Goal: Information Seeking & Learning: Learn about a topic

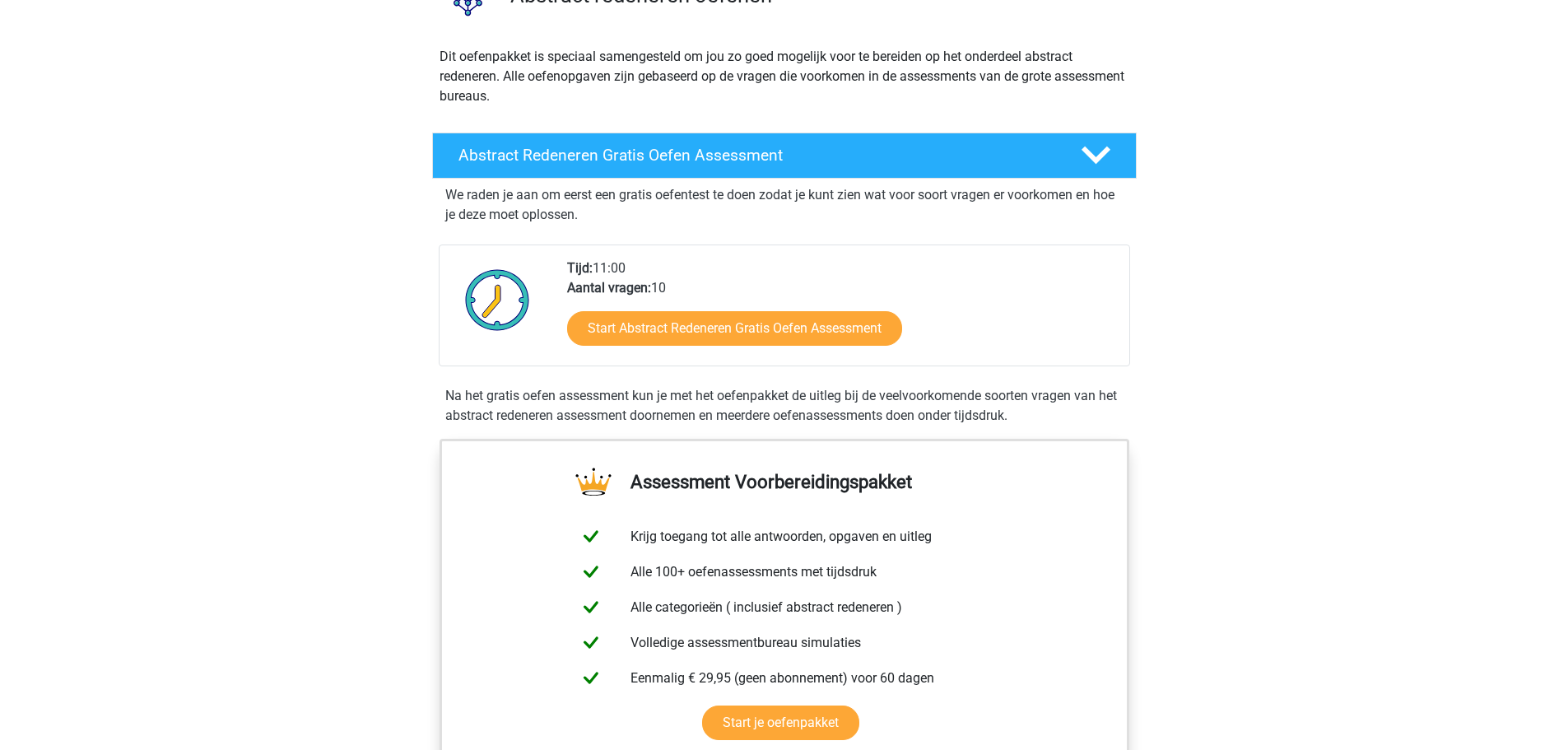
scroll to position [165, 0]
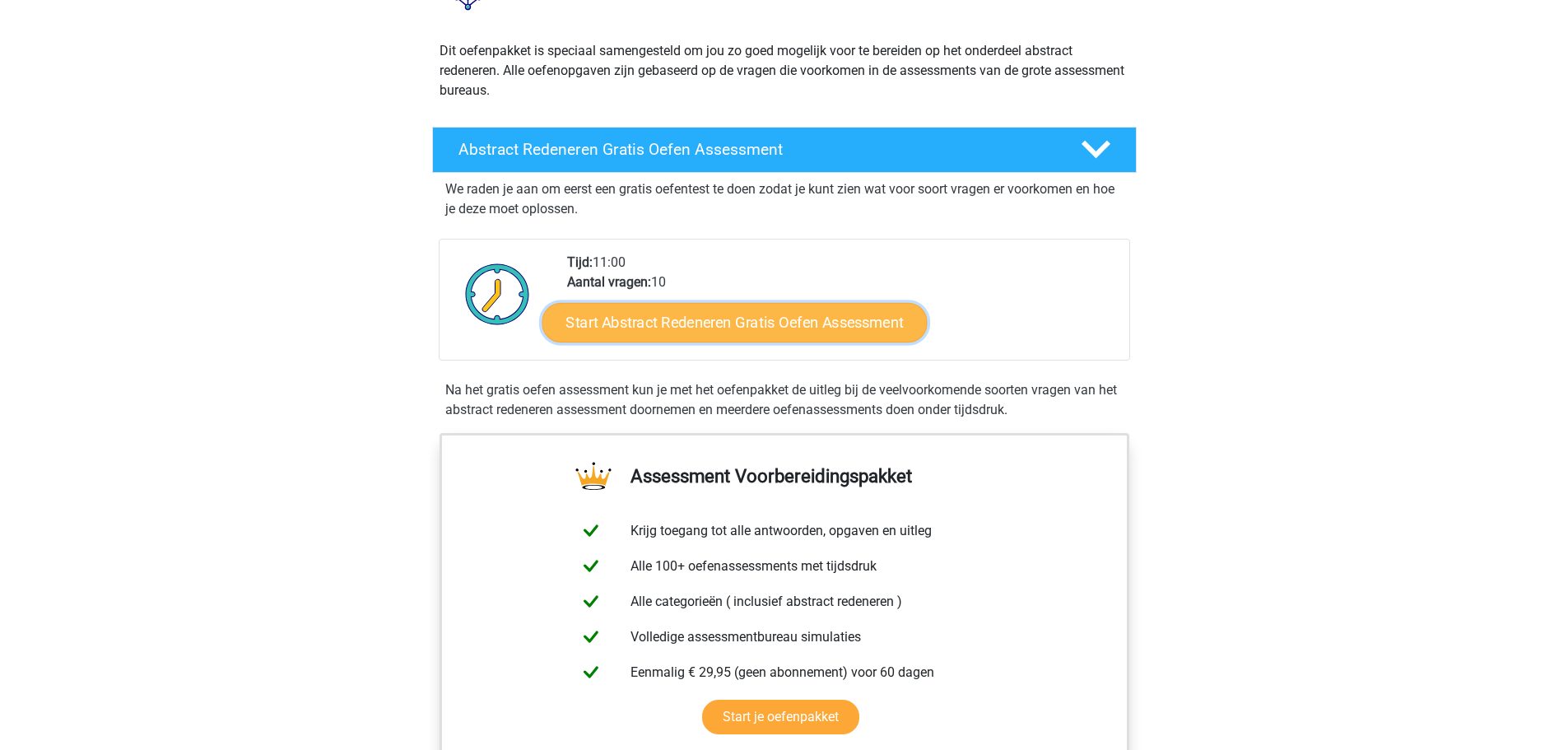
click at [784, 327] on link "Start Abstract Redeneren Gratis Oefen Assessment" at bounding box center [734, 322] width 385 height 40
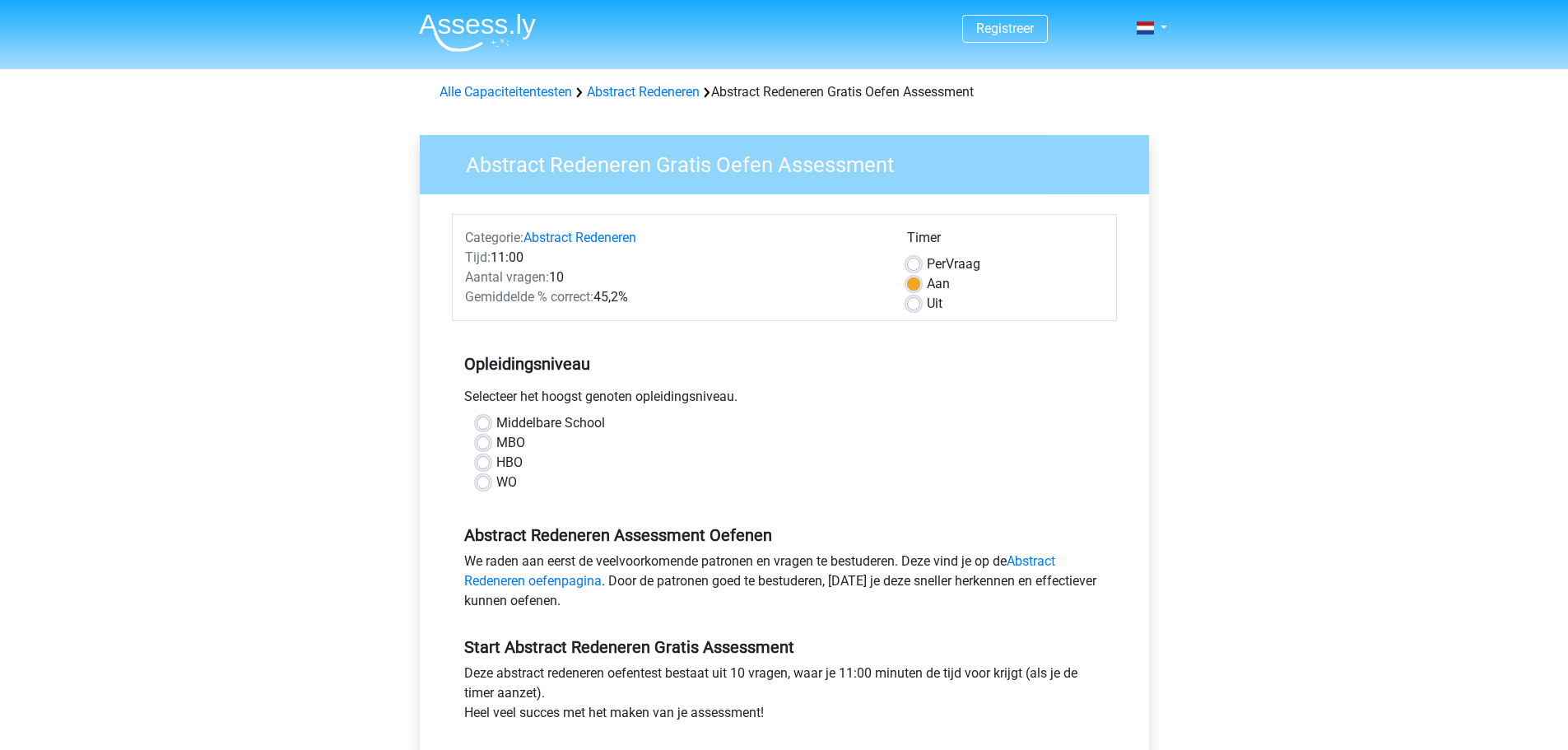
scroll to position [82, 0]
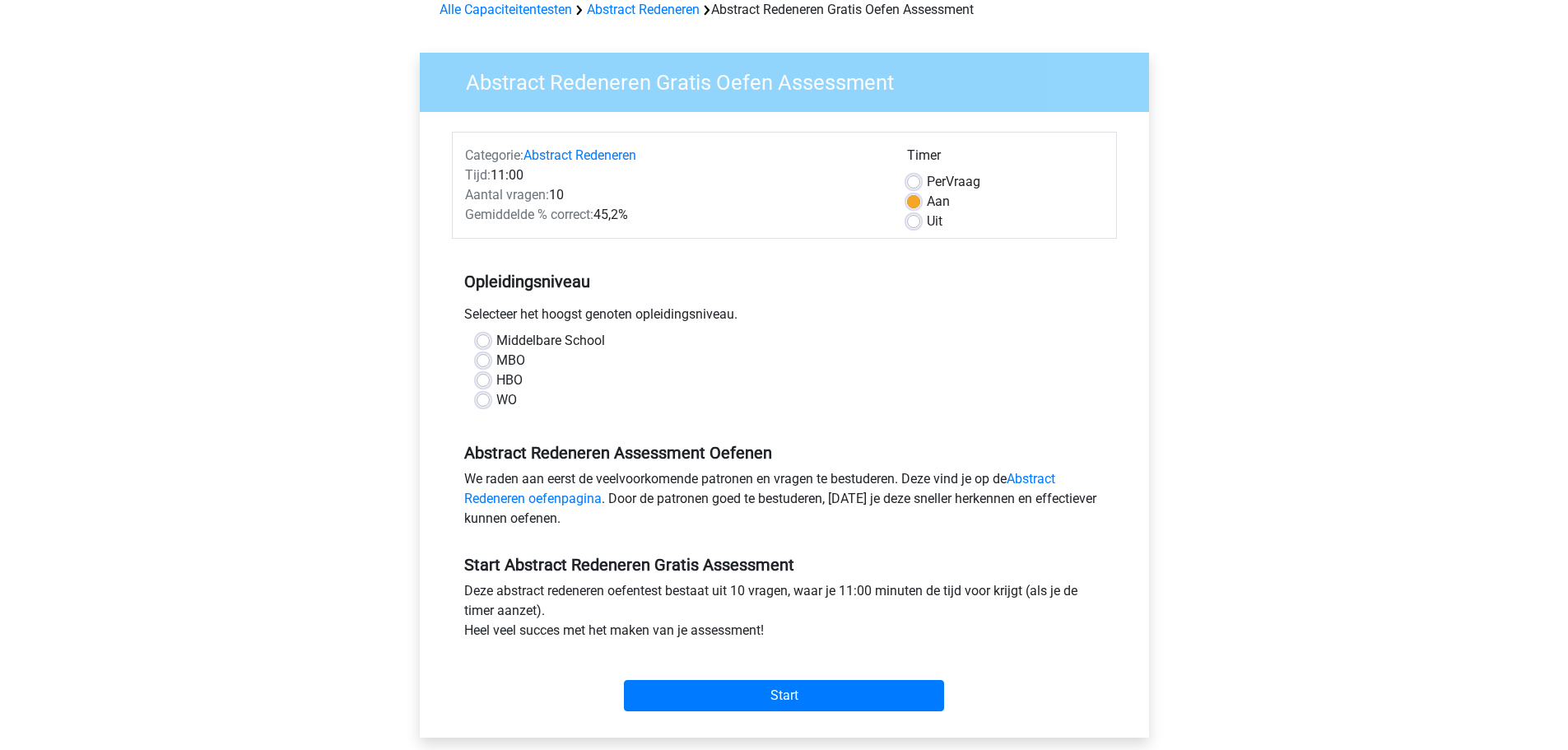
click at [497, 395] on label "WO" at bounding box center [507, 400] width 20 height 19
click at [485, 395] on input "WO" at bounding box center [483, 399] width 13 height 17
radio input "true"
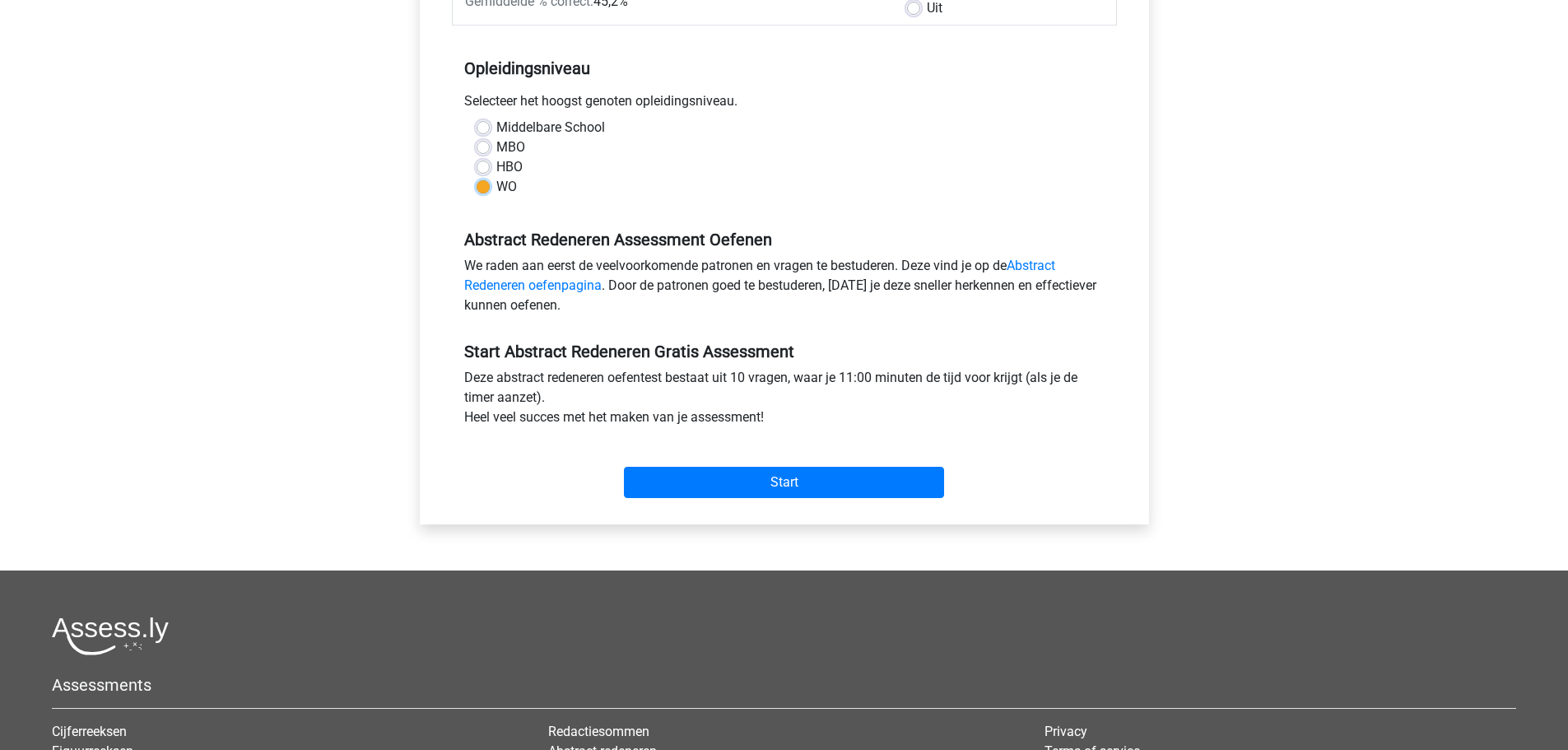
scroll to position [329, 0]
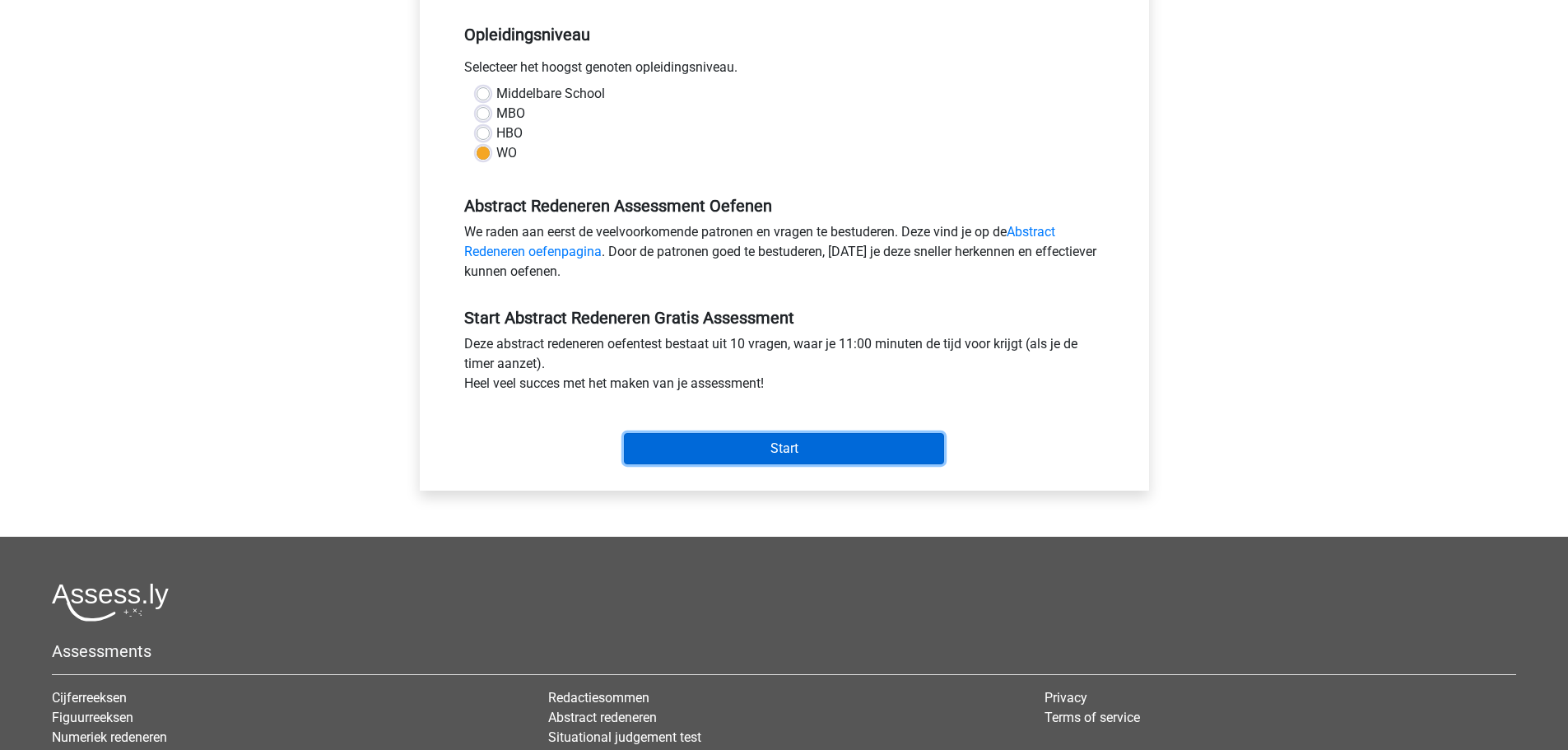
click at [784, 459] on input "Start" at bounding box center [784, 449] width 321 height 31
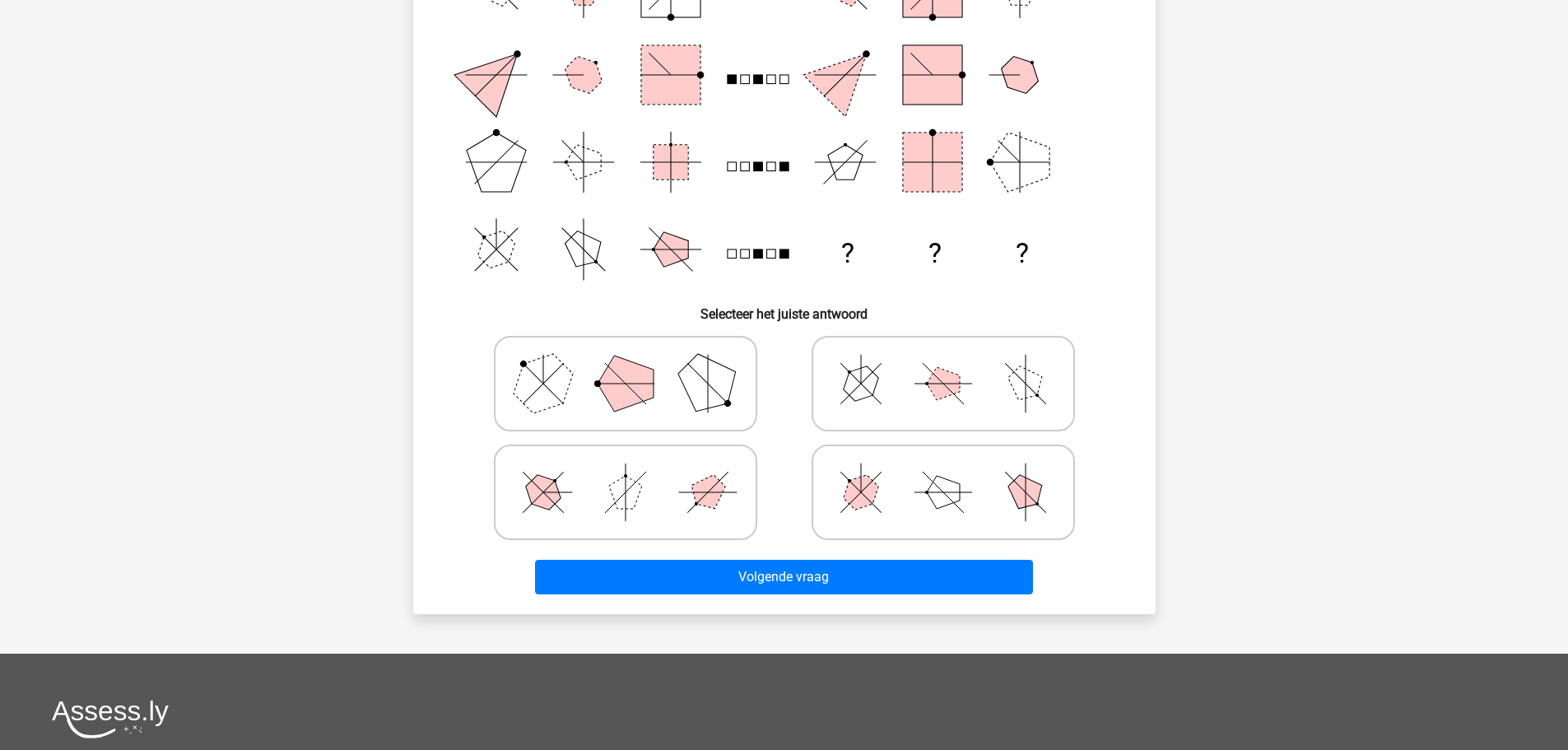
scroll to position [82, 0]
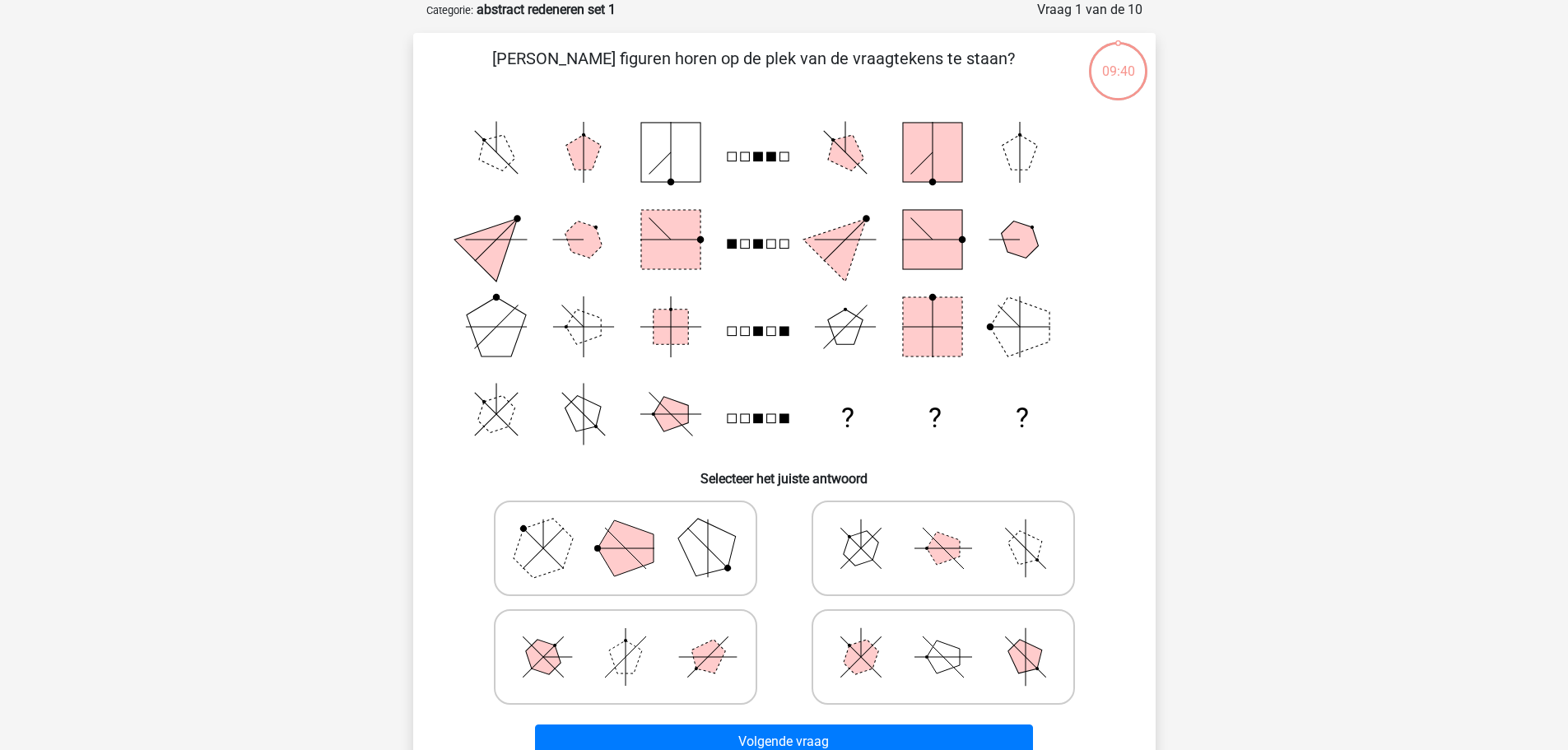
click at [952, 572] on icon at bounding box center [943, 547] width 247 height 82
click at [952, 528] on input "radio" at bounding box center [949, 522] width 11 height 11
radio input "true"
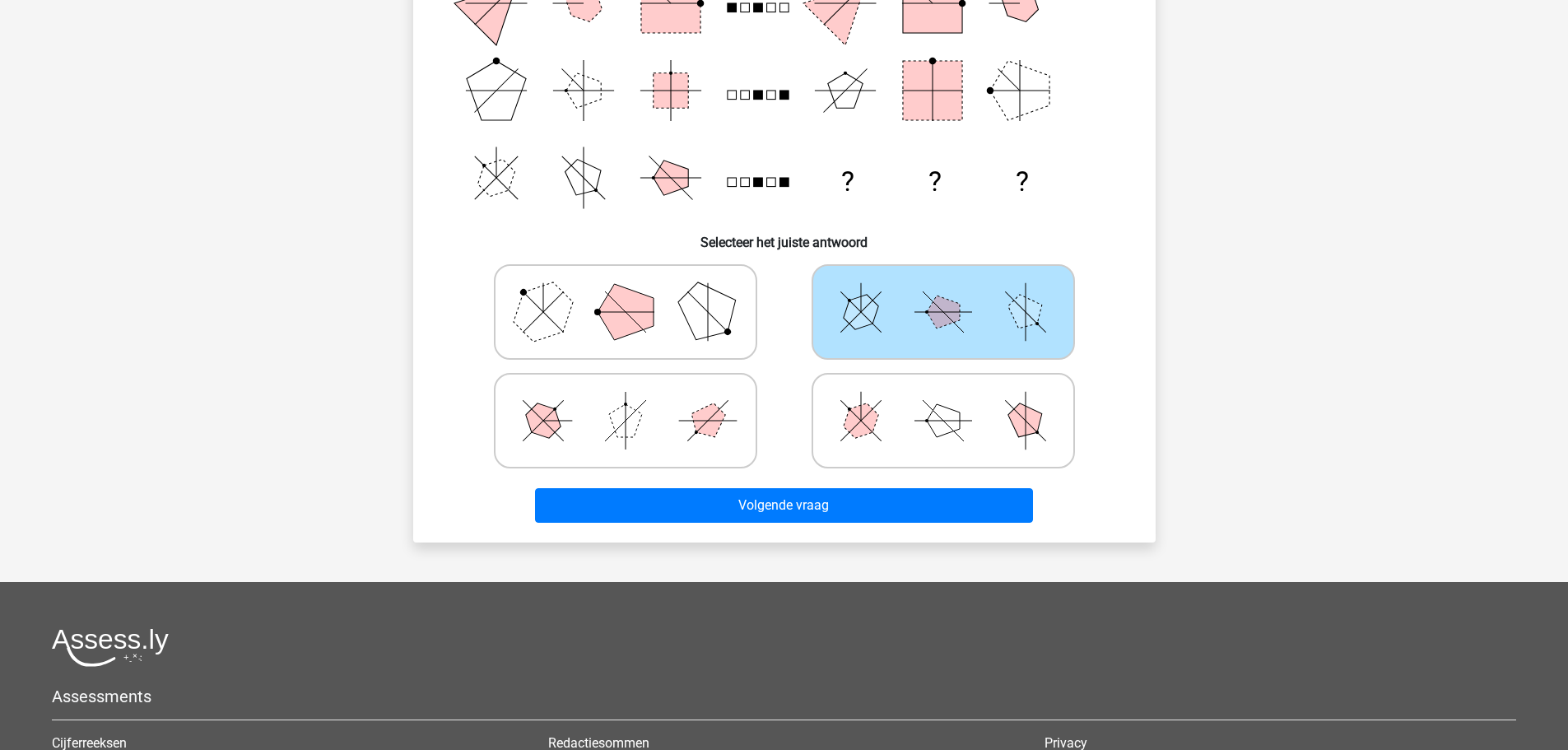
scroll to position [329, 0]
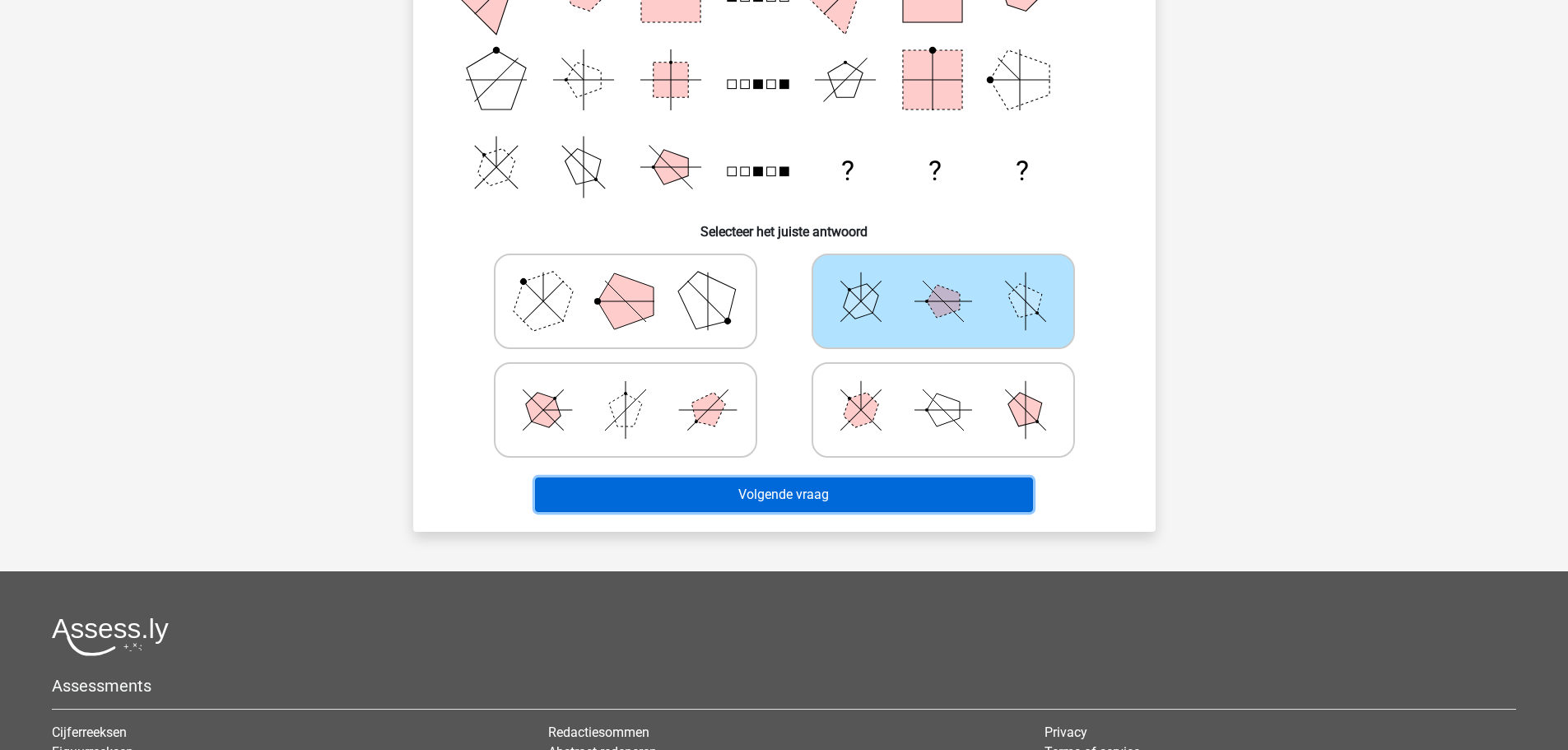
click at [777, 491] on button "Volgende vraag" at bounding box center [784, 495] width 498 height 35
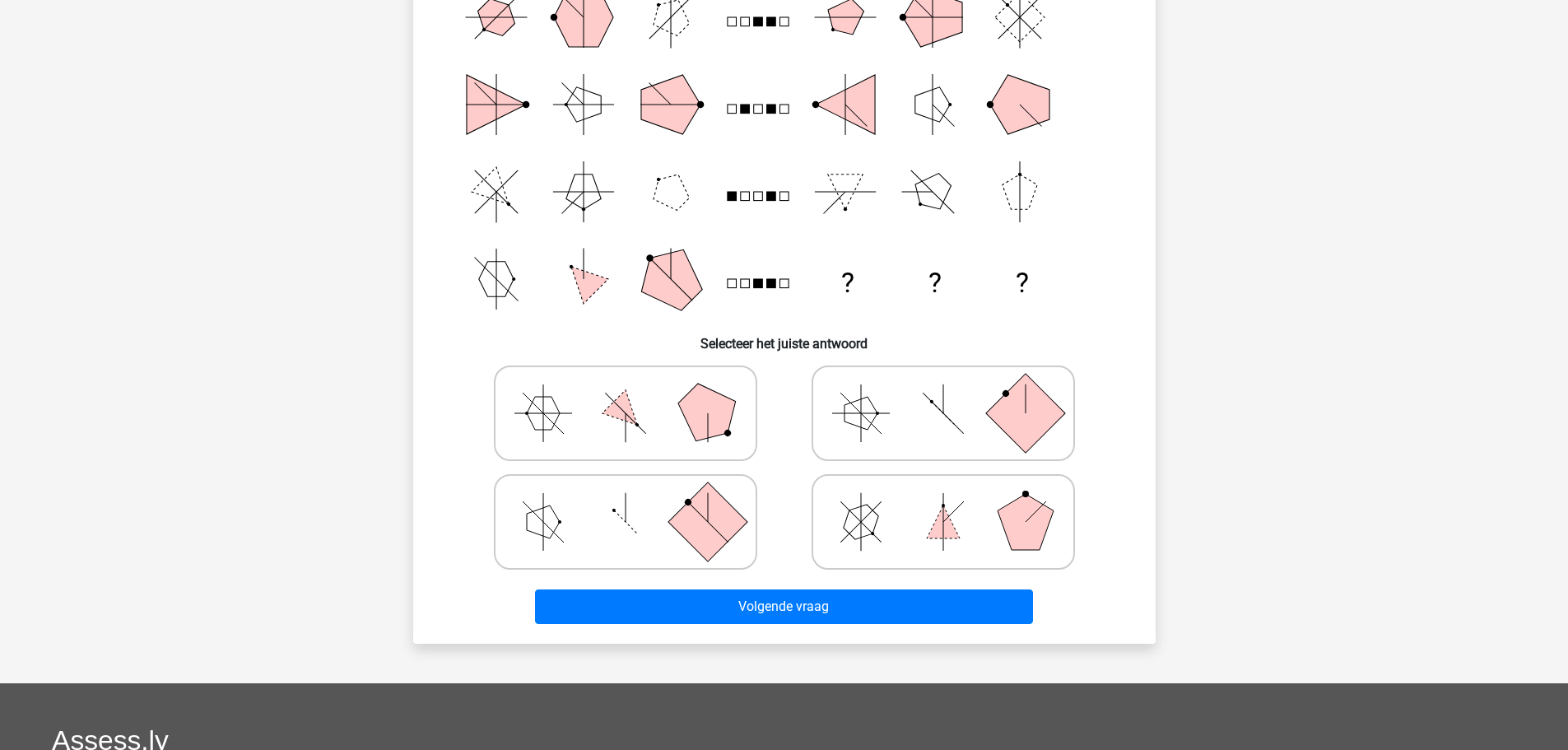
scroll to position [247, 0]
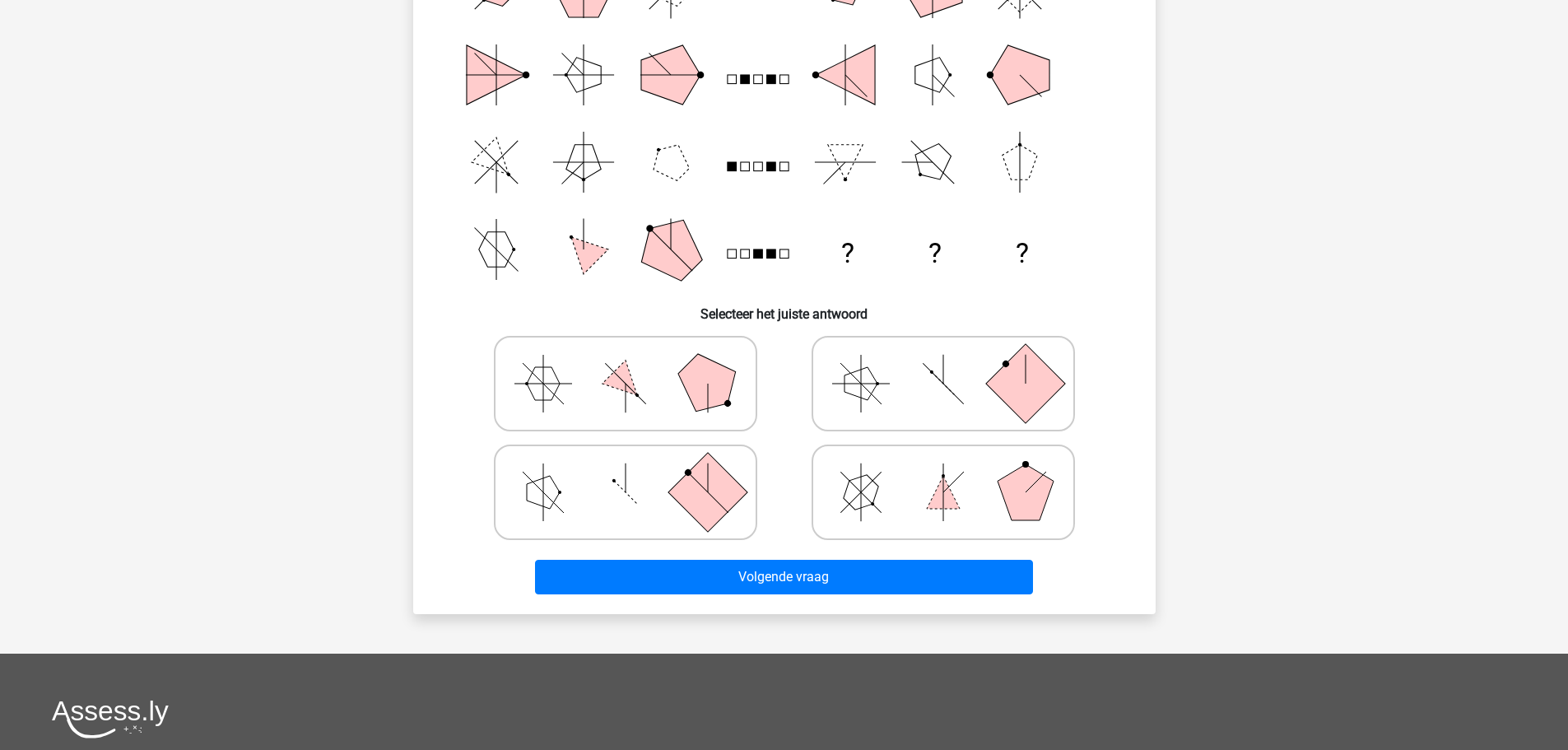
click at [876, 491] on polygon at bounding box center [860, 491] width 47 height 47
click at [943, 472] on input "radio" at bounding box center [949, 466] width 11 height 11
radio input "true"
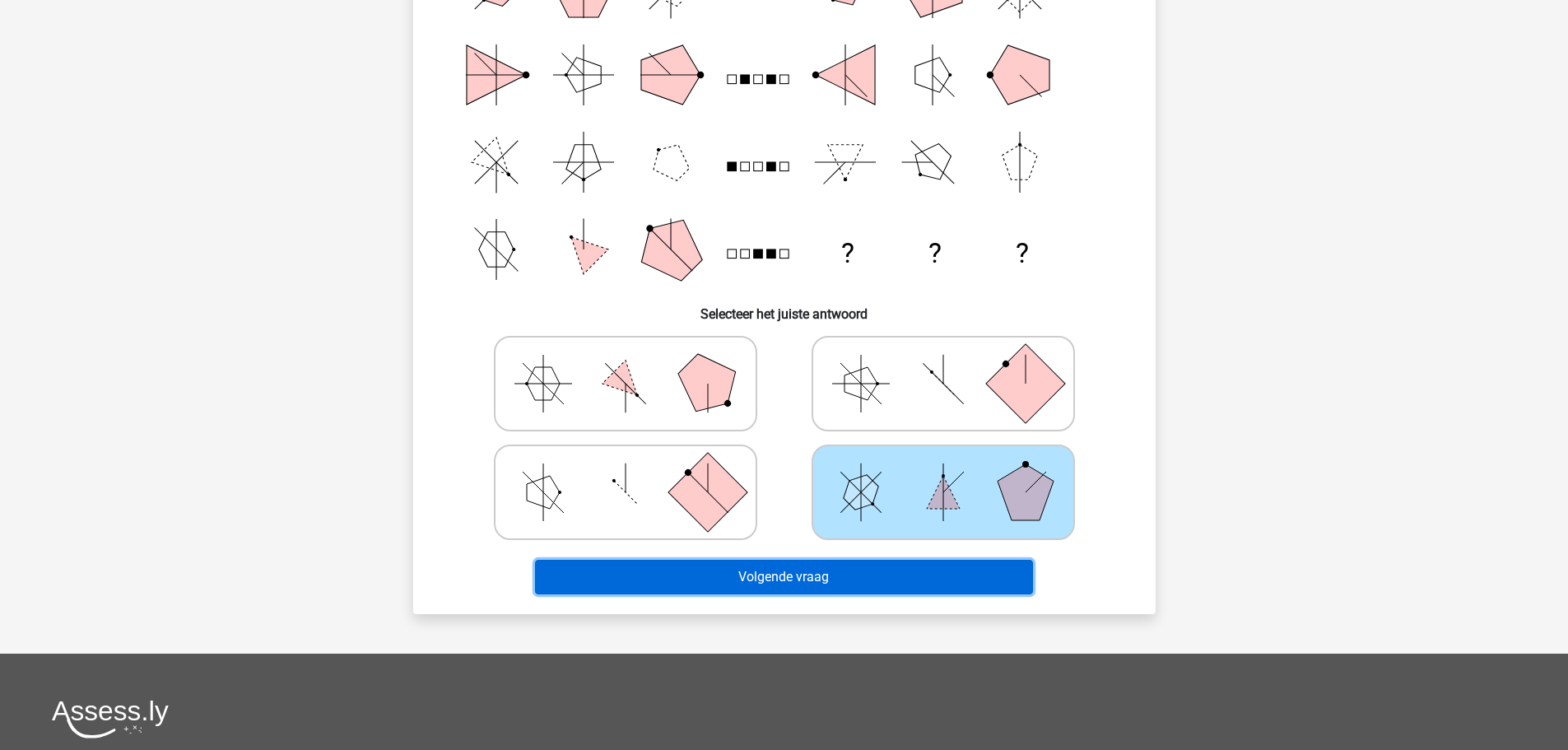
click at [881, 580] on button "Volgende vraag" at bounding box center [784, 578] width 498 height 35
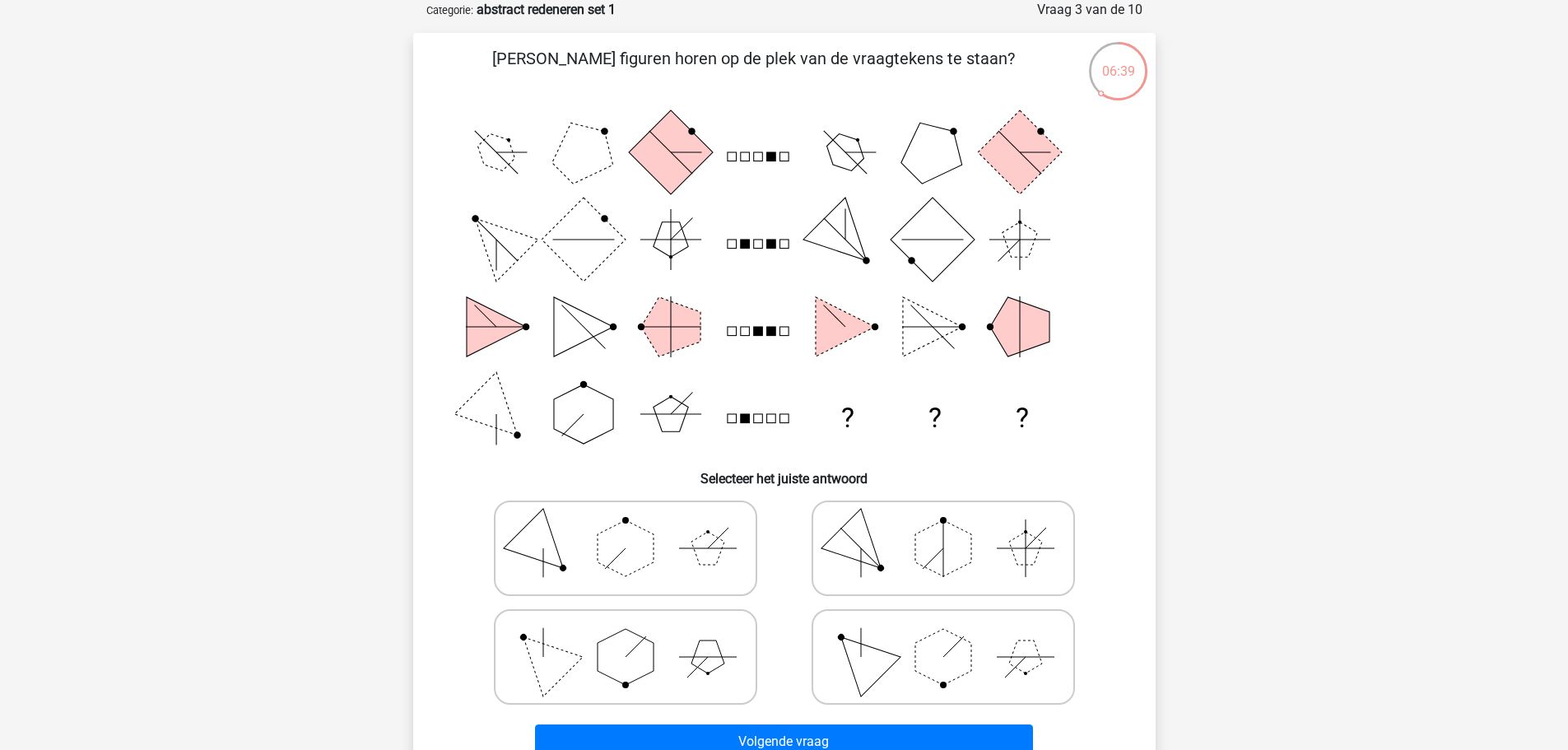
scroll to position [165, 0]
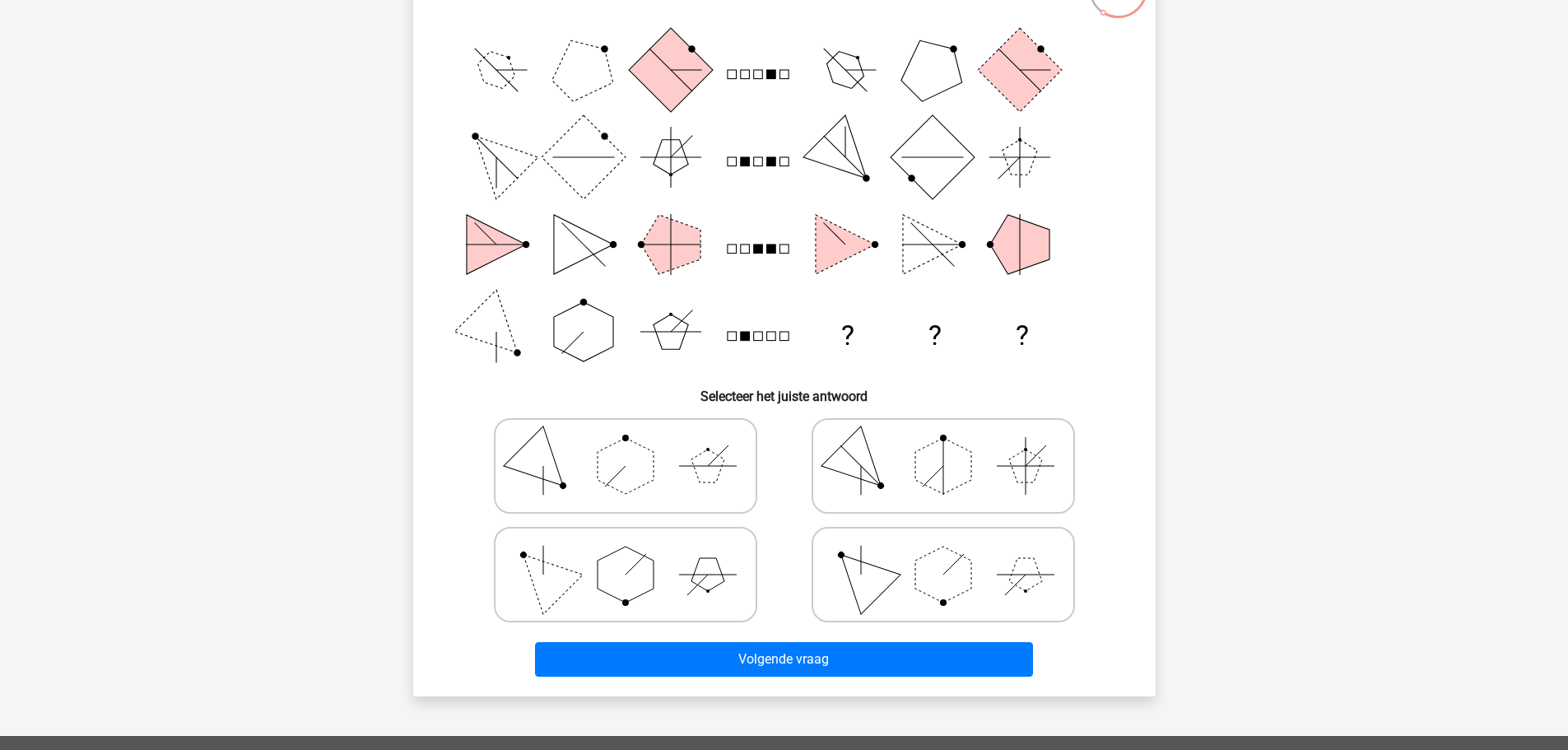
click at [1037, 547] on icon at bounding box center [943, 574] width 247 height 82
click at [954, 547] on input "radio" at bounding box center [949, 549] width 11 height 11
radio input "true"
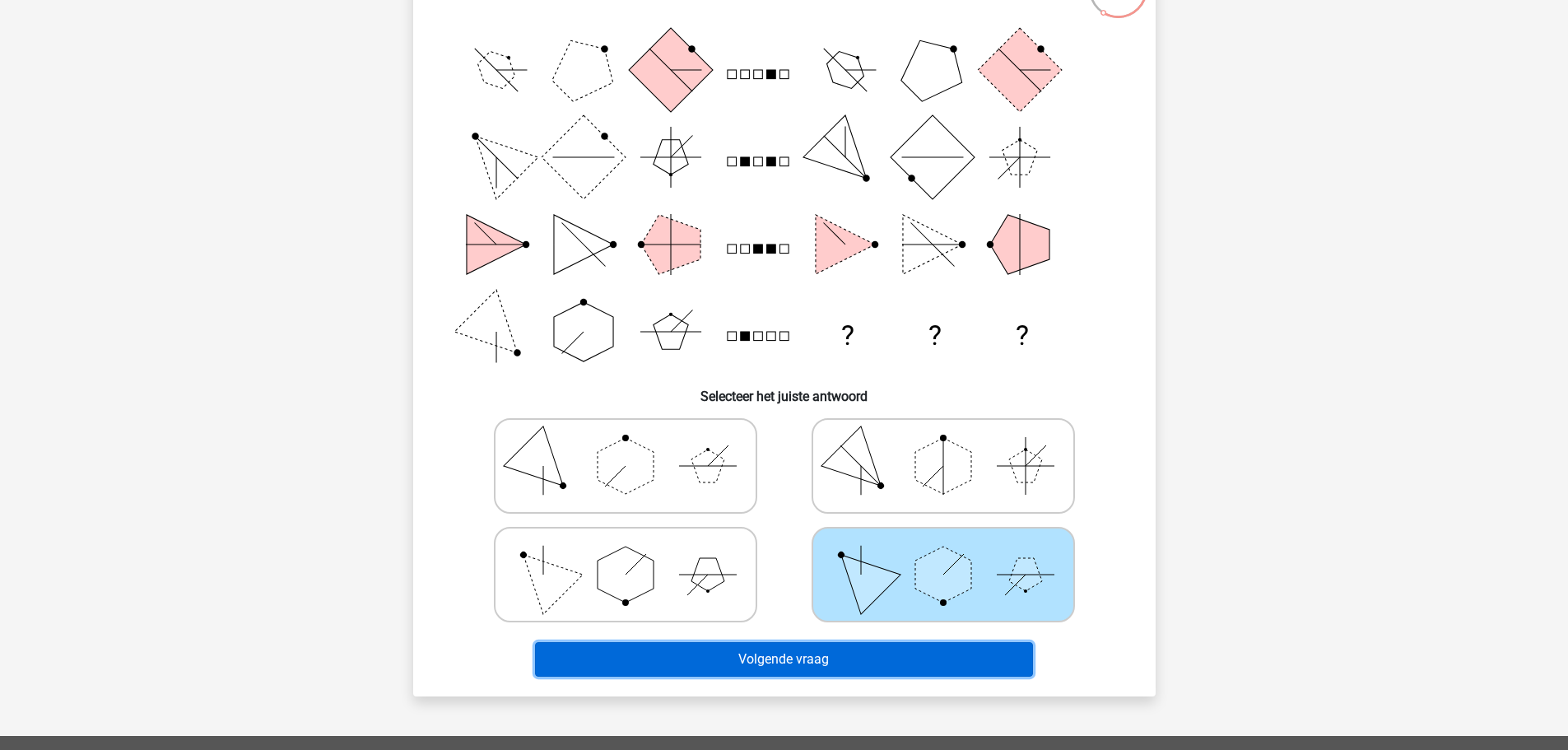
click at [874, 650] on button "Volgende vraag" at bounding box center [784, 660] width 498 height 35
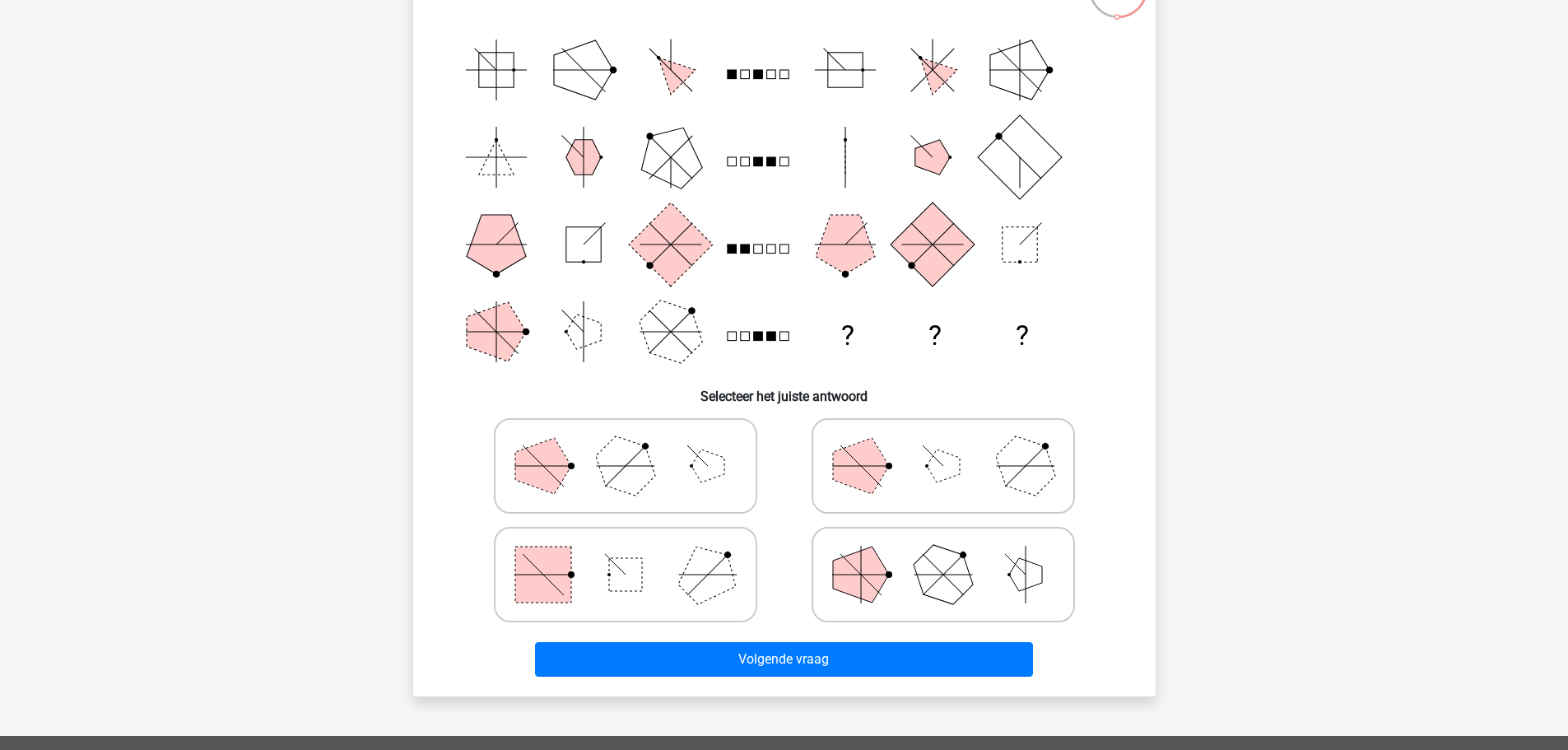
click at [715, 589] on polygon at bounding box center [708, 574] width 79 height 79
click at [637, 554] on input "radio" at bounding box center [631, 549] width 11 height 11
radio input "true"
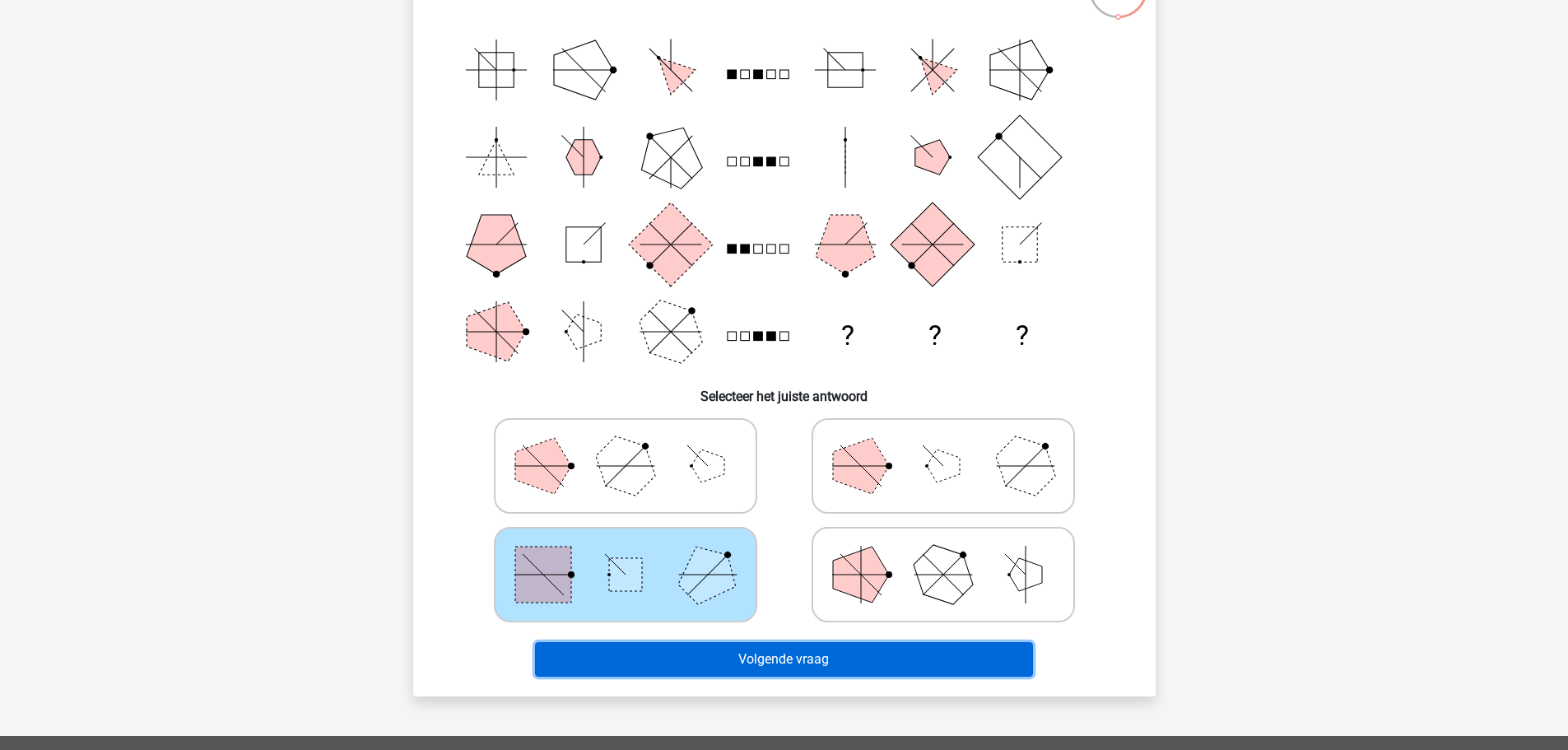
click at [781, 648] on button "Volgende vraag" at bounding box center [784, 660] width 498 height 35
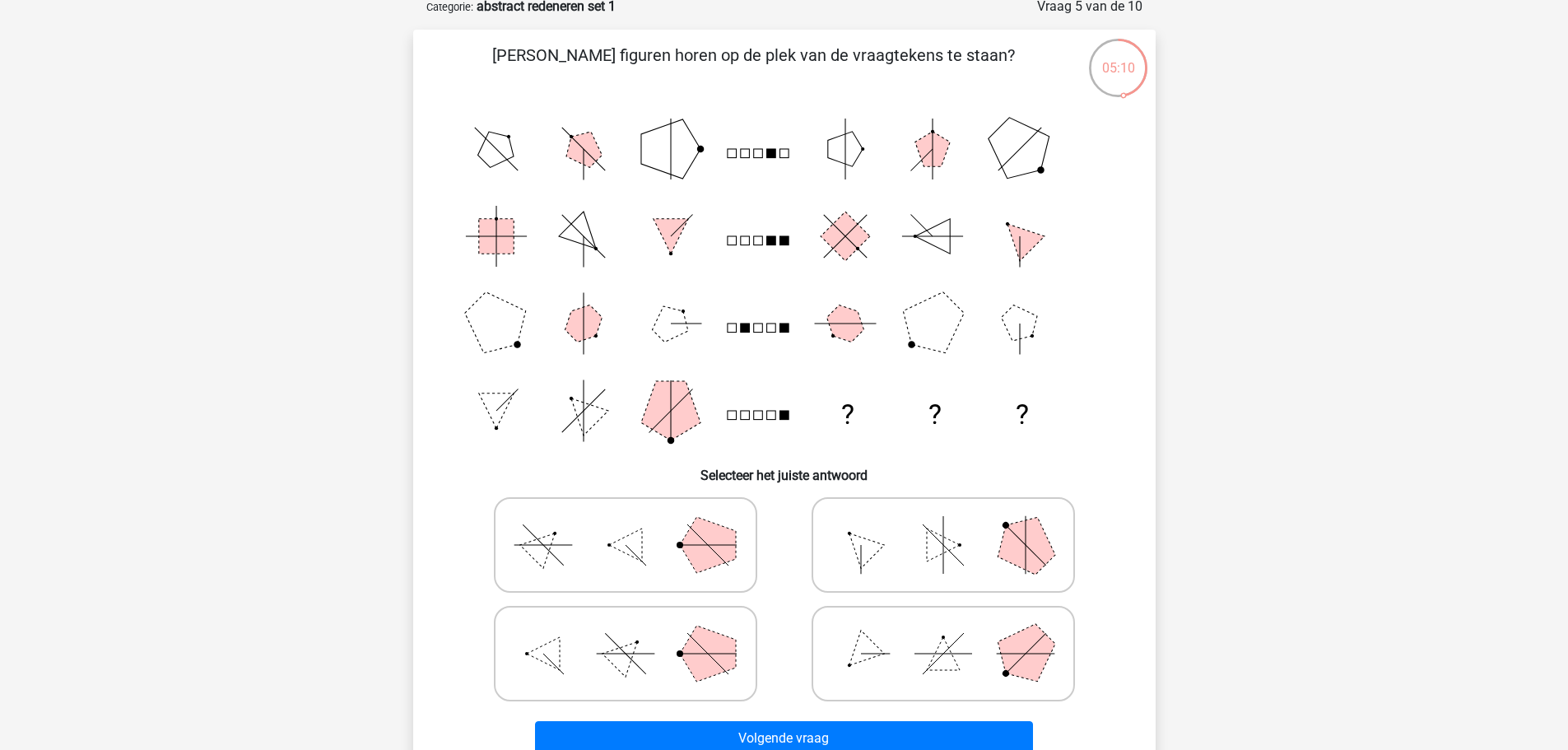
scroll to position [82, 0]
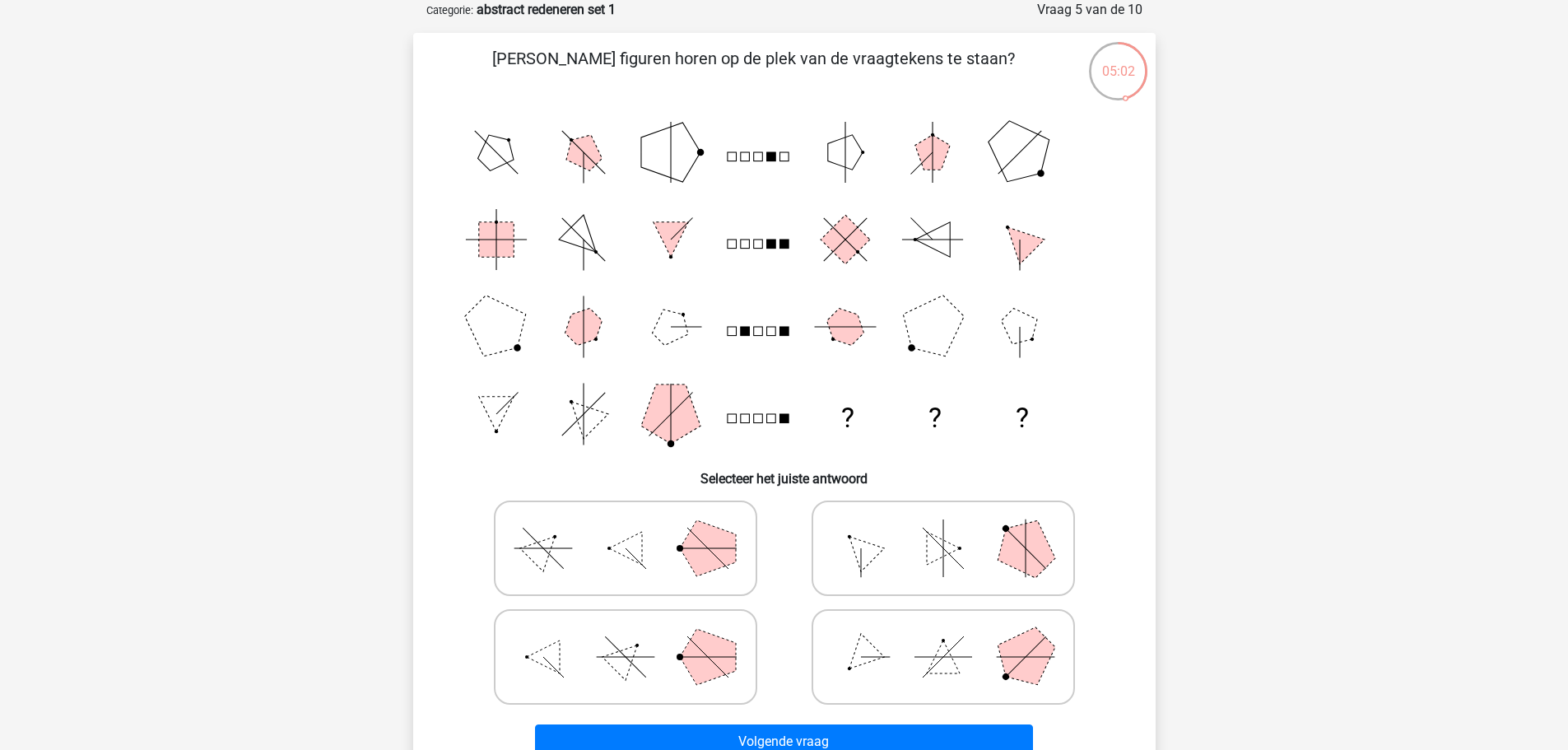
click at [989, 646] on icon at bounding box center [943, 656] width 247 height 82
click at [954, 637] on input "radio" at bounding box center [949, 631] width 11 height 11
radio input "true"
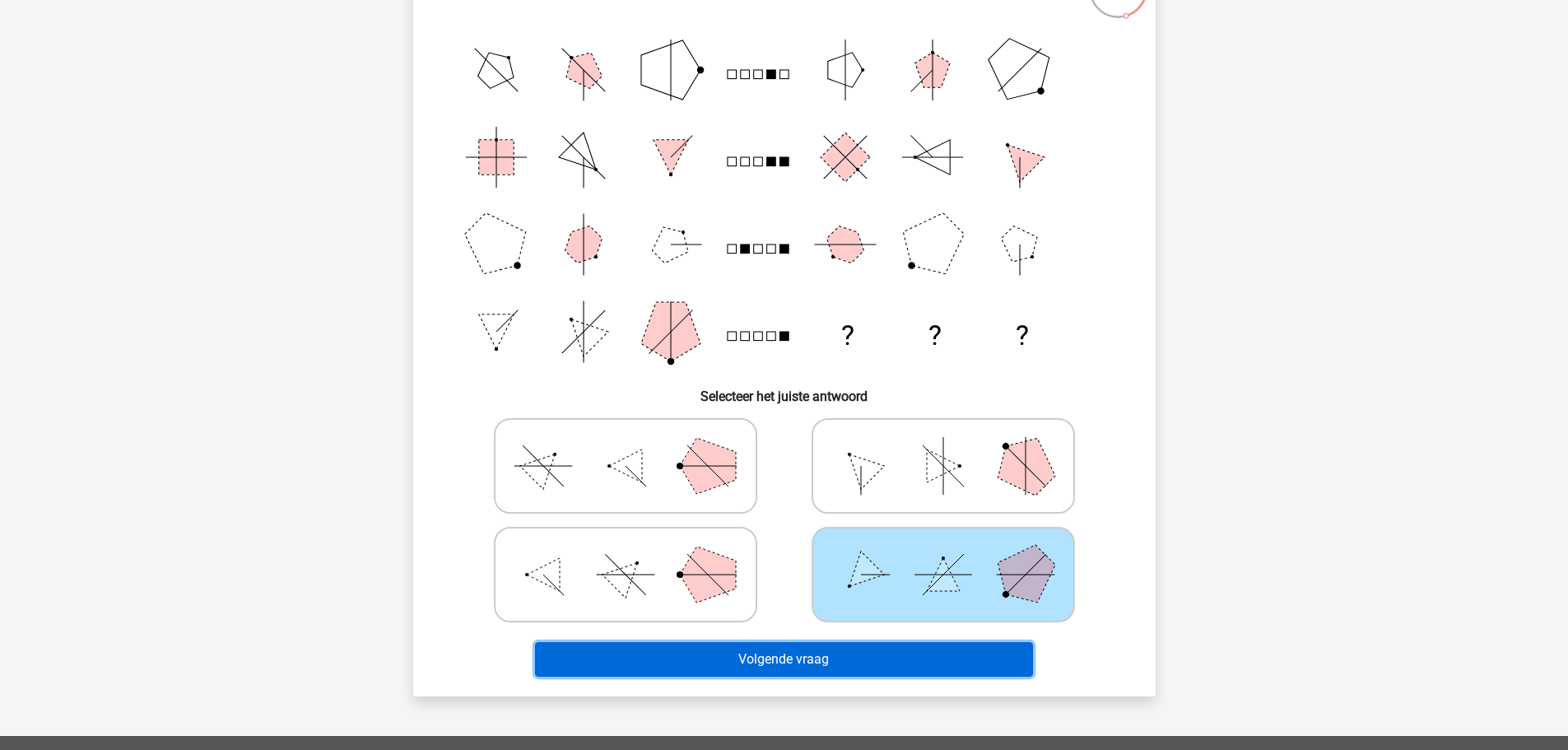
click at [934, 662] on button "Volgende vraag" at bounding box center [784, 660] width 498 height 35
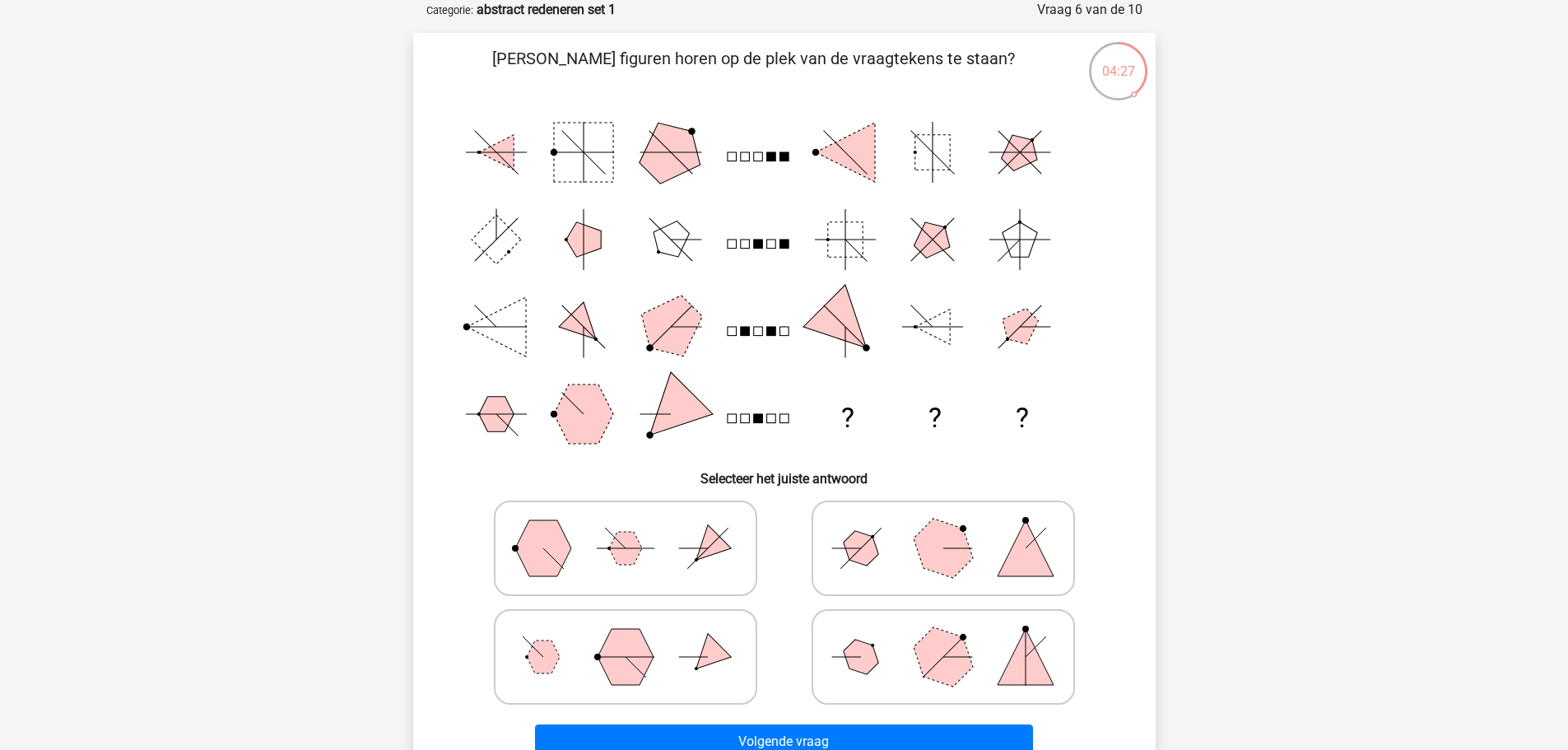
click at [870, 558] on polygon at bounding box center [860, 547] width 47 height 47
click at [943, 528] on input "radio" at bounding box center [949, 522] width 11 height 11
radio input "true"
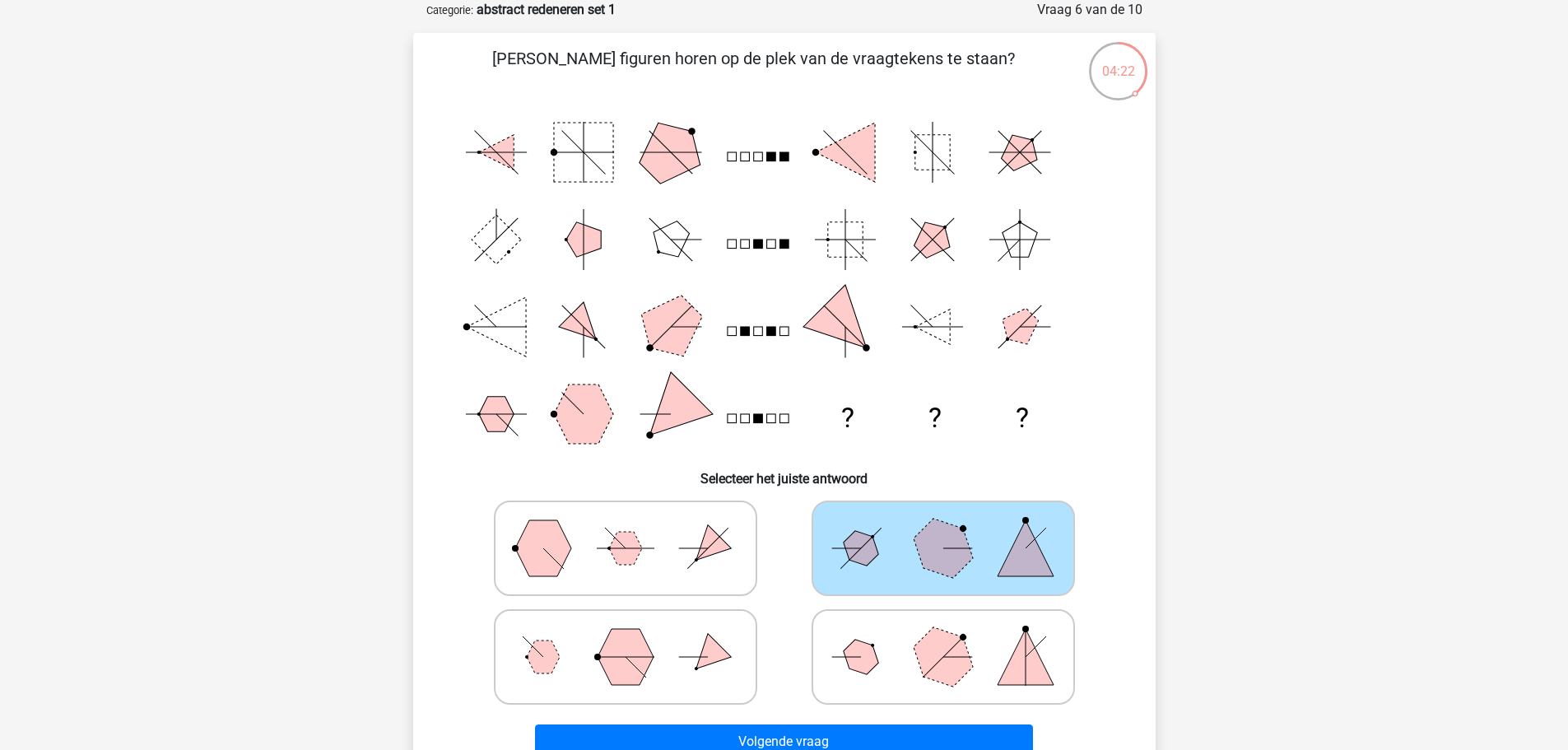
scroll to position [165, 0]
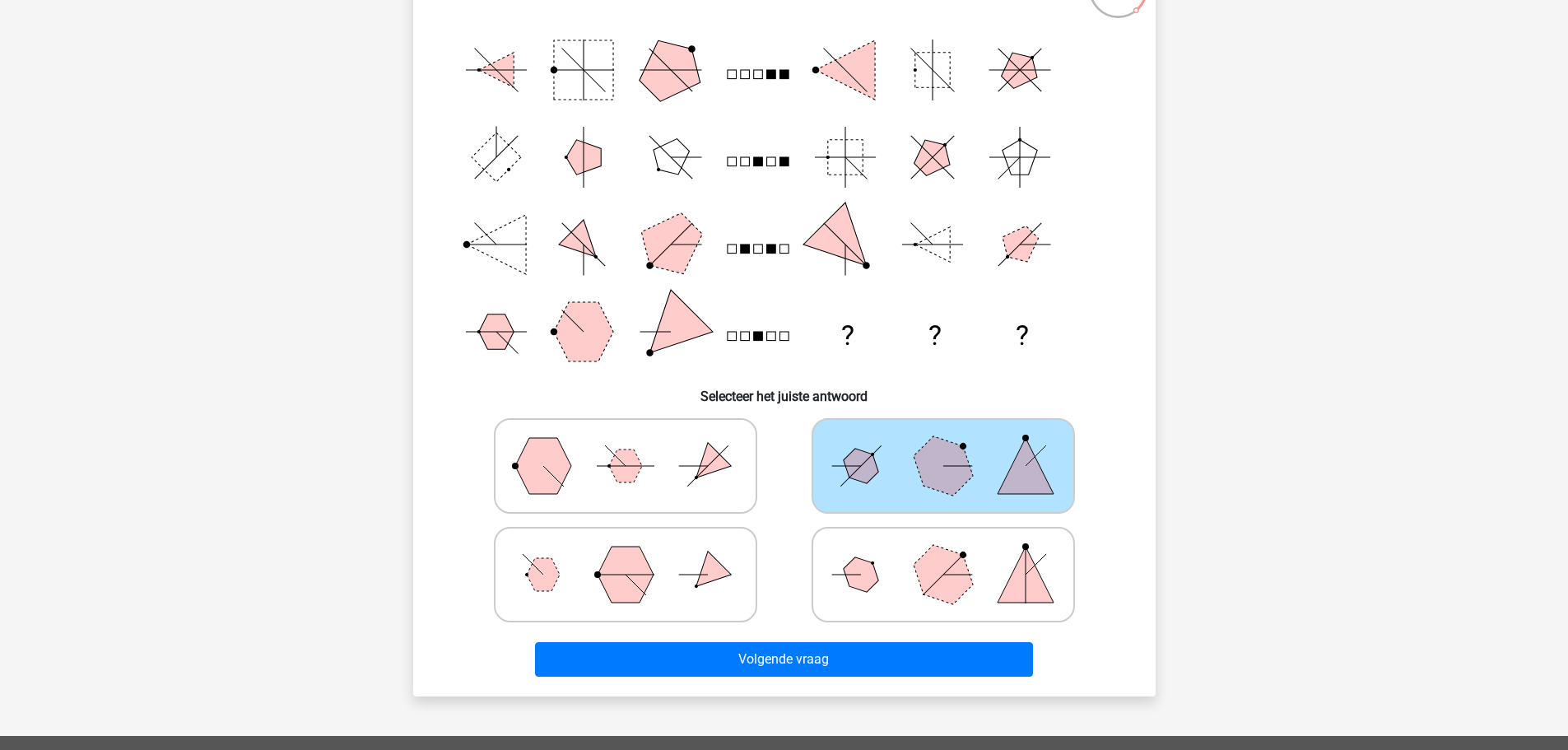
click at [891, 636] on div "Volgende vraag" at bounding box center [784, 656] width 690 height 54
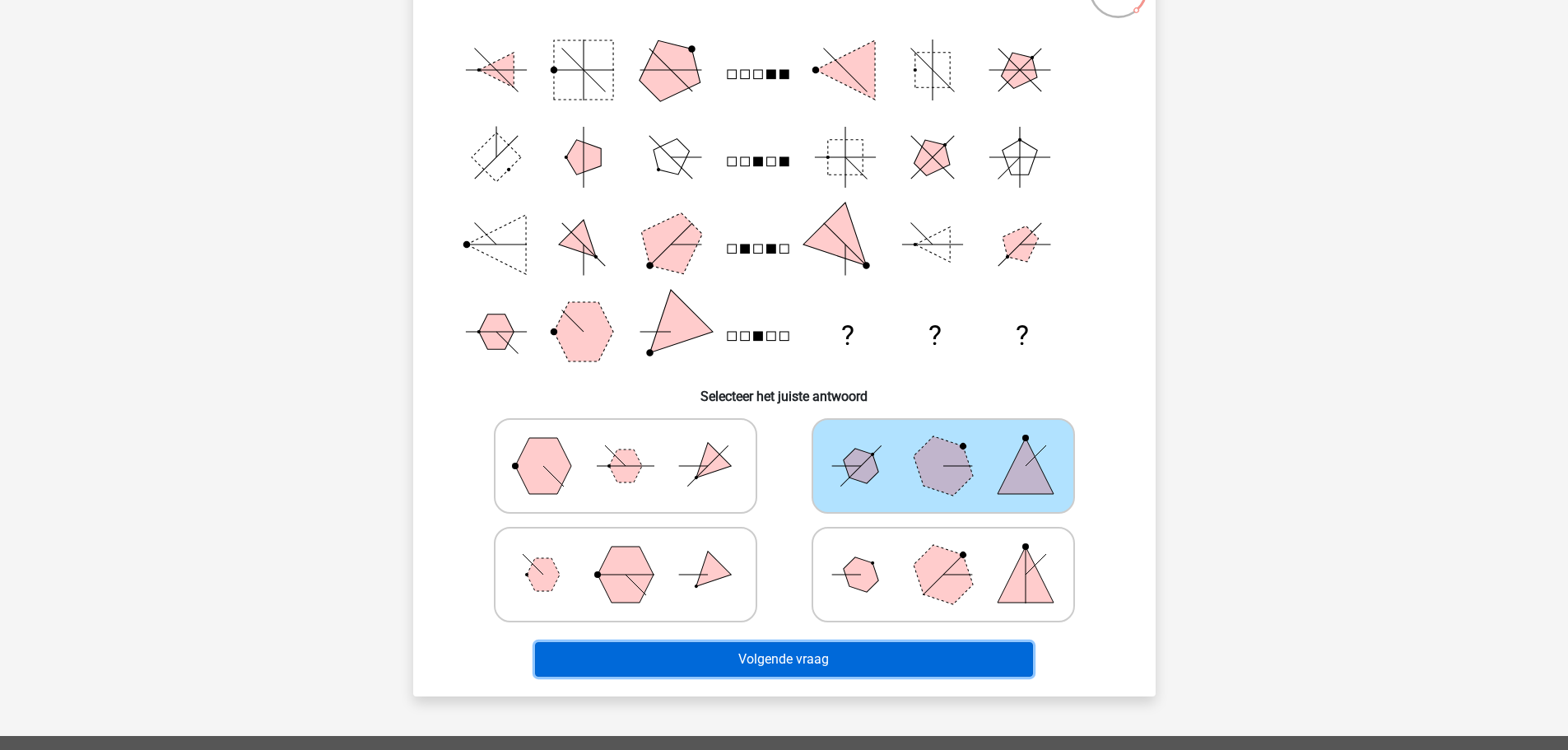
click at [891, 645] on button "Volgende vraag" at bounding box center [784, 660] width 498 height 35
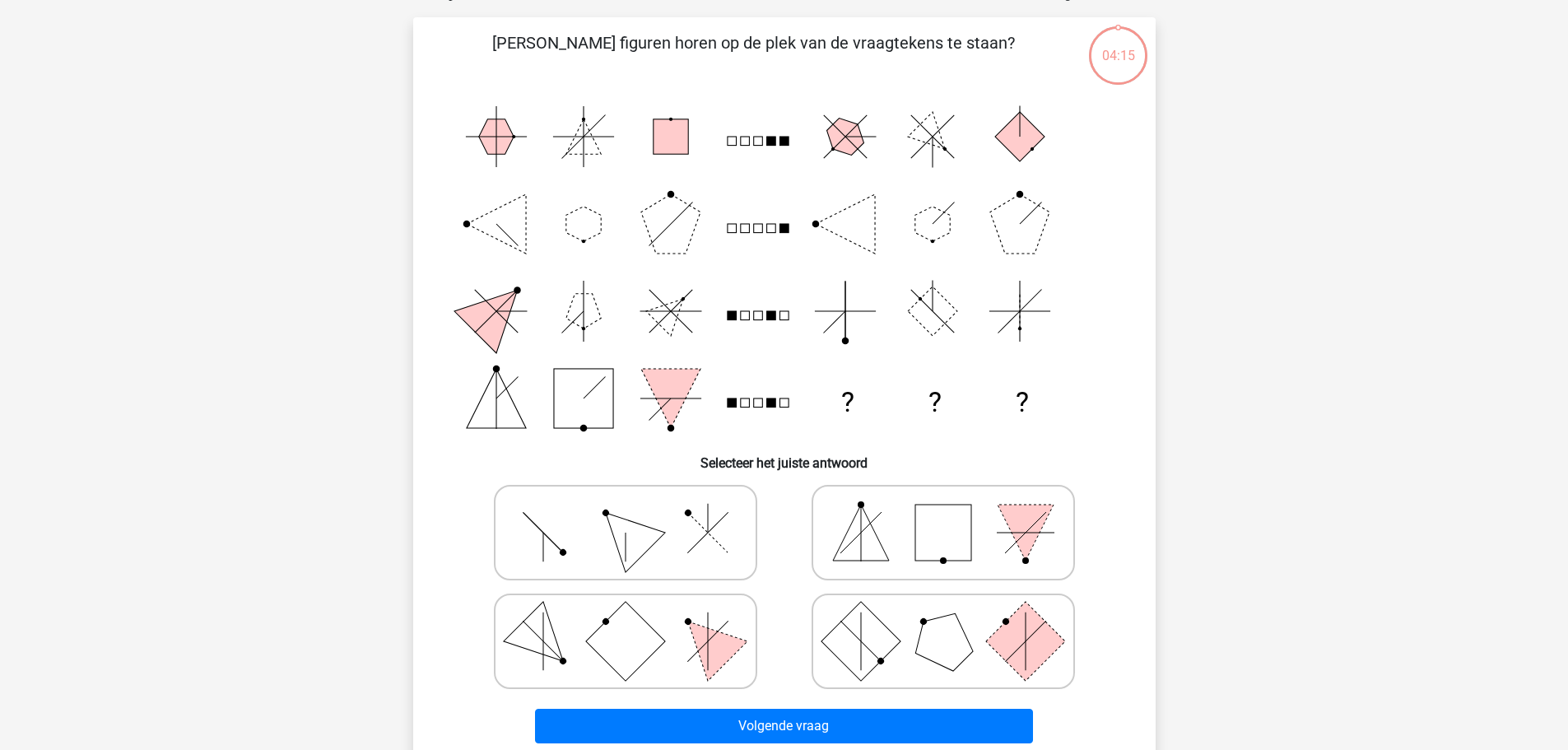
scroll to position [82, 0]
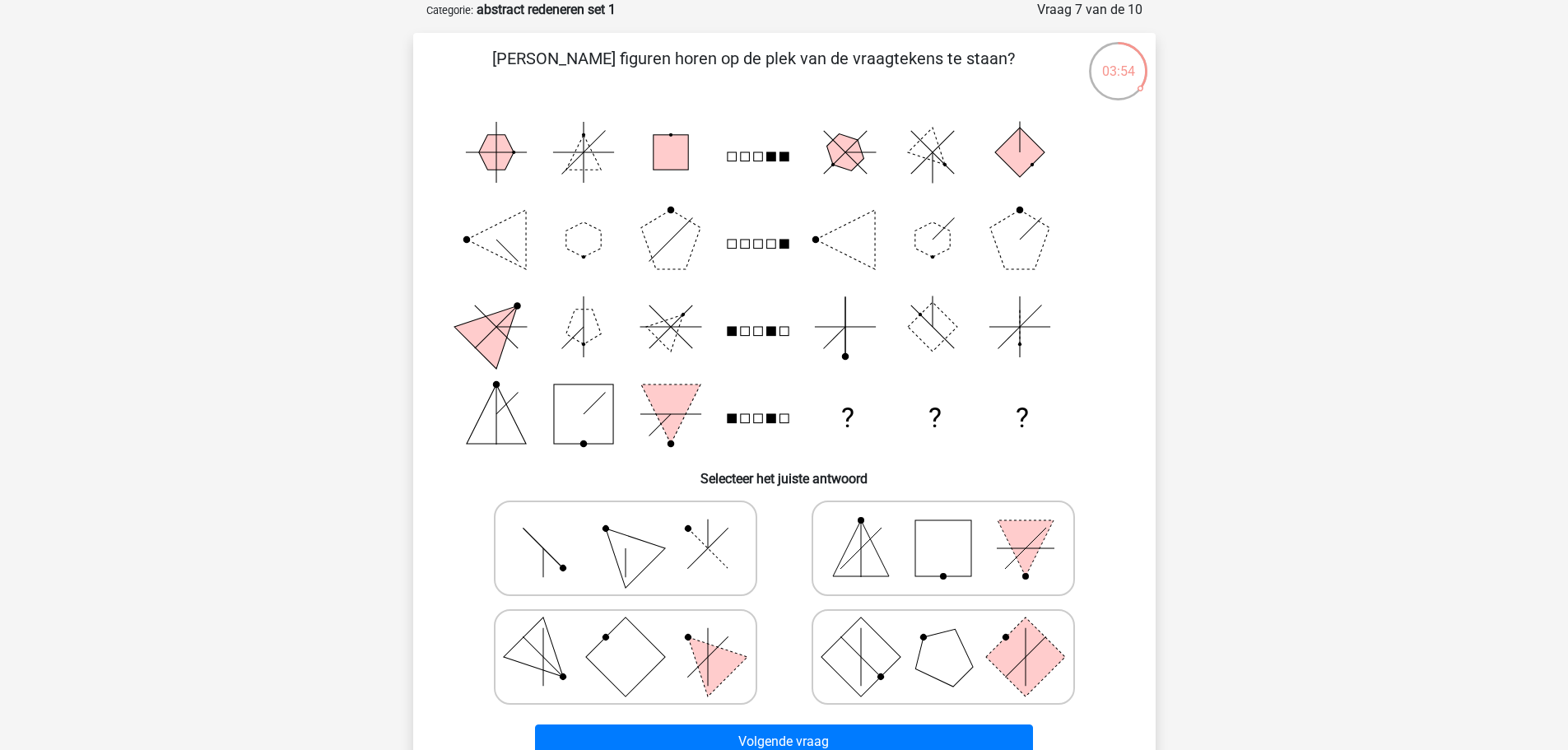
click at [700, 565] on icon at bounding box center [626, 547] width 247 height 82
click at [637, 528] on input "radio" at bounding box center [631, 522] width 11 height 11
radio input "true"
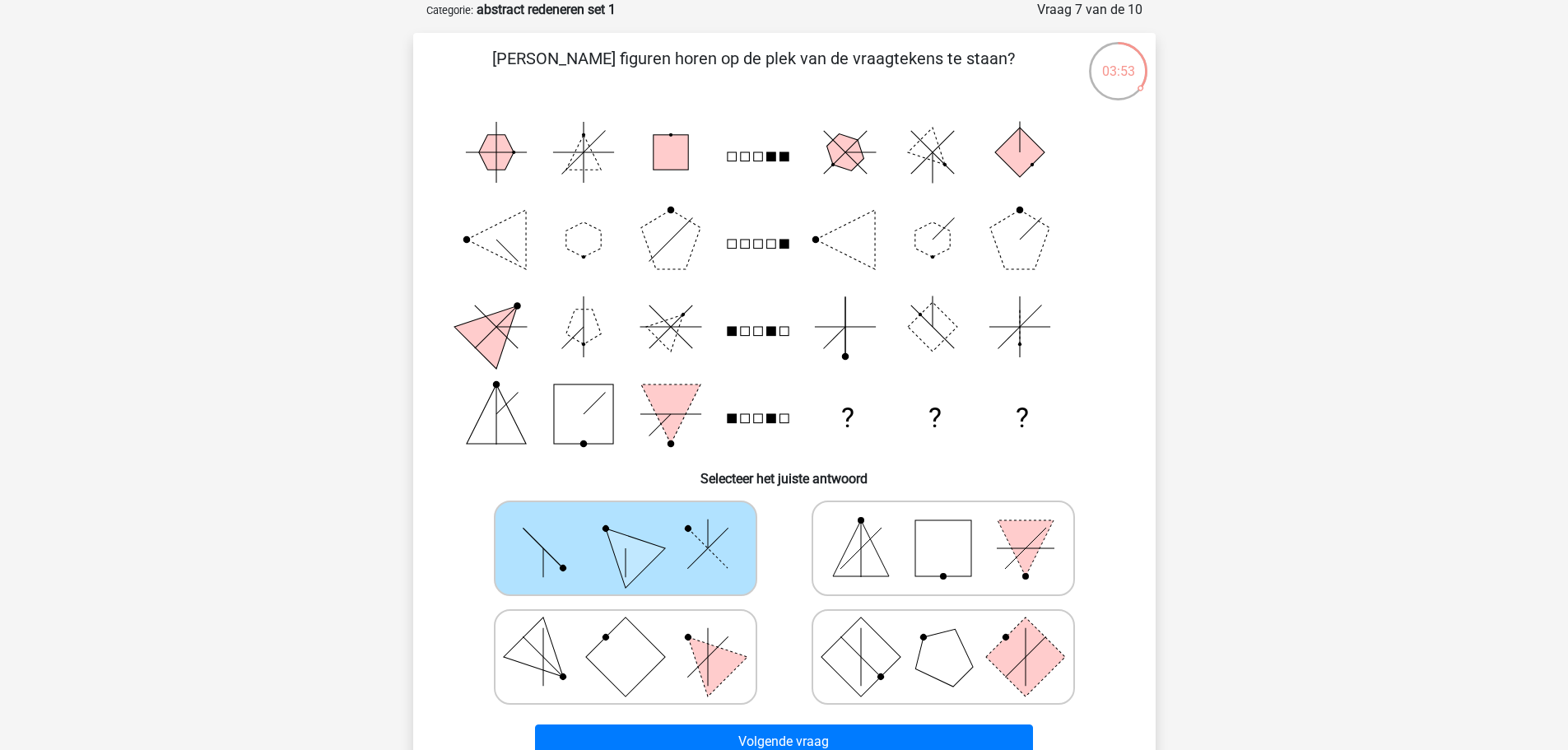
scroll to position [165, 0]
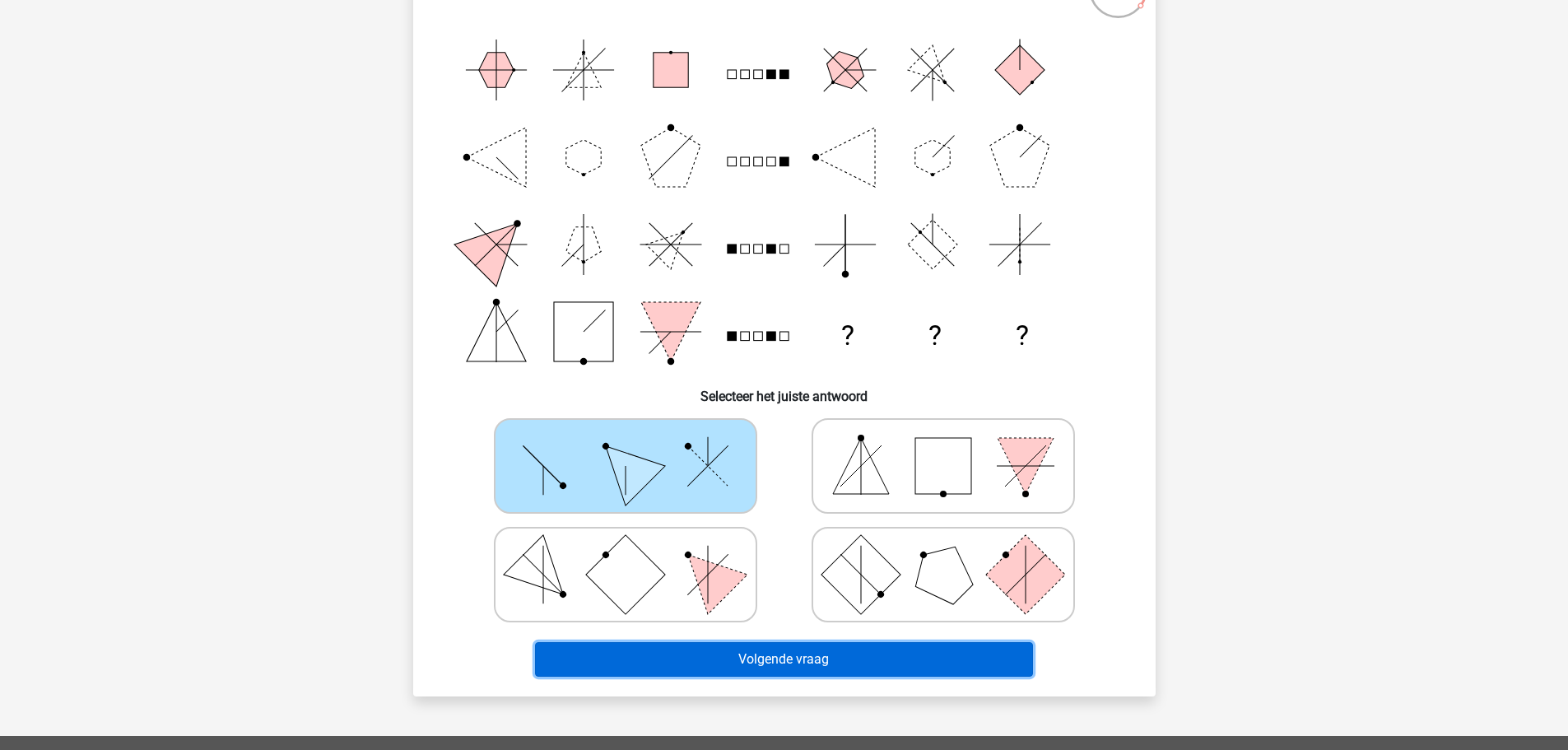
click at [939, 647] on button "Volgende vraag" at bounding box center [784, 660] width 498 height 35
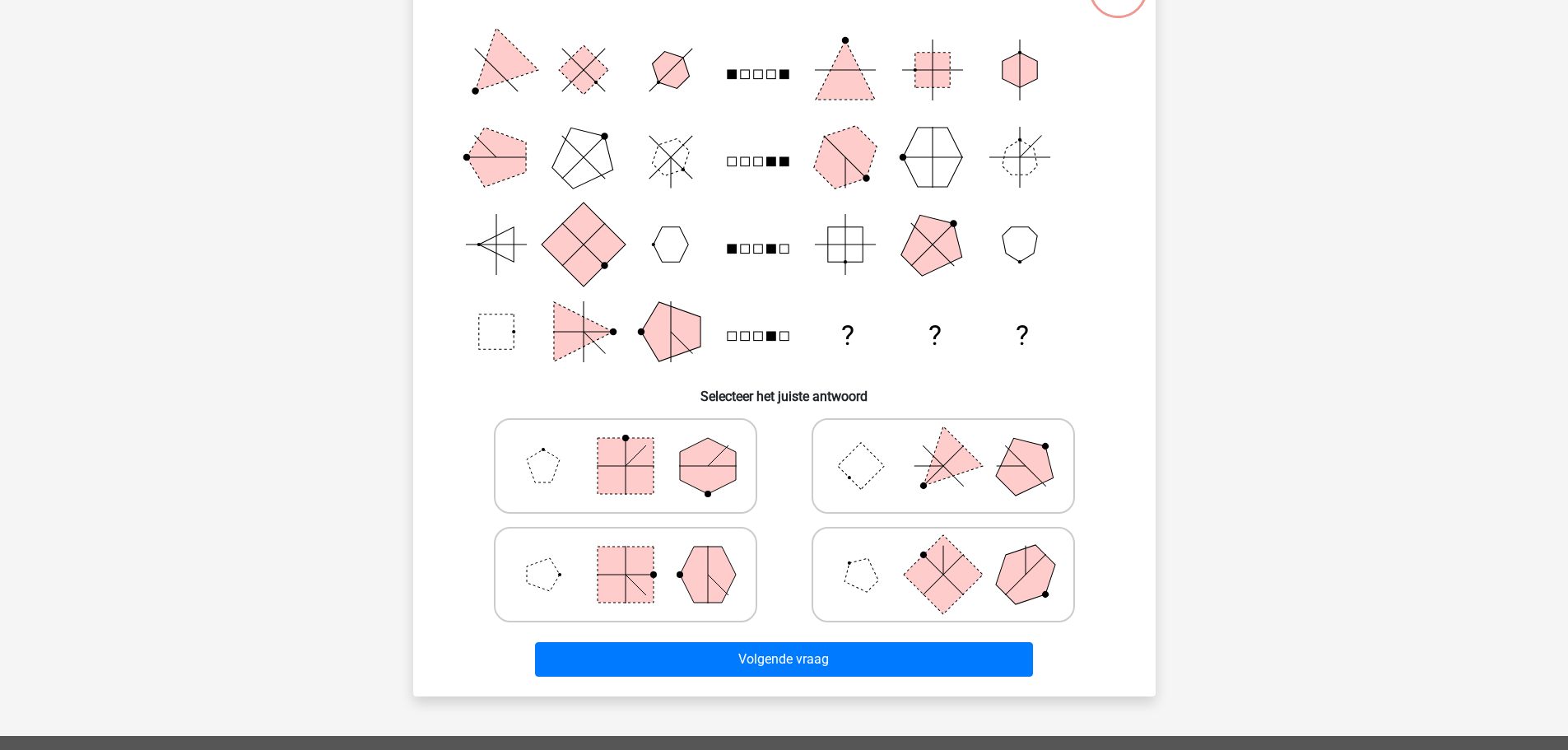
scroll to position [82, 0]
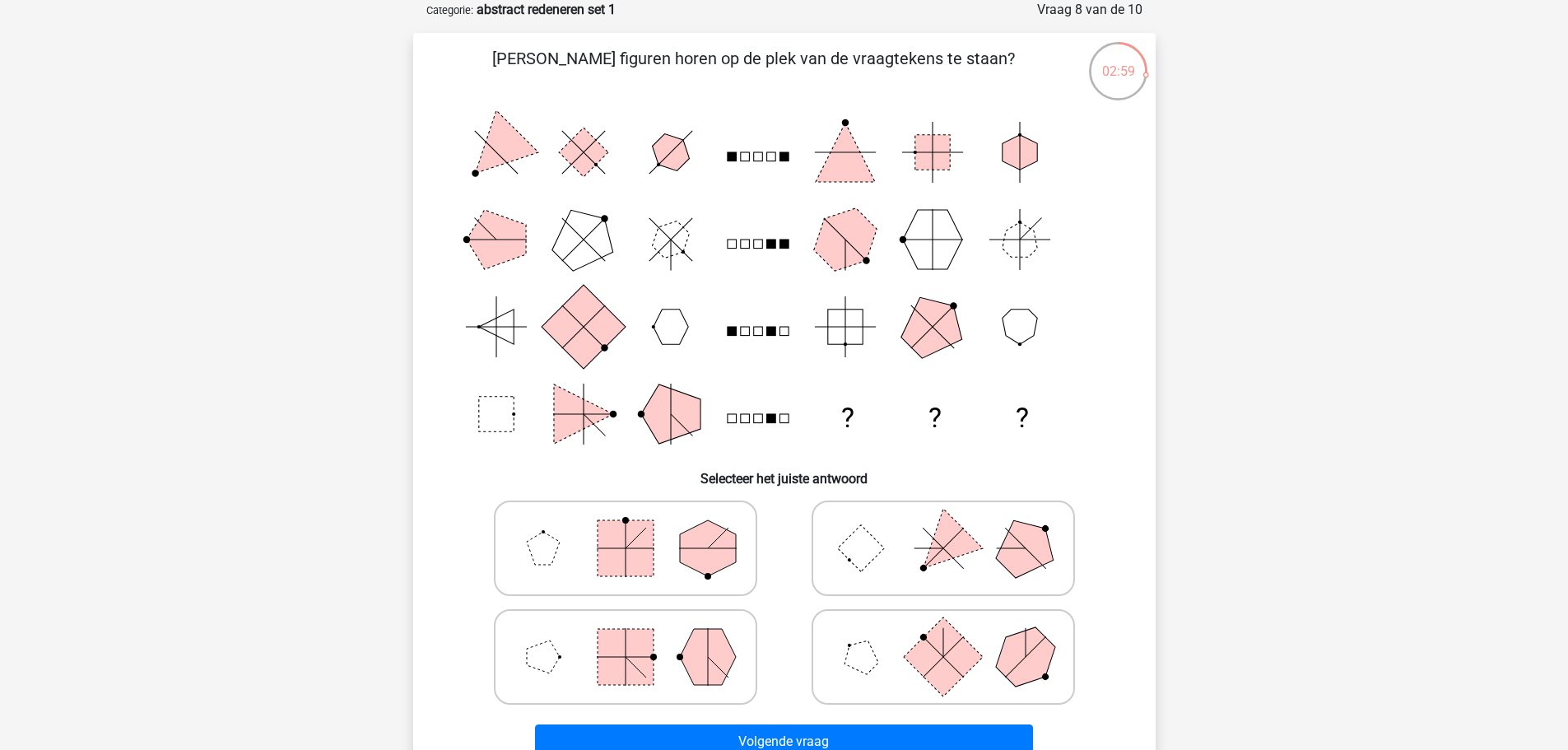
click at [643, 557] on rect at bounding box center [626, 548] width 56 height 56
click at [637, 528] on input "radio" at bounding box center [631, 522] width 11 height 11
radio input "true"
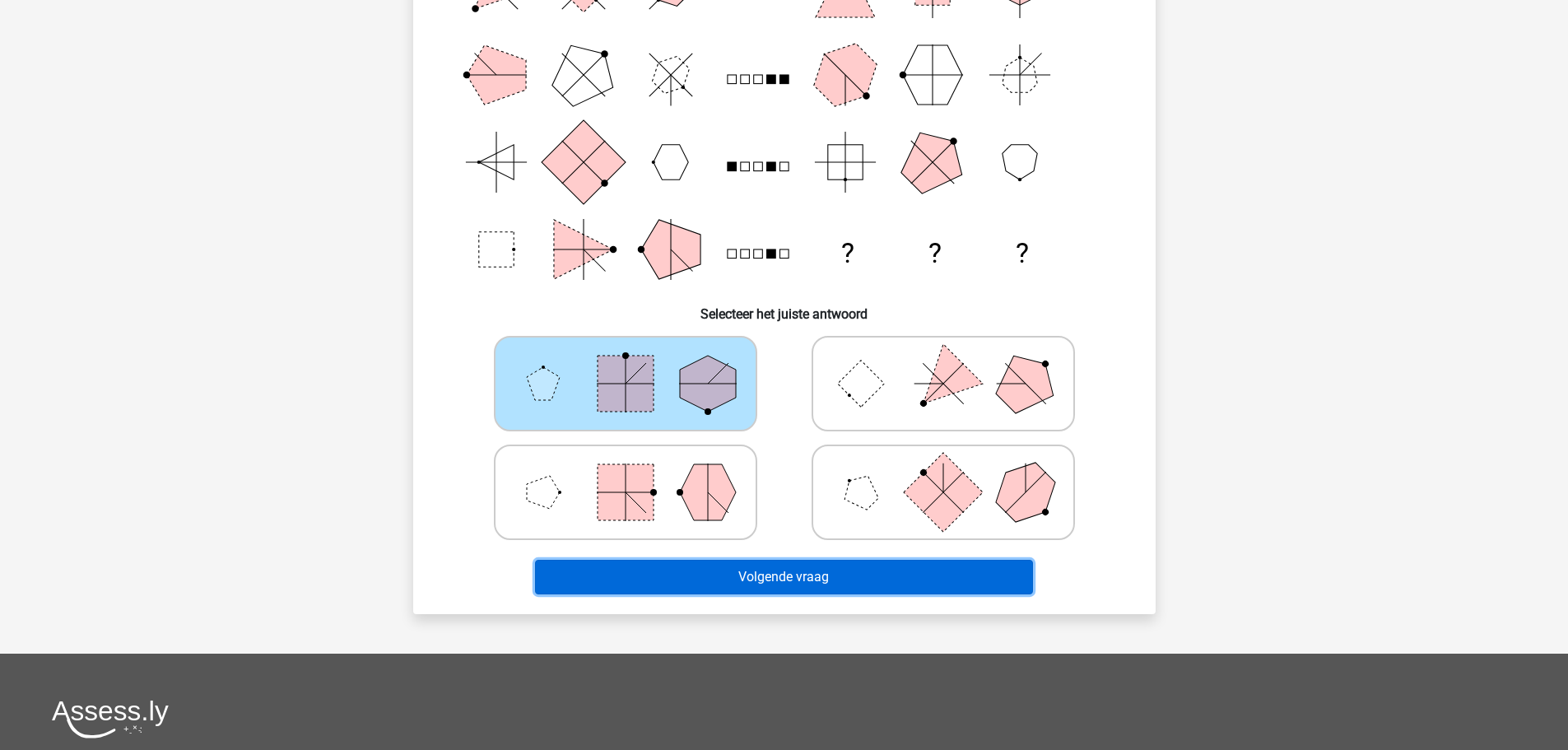
click at [916, 592] on button "Volgende vraag" at bounding box center [784, 578] width 498 height 35
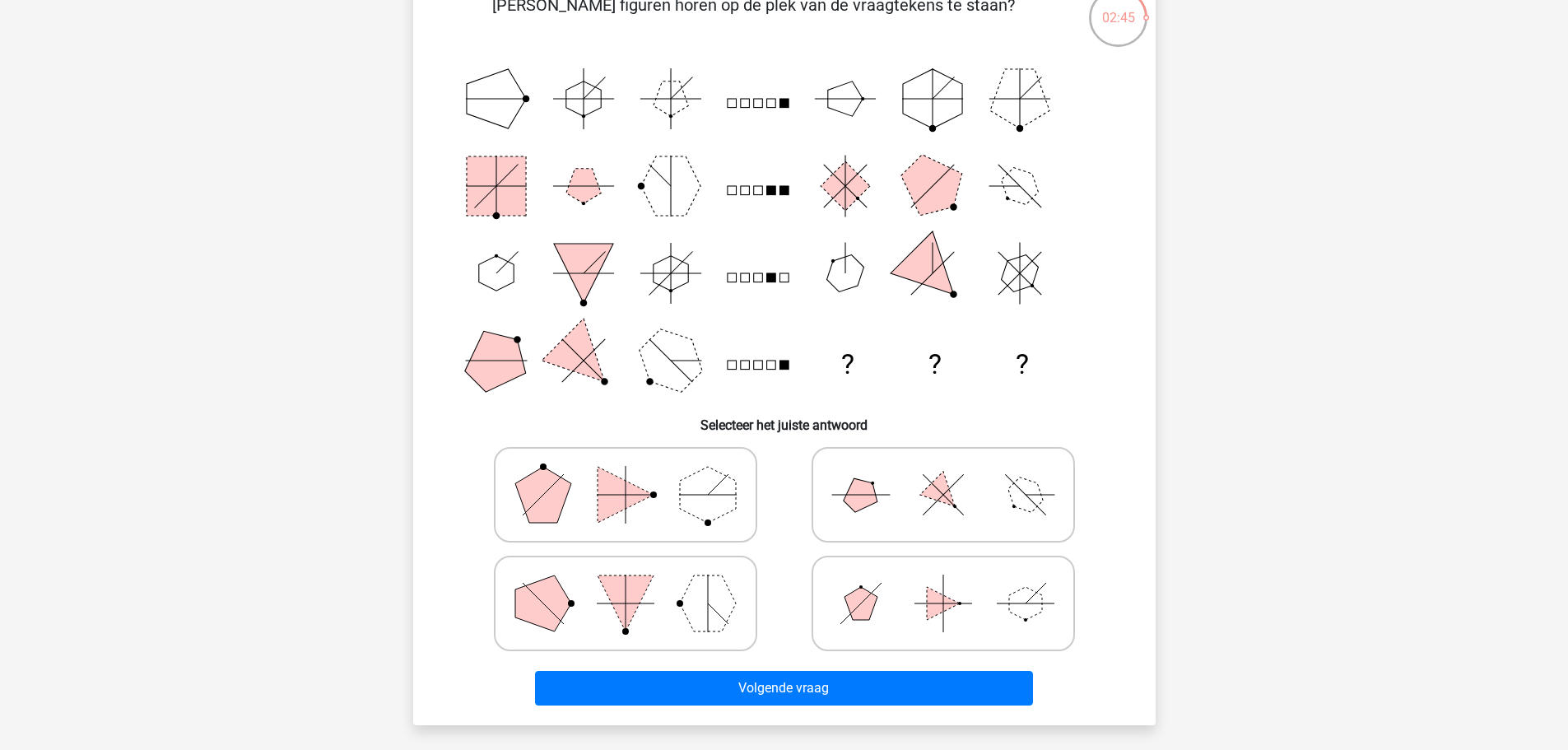
scroll to position [165, 0]
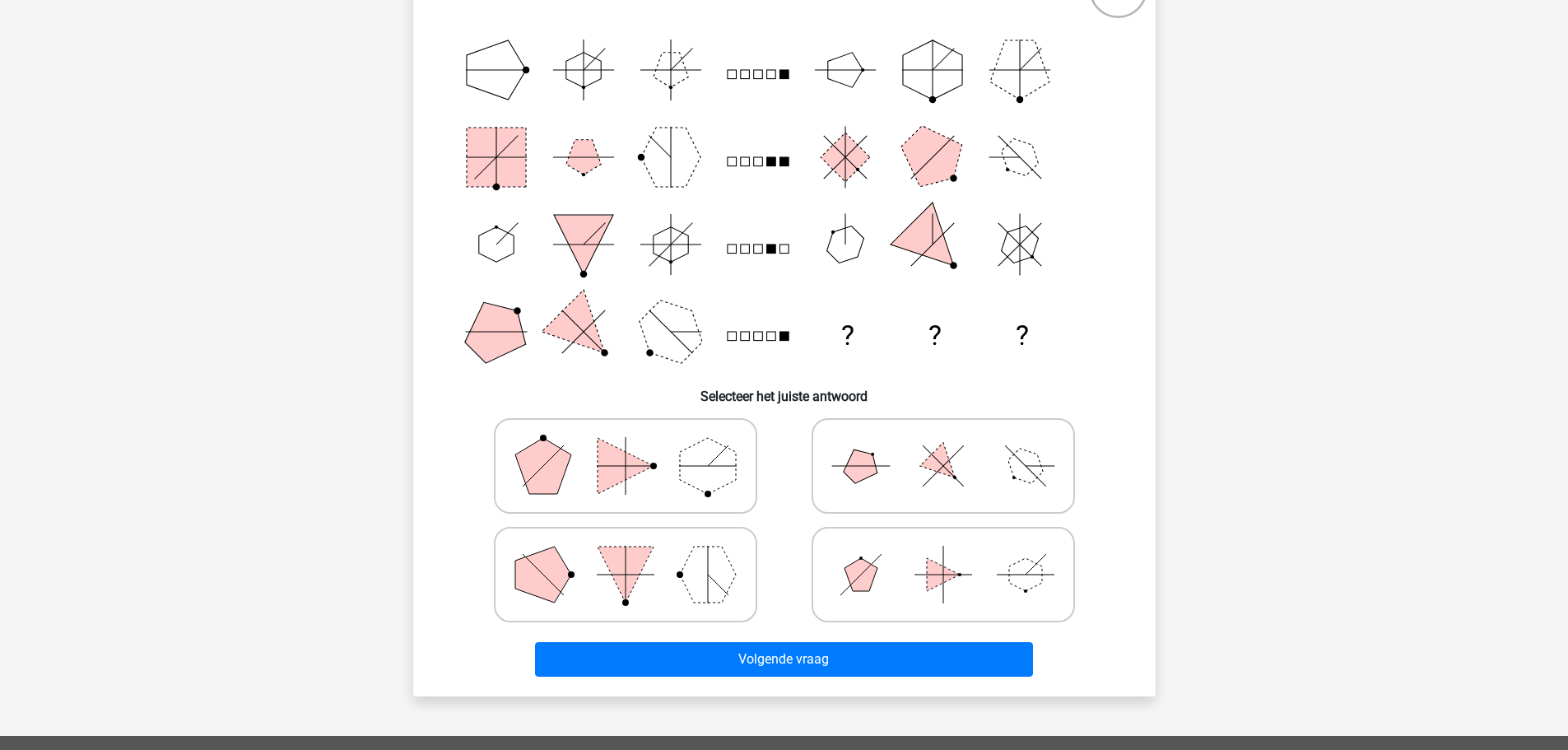
click at [881, 487] on icon at bounding box center [943, 465] width 247 height 82
click at [943, 445] on input "radio" at bounding box center [949, 440] width 11 height 11
radio input "true"
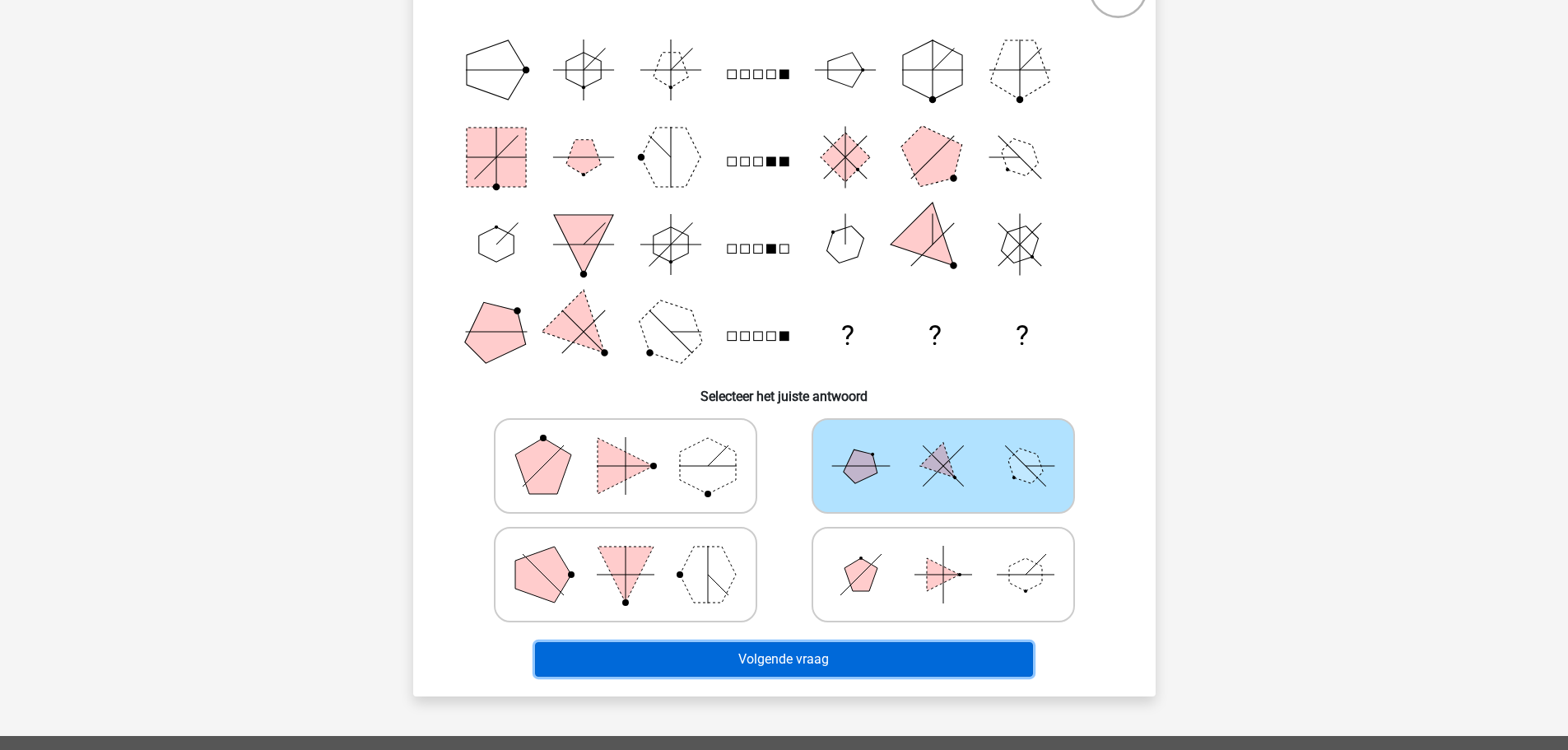
click at [864, 653] on button "Volgende vraag" at bounding box center [784, 660] width 498 height 35
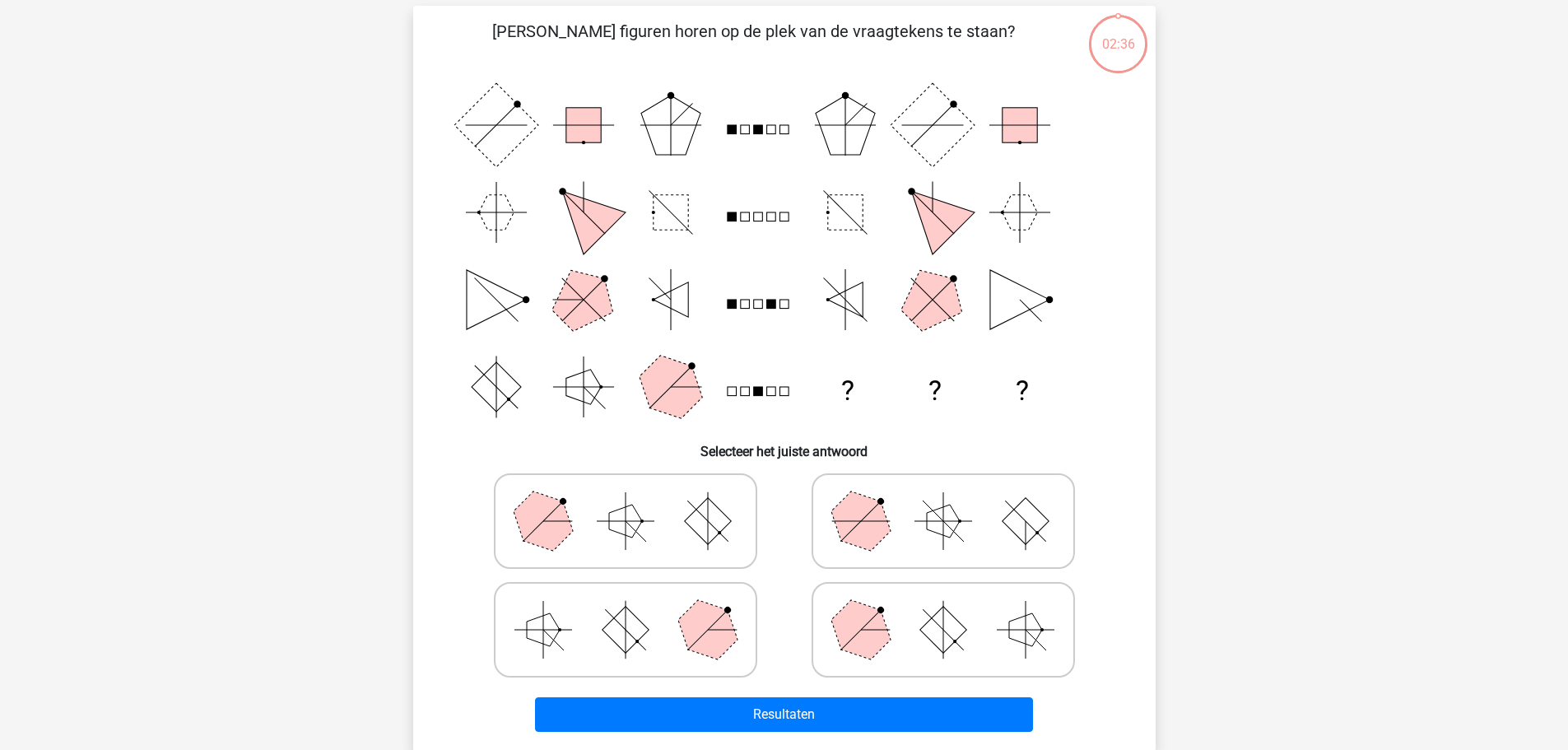
scroll to position [82, 0]
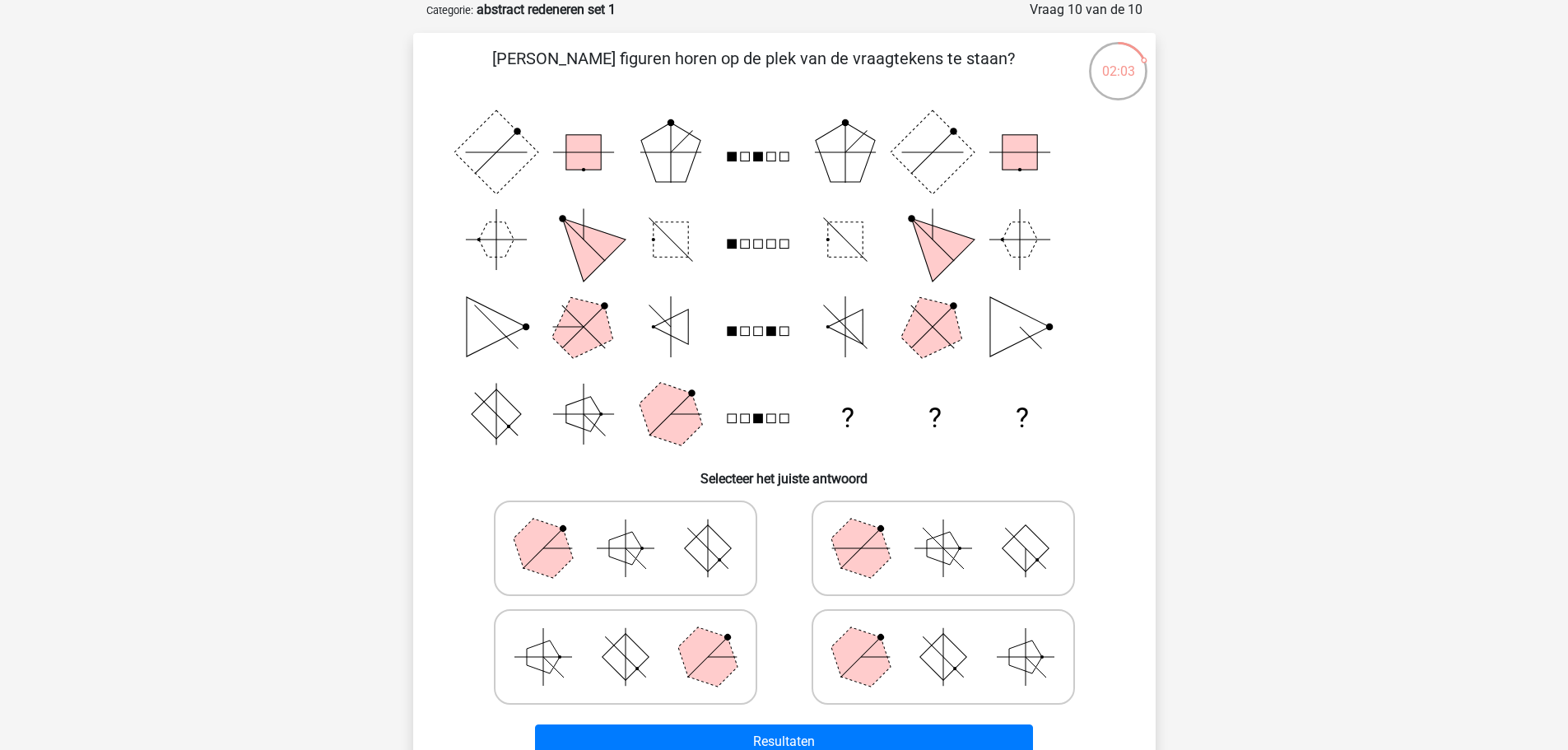
click at [719, 545] on rect at bounding box center [708, 547] width 47 height 47
click at [637, 528] on input "radio" at bounding box center [631, 522] width 11 height 11
radio input "true"
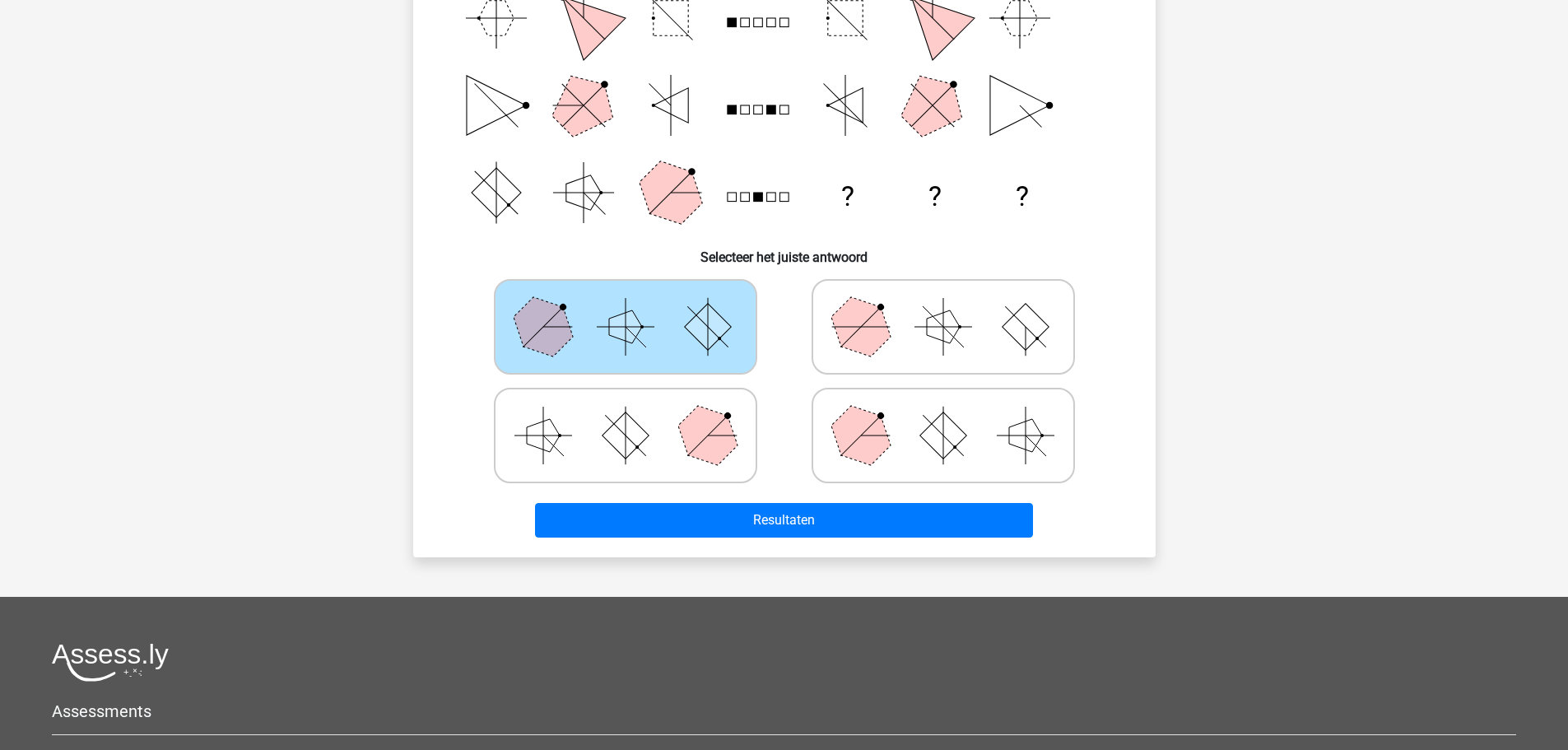
scroll to position [329, 0]
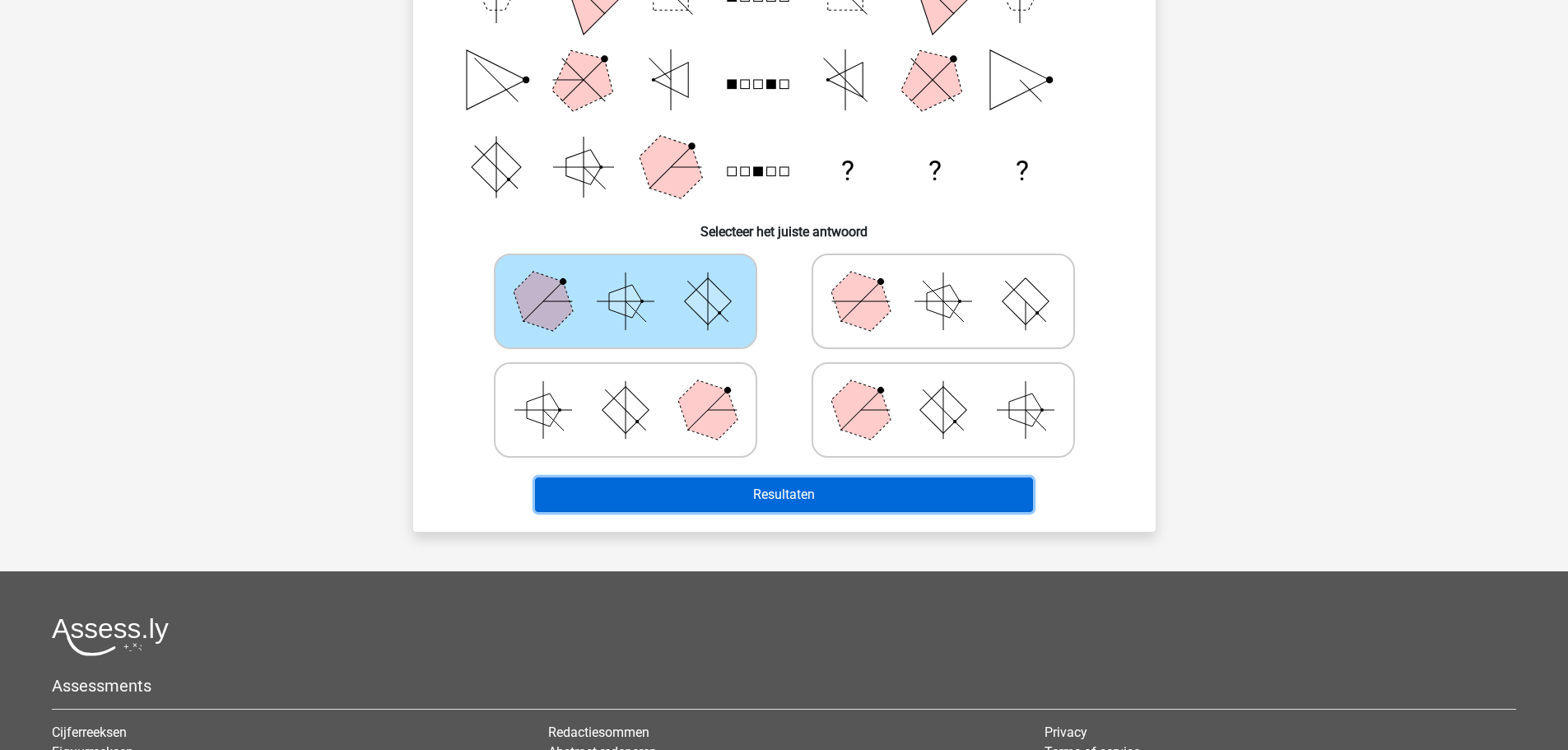
click at [784, 506] on button "Resultaten" at bounding box center [784, 495] width 498 height 35
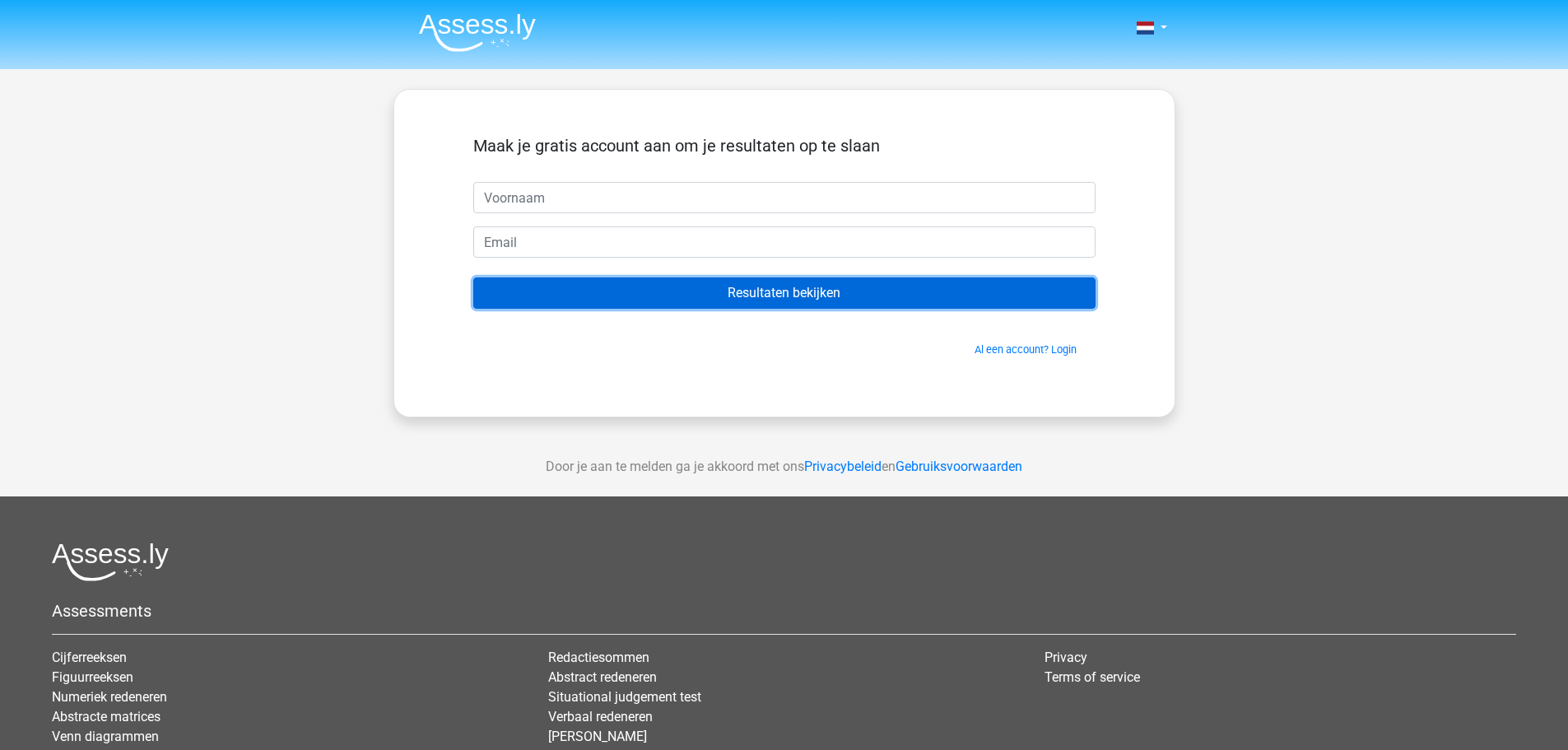
click at [749, 290] on input "Resultaten bekijken" at bounding box center [784, 293] width 622 height 31
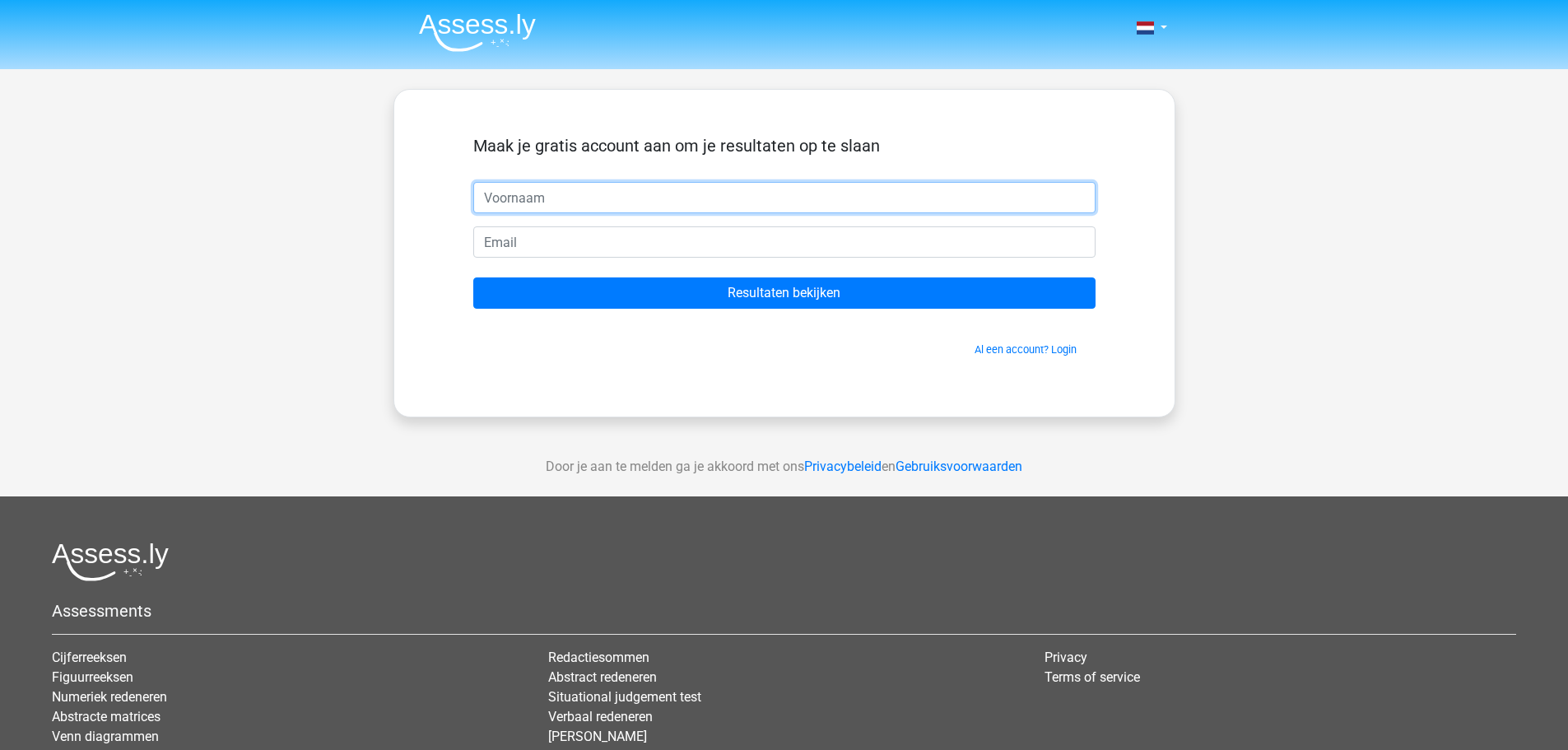
click at [652, 202] on input "text" at bounding box center [784, 197] width 622 height 31
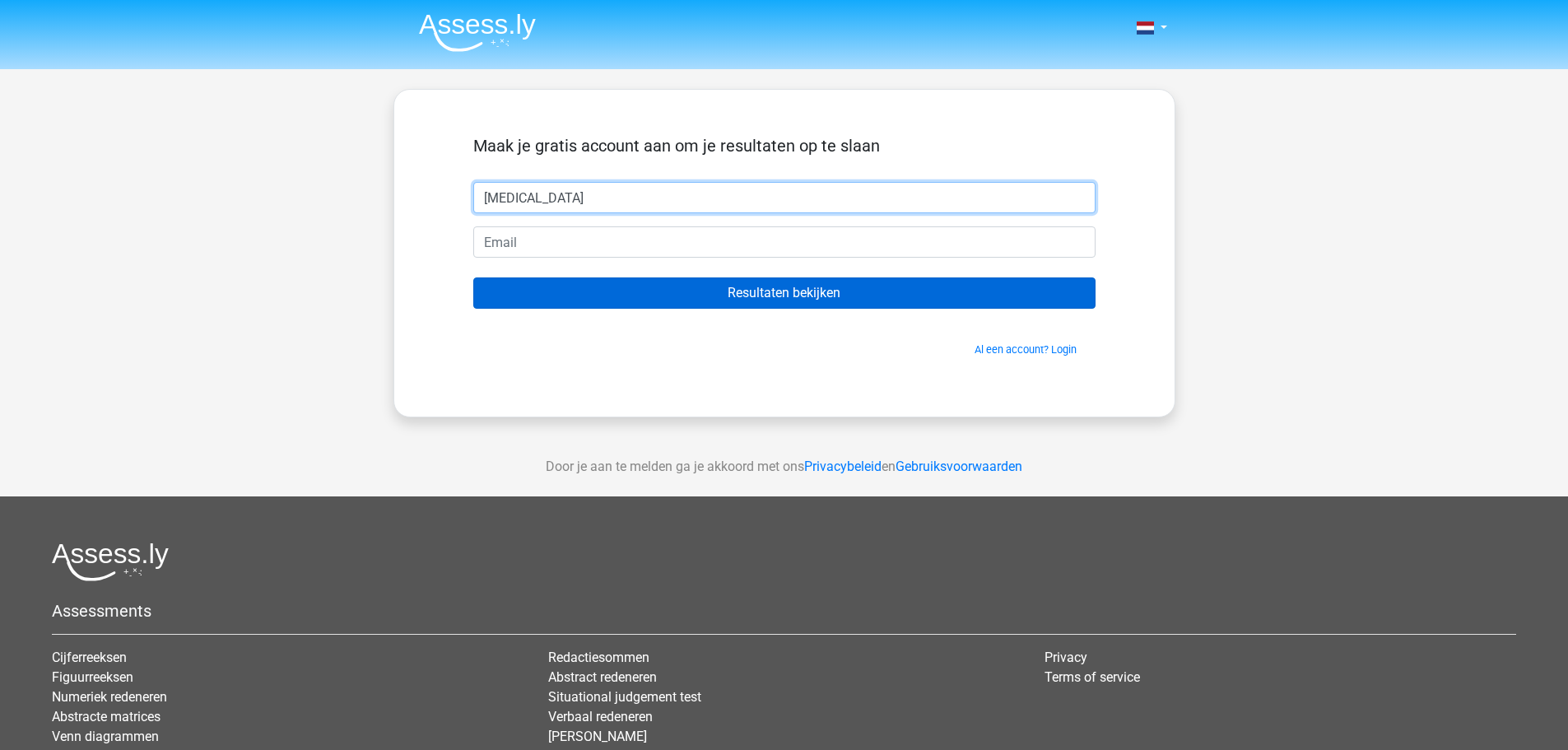
type input "[MEDICAL_DATA]"
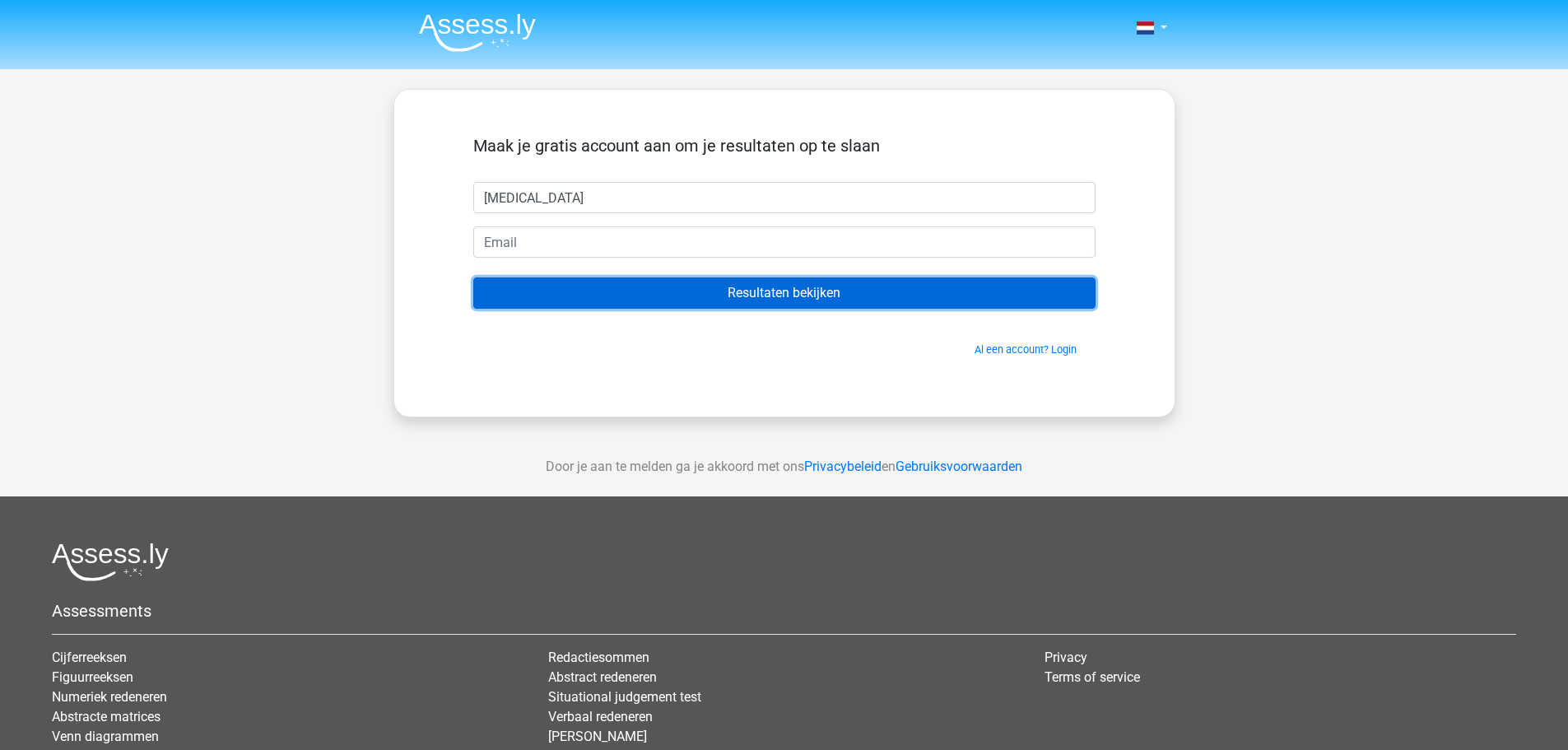
click at [748, 287] on input "Resultaten bekijken" at bounding box center [784, 293] width 622 height 31
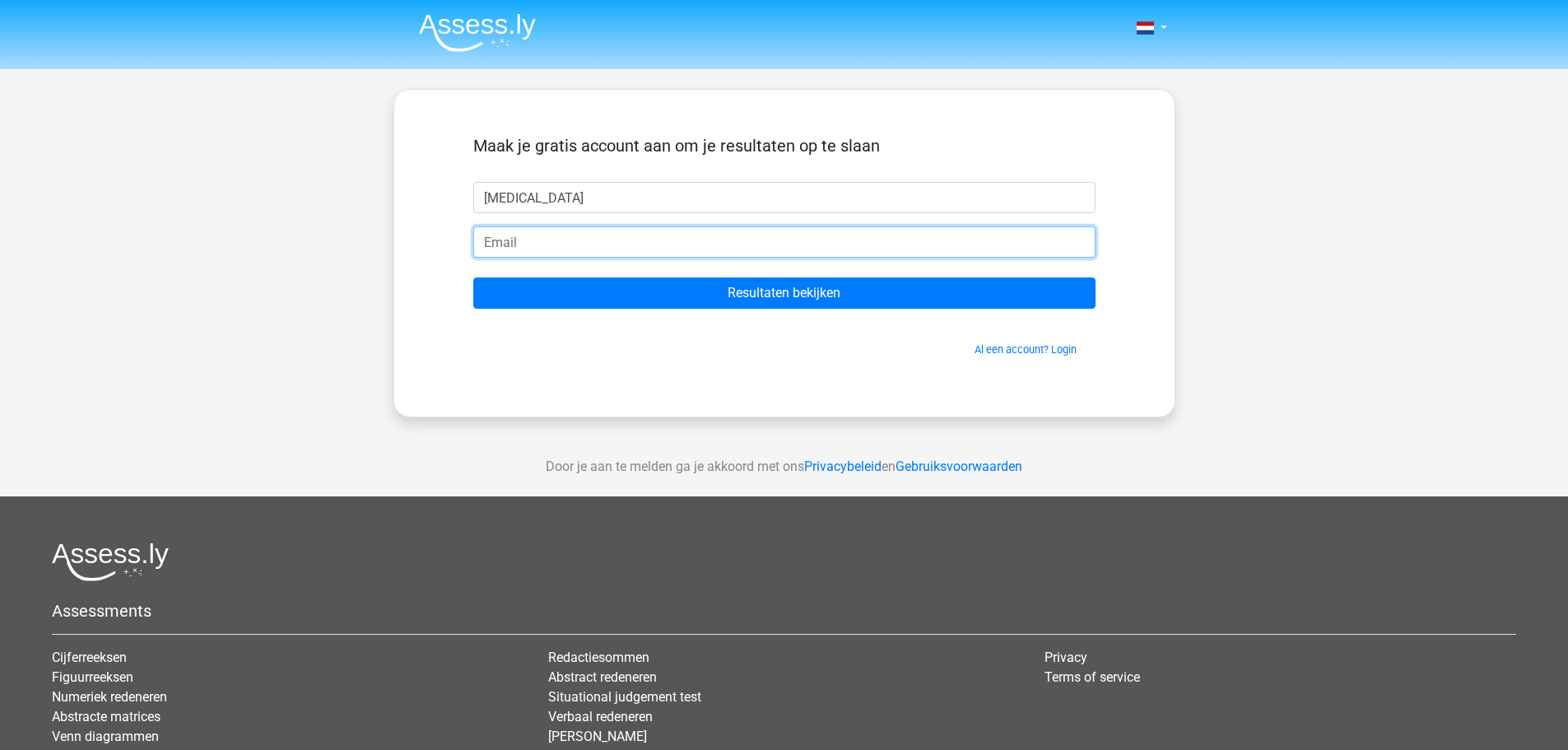
click at [614, 235] on input "email" at bounding box center [784, 242] width 622 height 31
type input "[MEDICAL_DATA][EMAIL_ADDRESS][DOMAIN_NAME]"
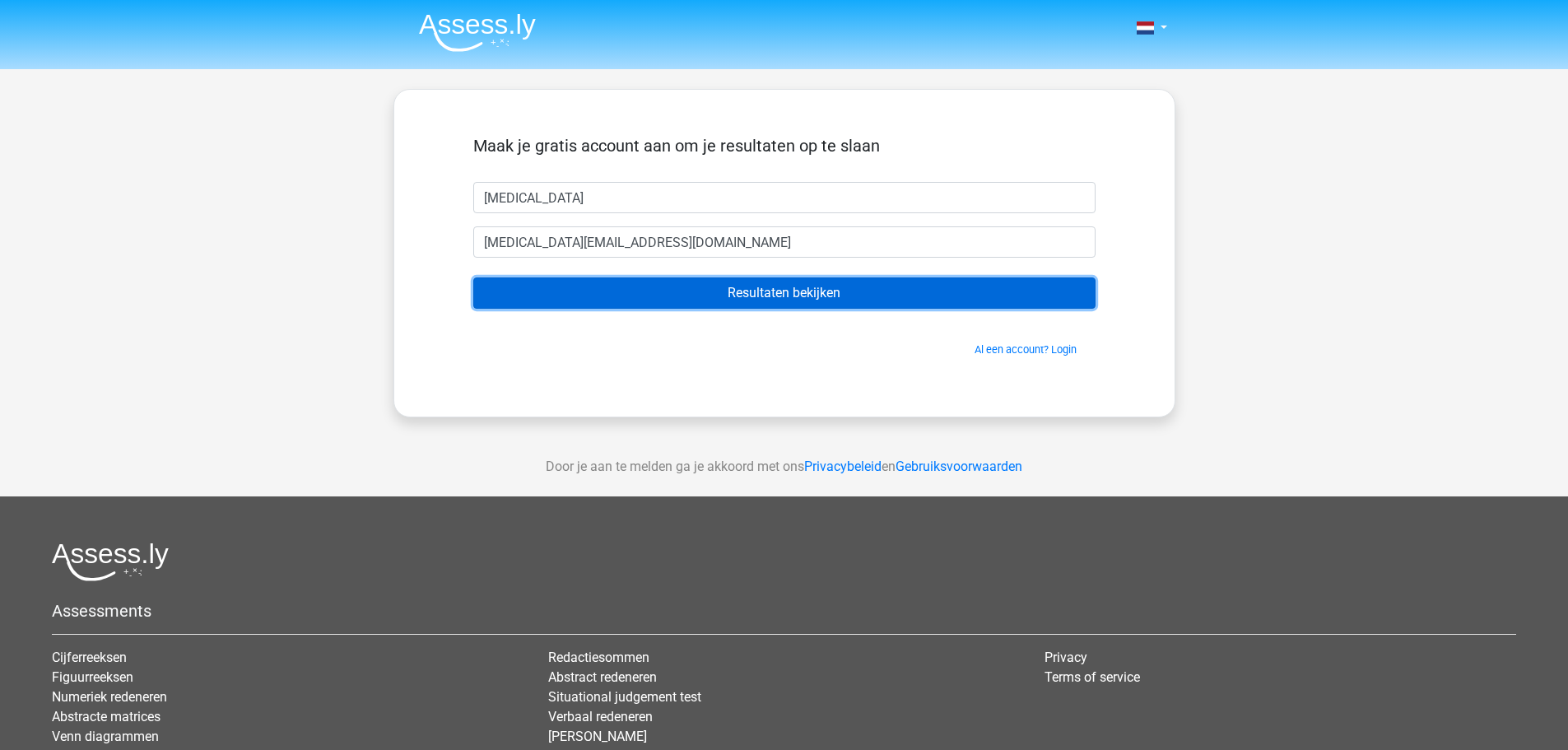
click at [669, 299] on input "Resultaten bekijken" at bounding box center [784, 293] width 622 height 31
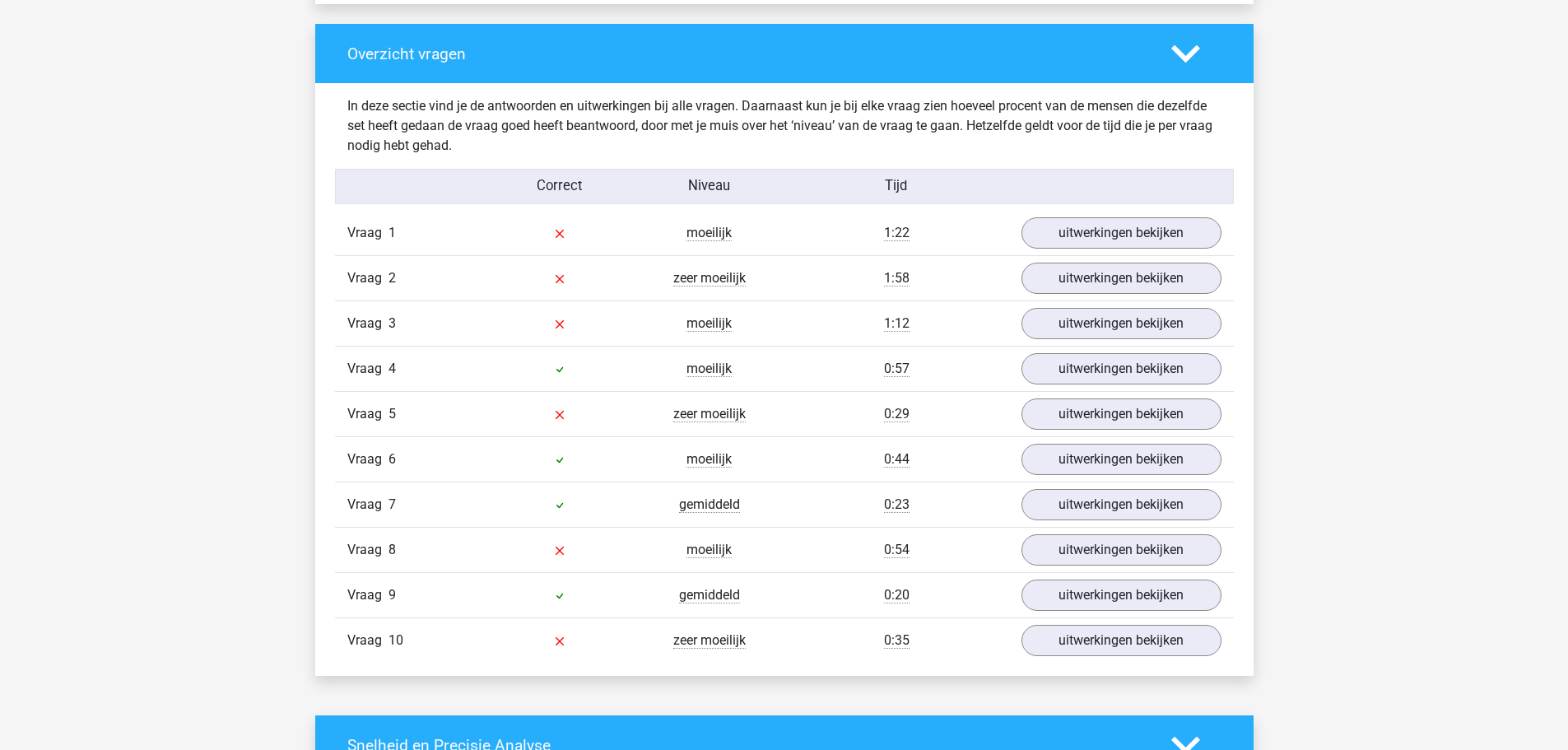
scroll to position [1235, 0]
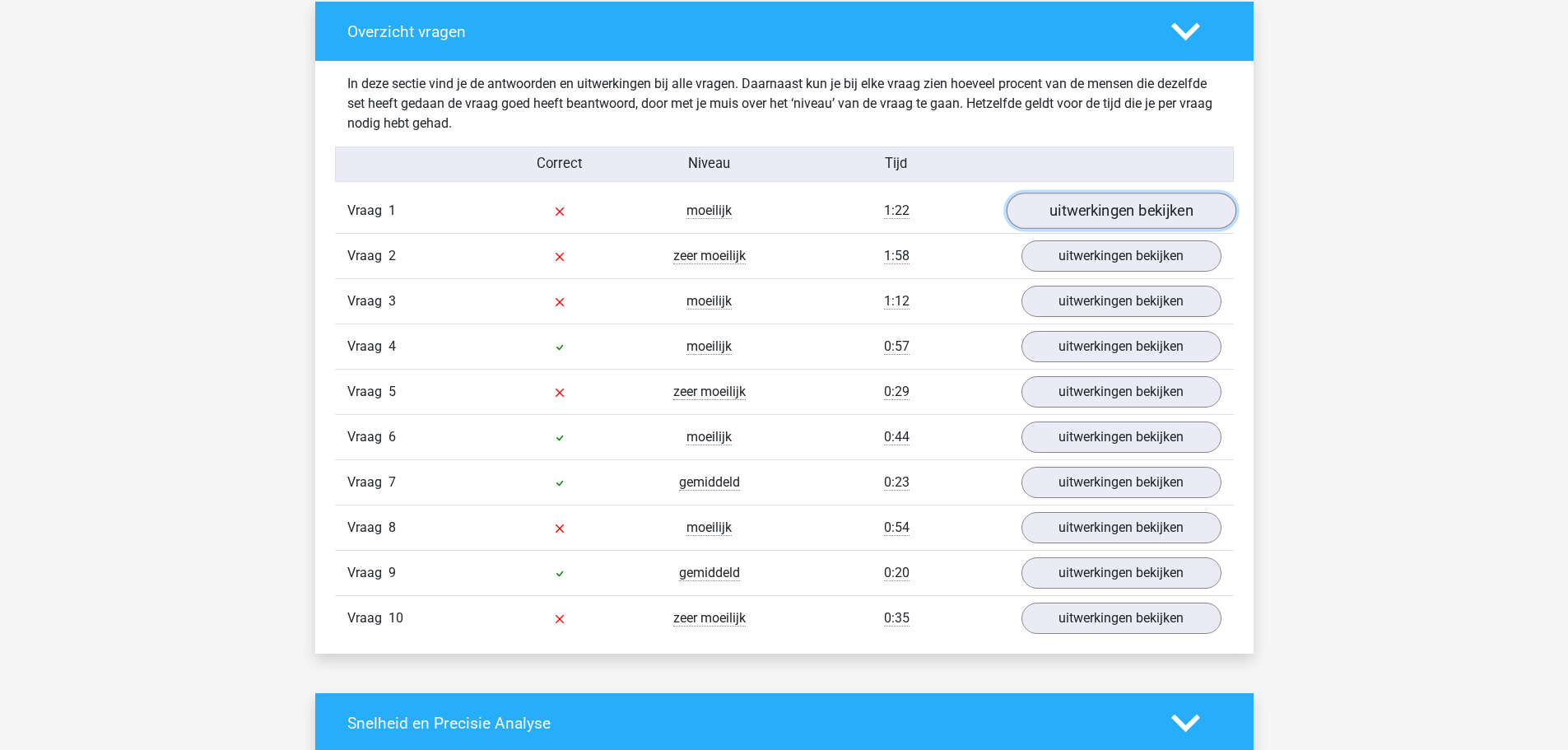
click at [1109, 213] on link "uitwerkingen bekijken" at bounding box center [1120, 211] width 229 height 36
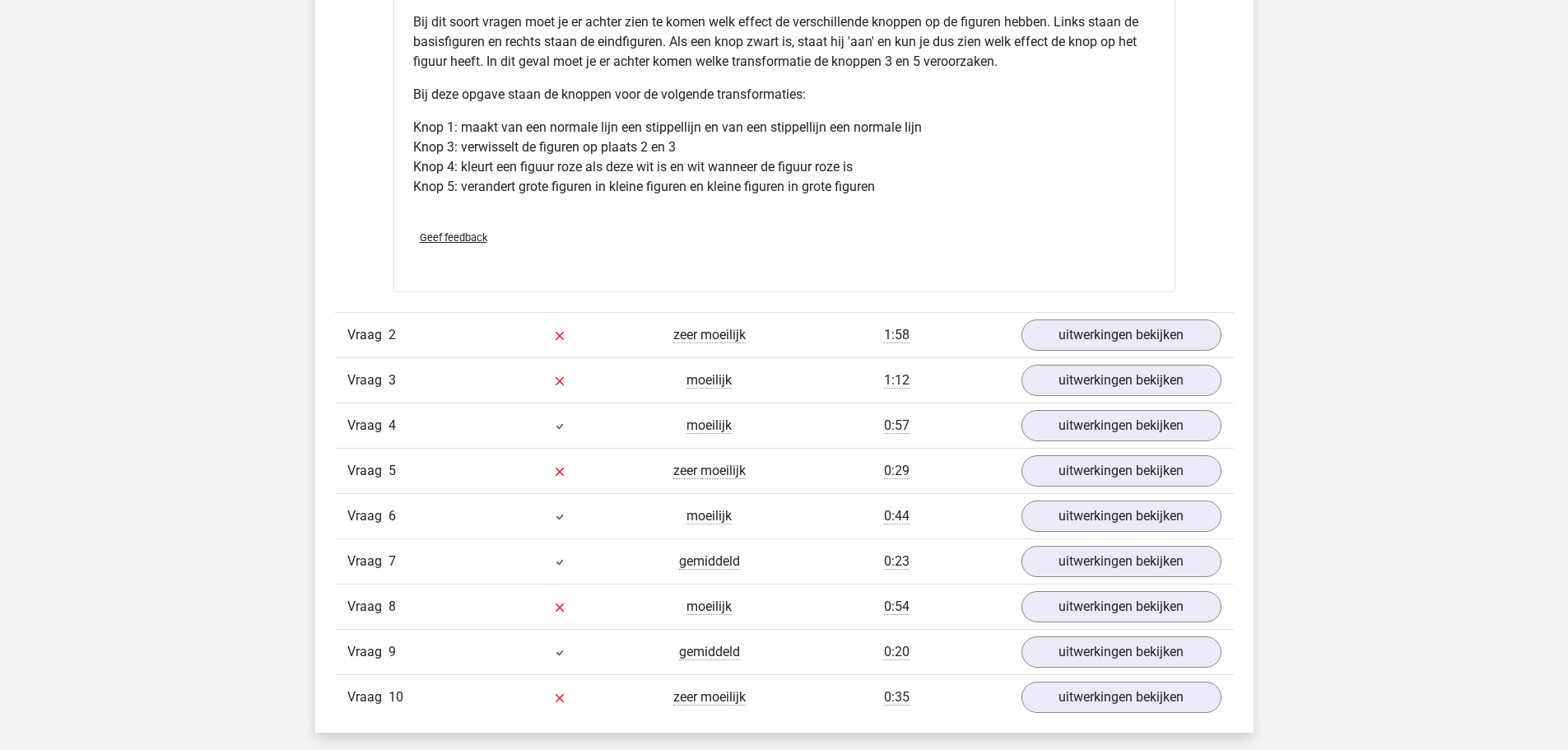
scroll to position [2222, 0]
click at [1071, 708] on link "uitwerkingen bekijken" at bounding box center [1120, 696] width 229 height 36
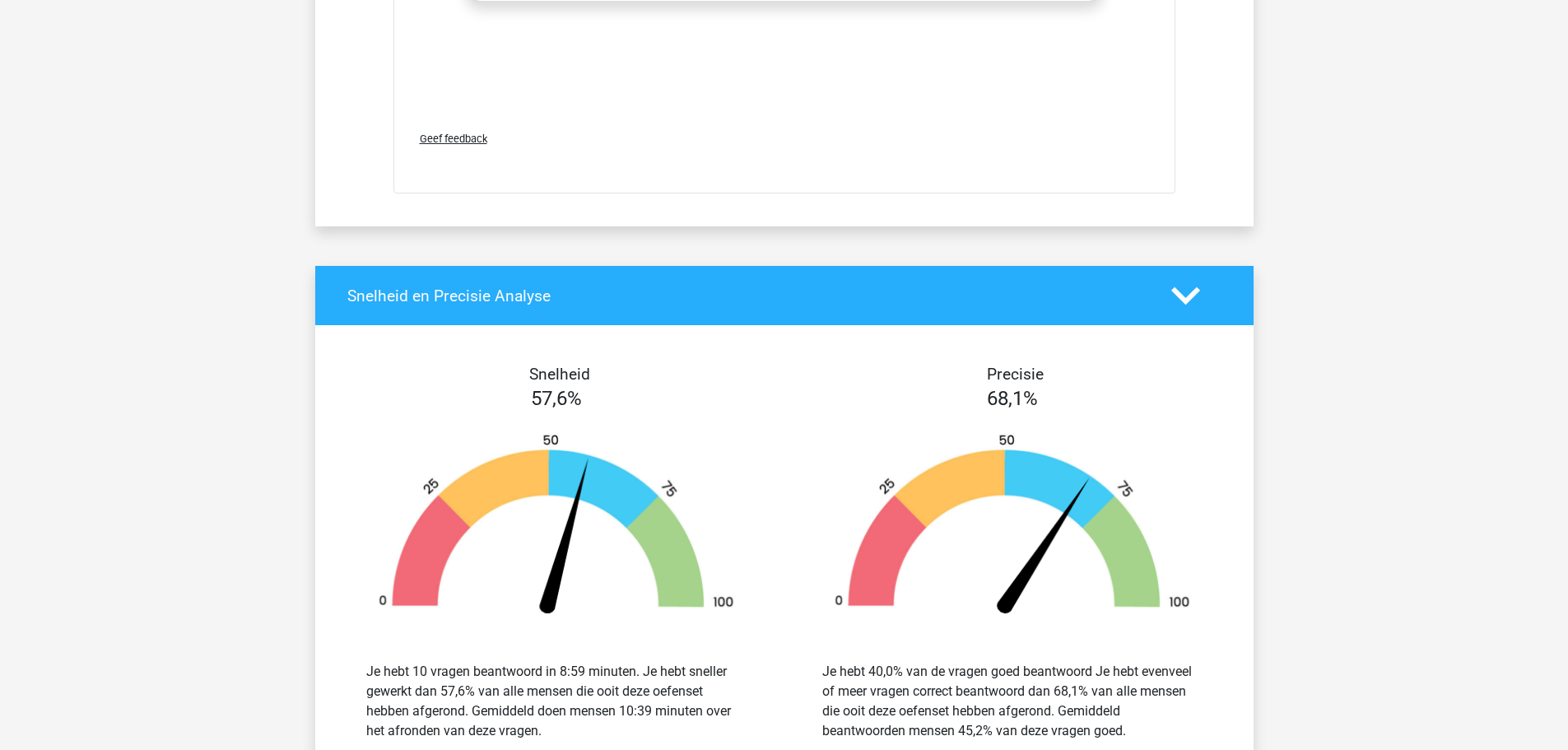
scroll to position [3833, 0]
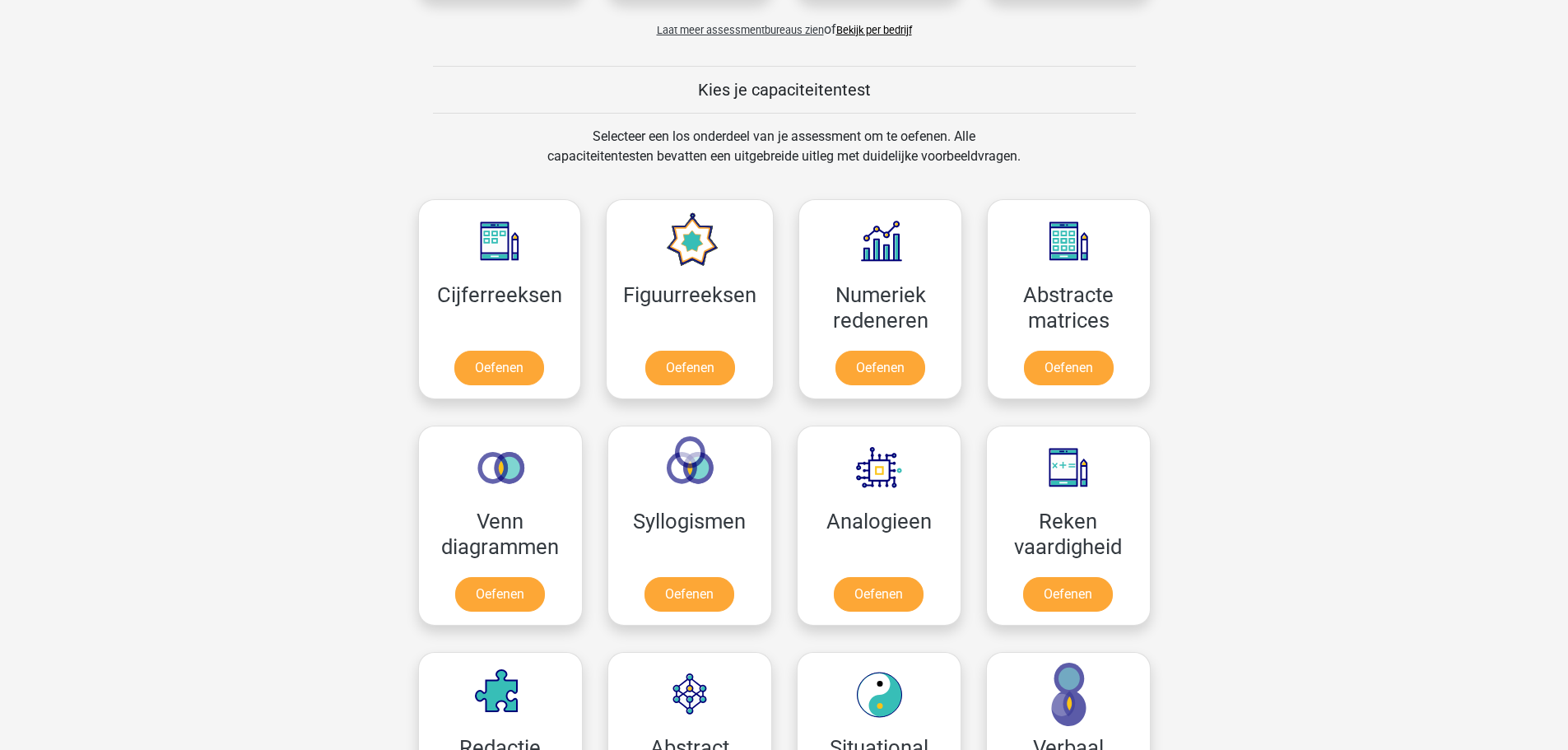
scroll to position [576, 0]
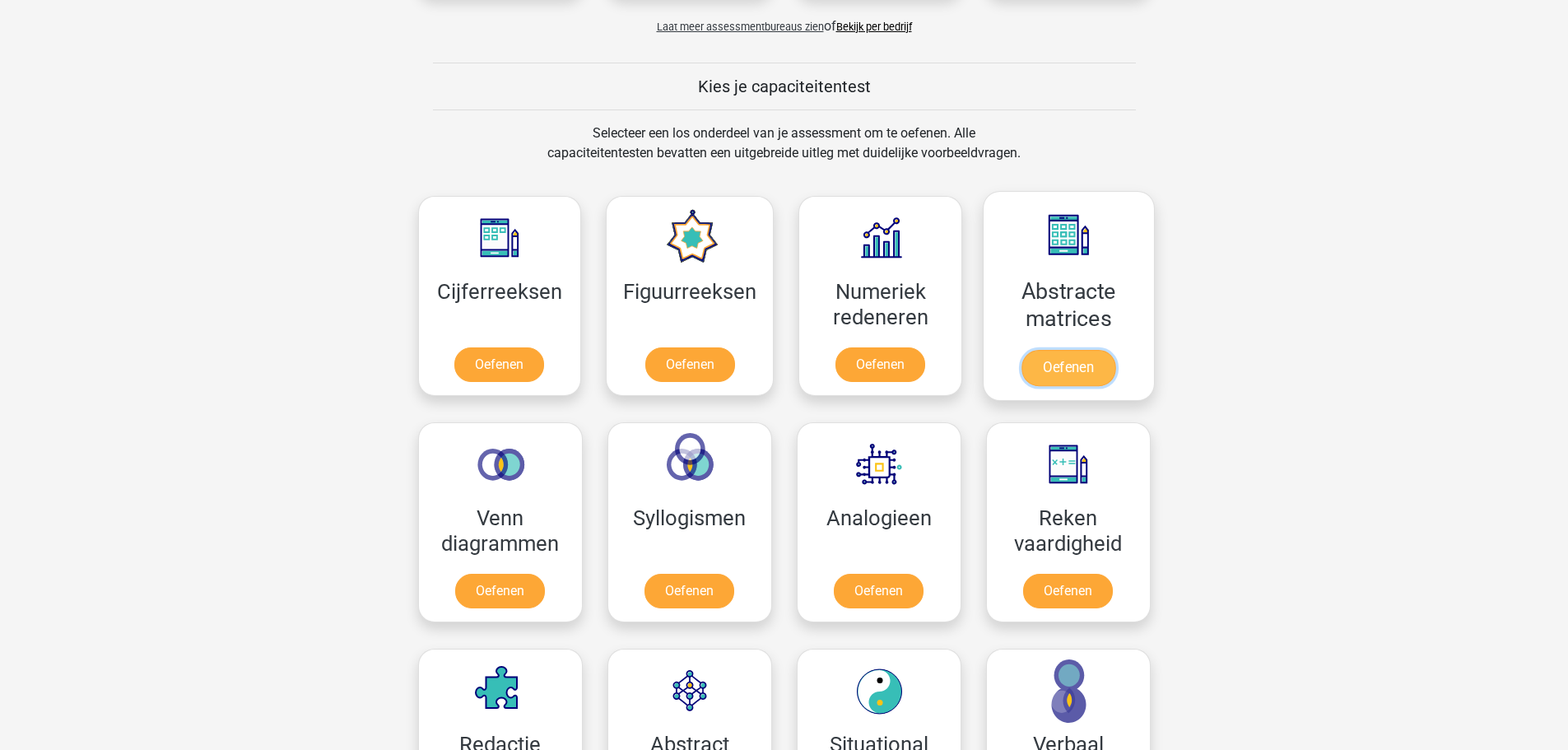
click at [1068, 372] on link "Oefenen" at bounding box center [1069, 368] width 94 height 36
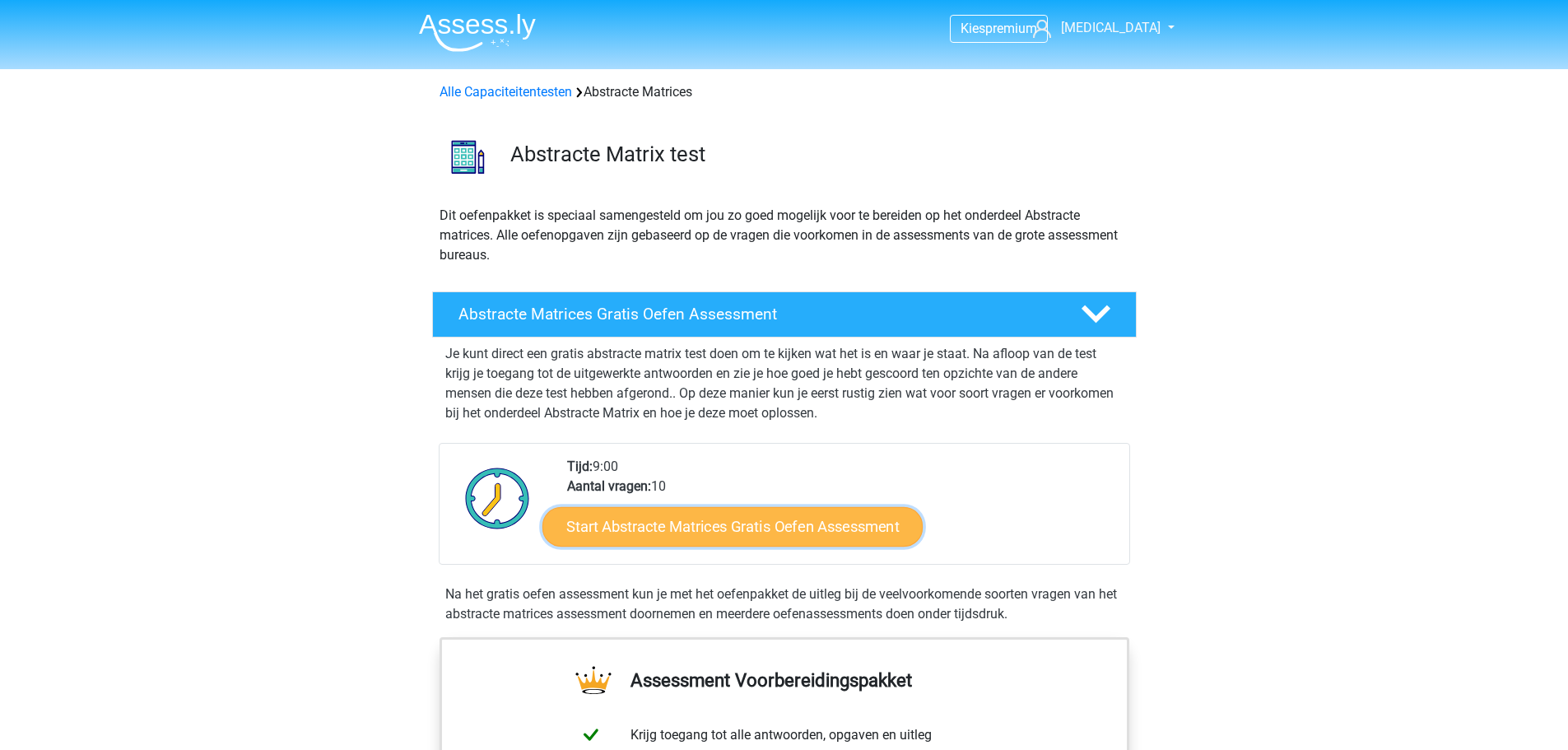
click at [820, 537] on link "Start Abstracte Matrices Gratis Oefen Assessment" at bounding box center [732, 526] width 380 height 40
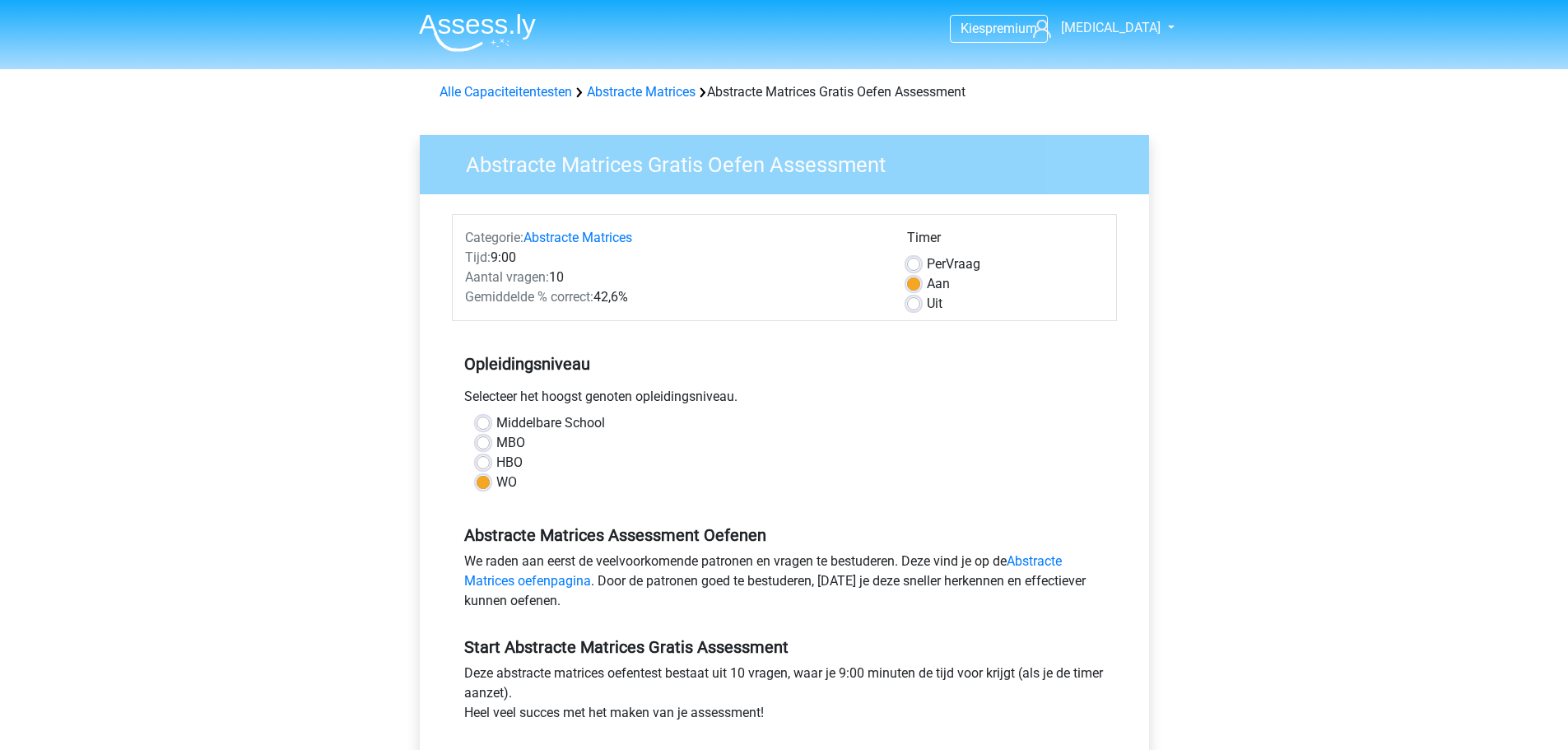
click at [497, 466] on label "HBO" at bounding box center [509, 462] width 27 height 19
click at [484, 466] on input "HBO" at bounding box center [483, 461] width 13 height 17
radio input "true"
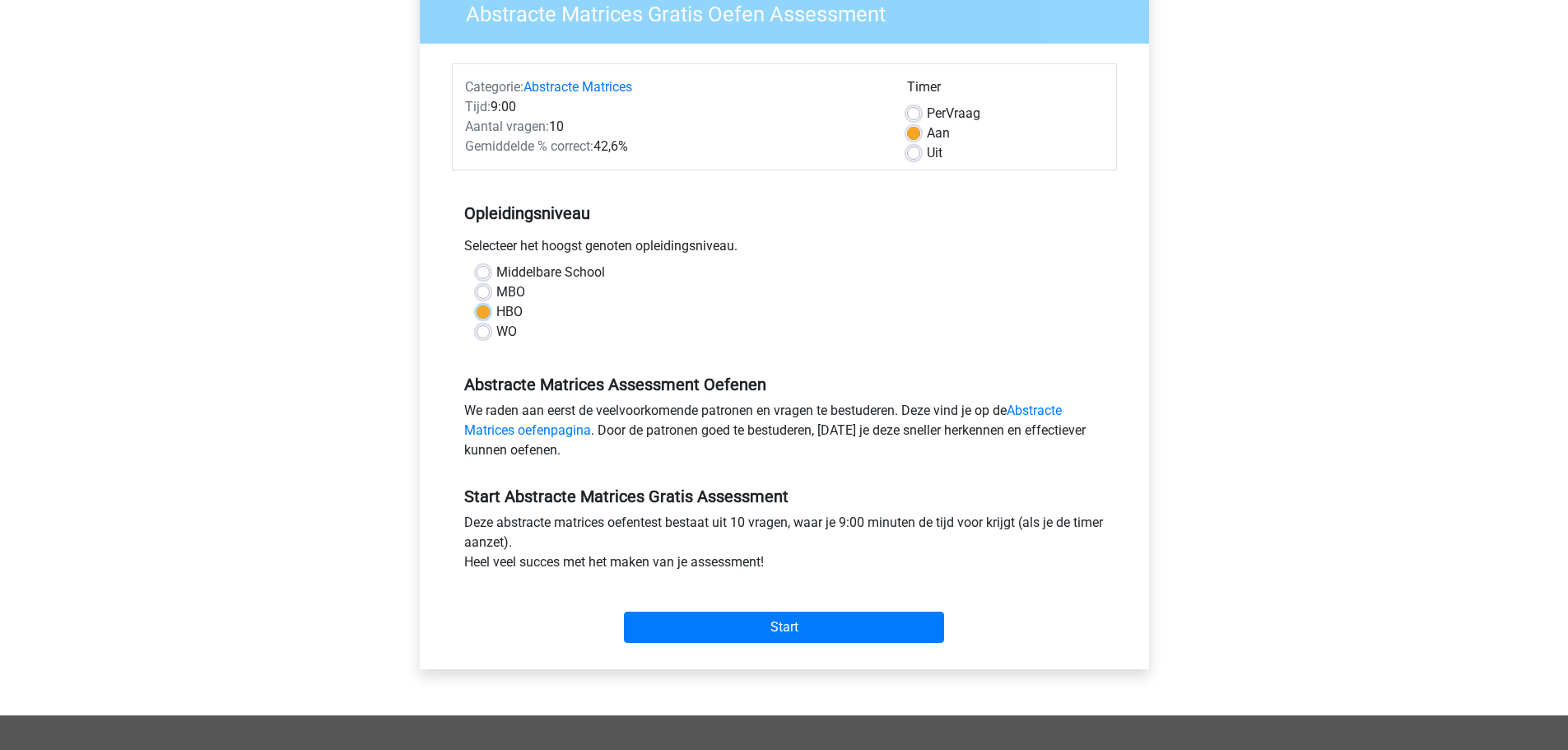
scroll to position [165, 0]
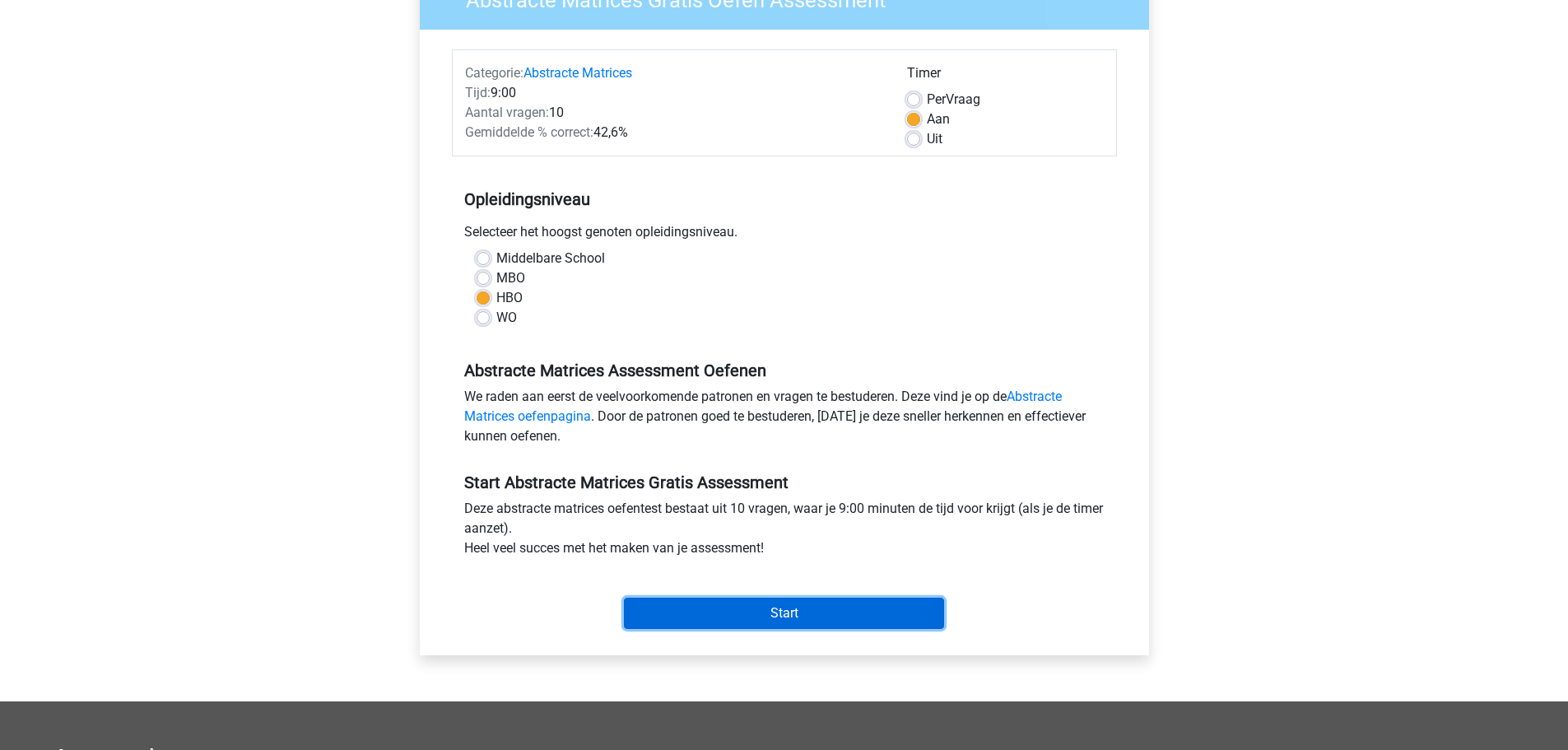
click at [830, 610] on input "Start" at bounding box center [784, 614] width 321 height 31
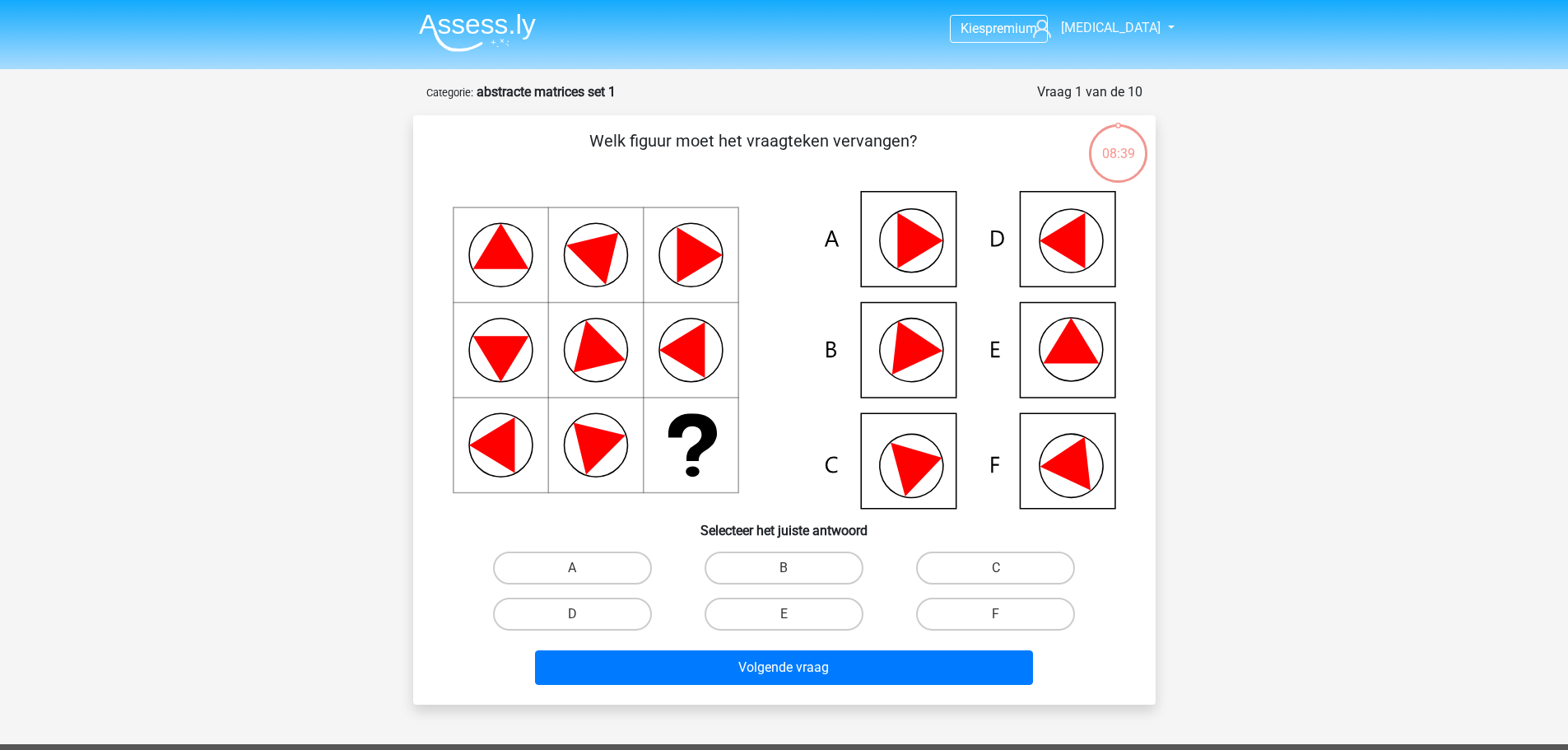
click at [1059, 481] on icon at bounding box center [784, 349] width 663 height 318
click at [1045, 610] on label "F" at bounding box center [995, 615] width 158 height 33
click at [1007, 615] on input "F" at bounding box center [1001, 620] width 11 height 11
radio input "true"
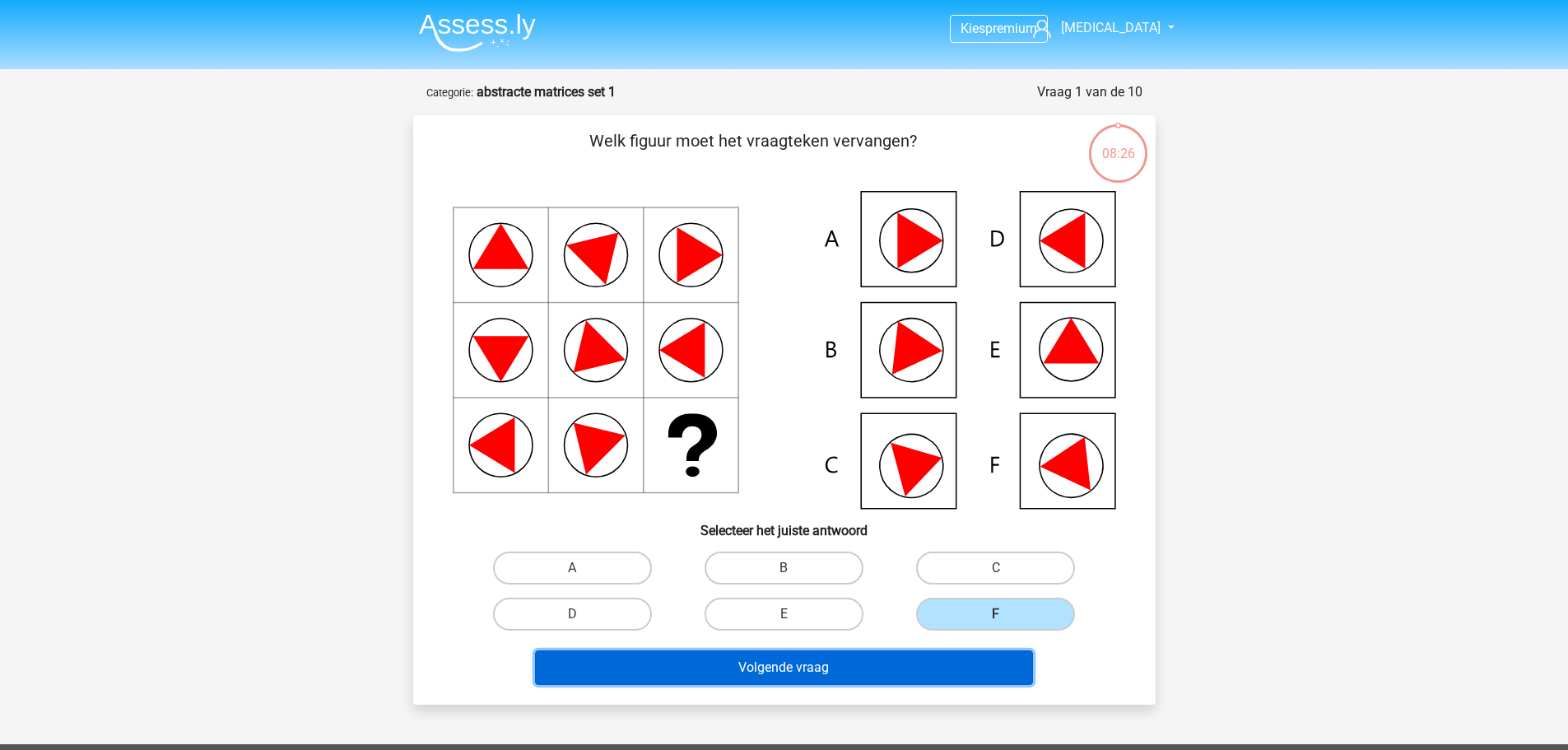
click at [950, 655] on button "Volgende vraag" at bounding box center [784, 668] width 498 height 35
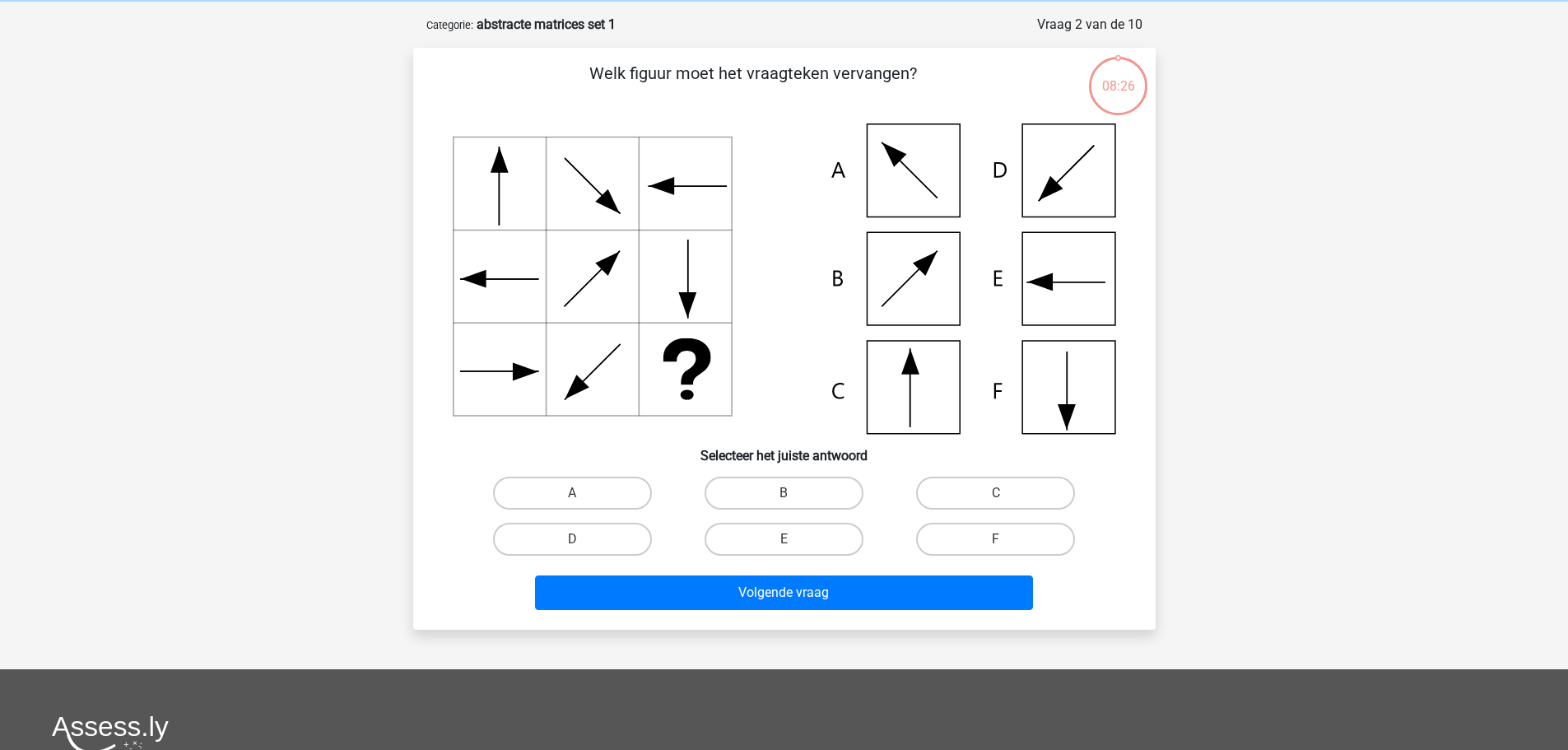
scroll to position [82, 0]
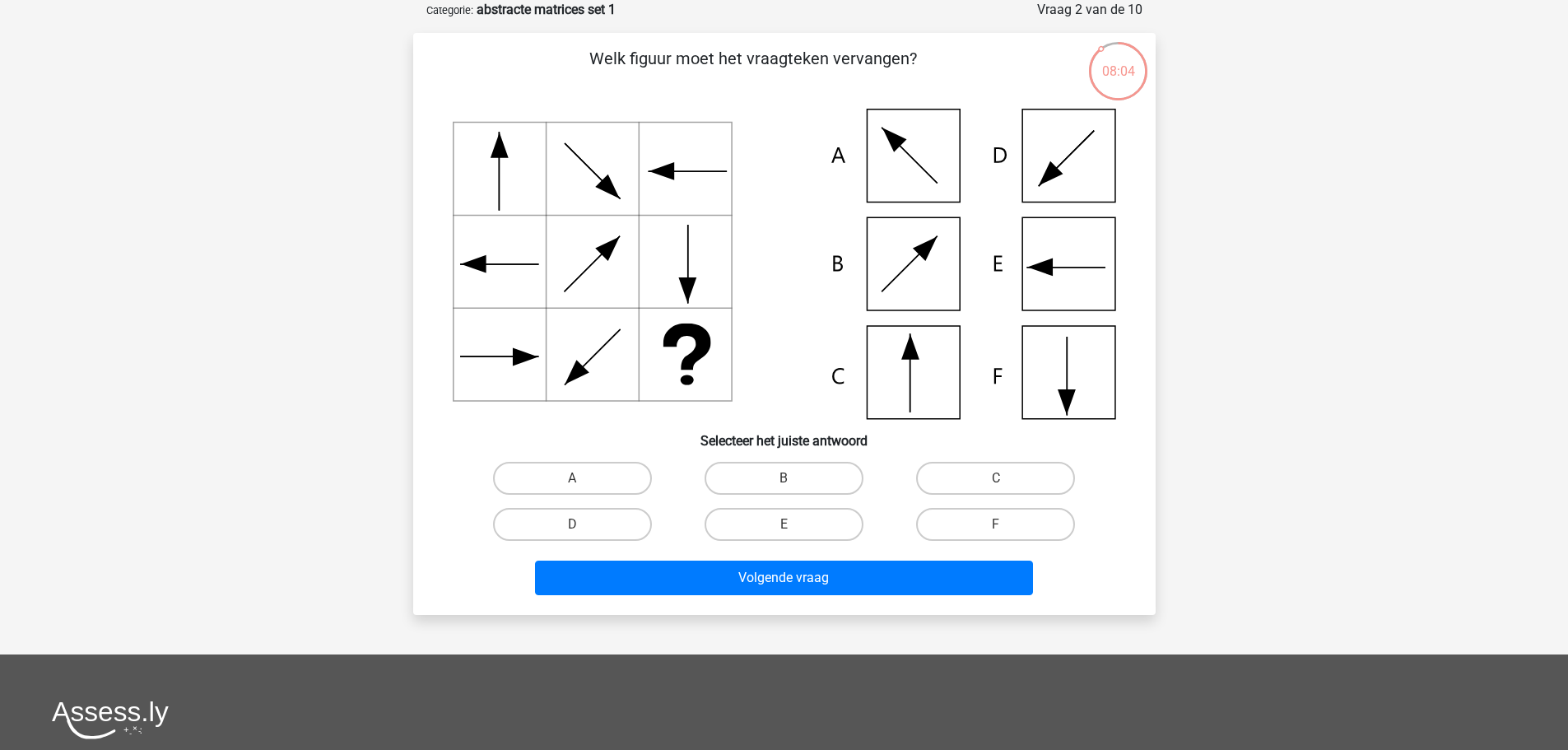
click at [900, 381] on icon at bounding box center [784, 264] width 663 height 311
click at [986, 479] on label "C" at bounding box center [995, 478] width 158 height 33
click at [996, 479] on input "C" at bounding box center [1001, 484] width 11 height 11
radio input "true"
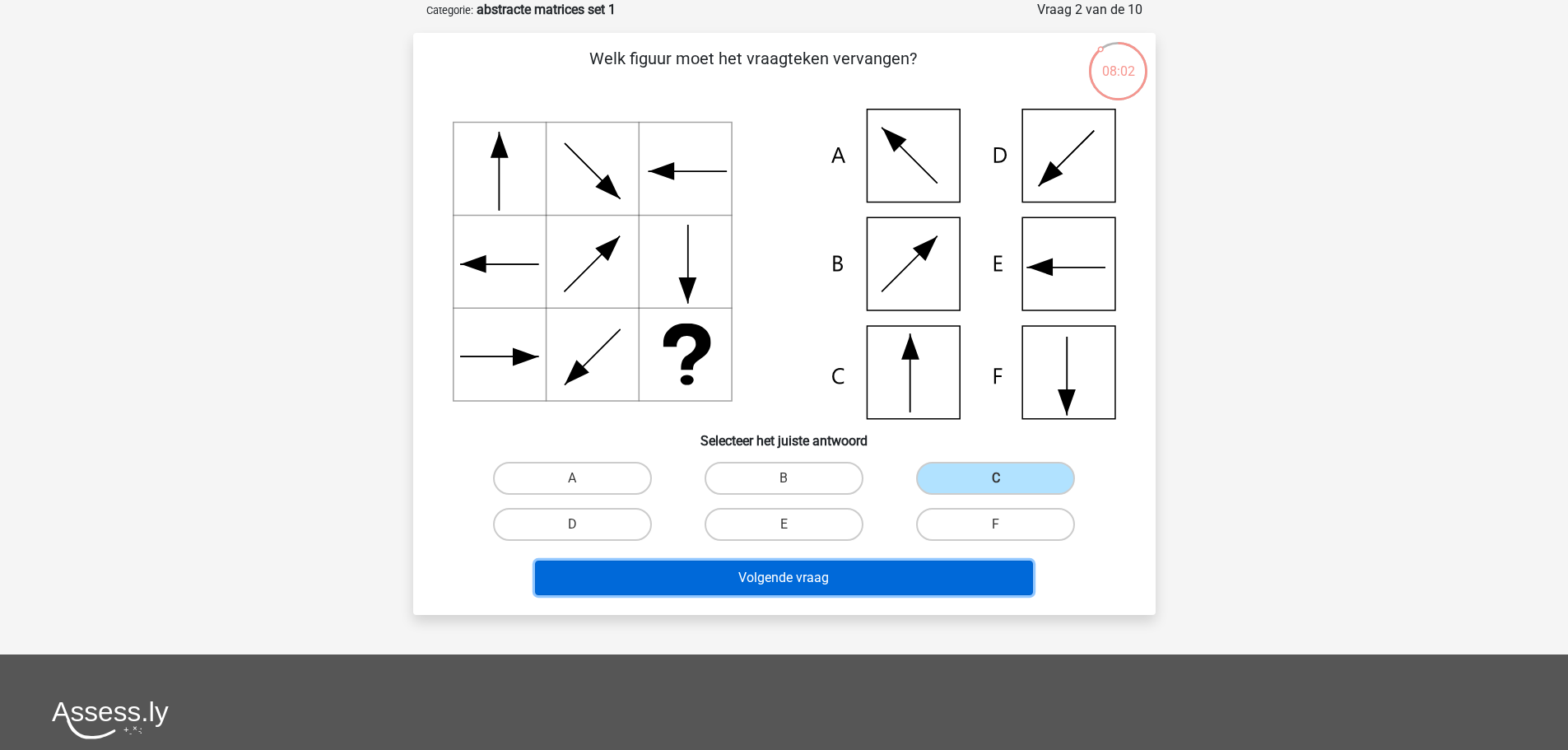
click at [893, 568] on button "Volgende vraag" at bounding box center [784, 578] width 498 height 35
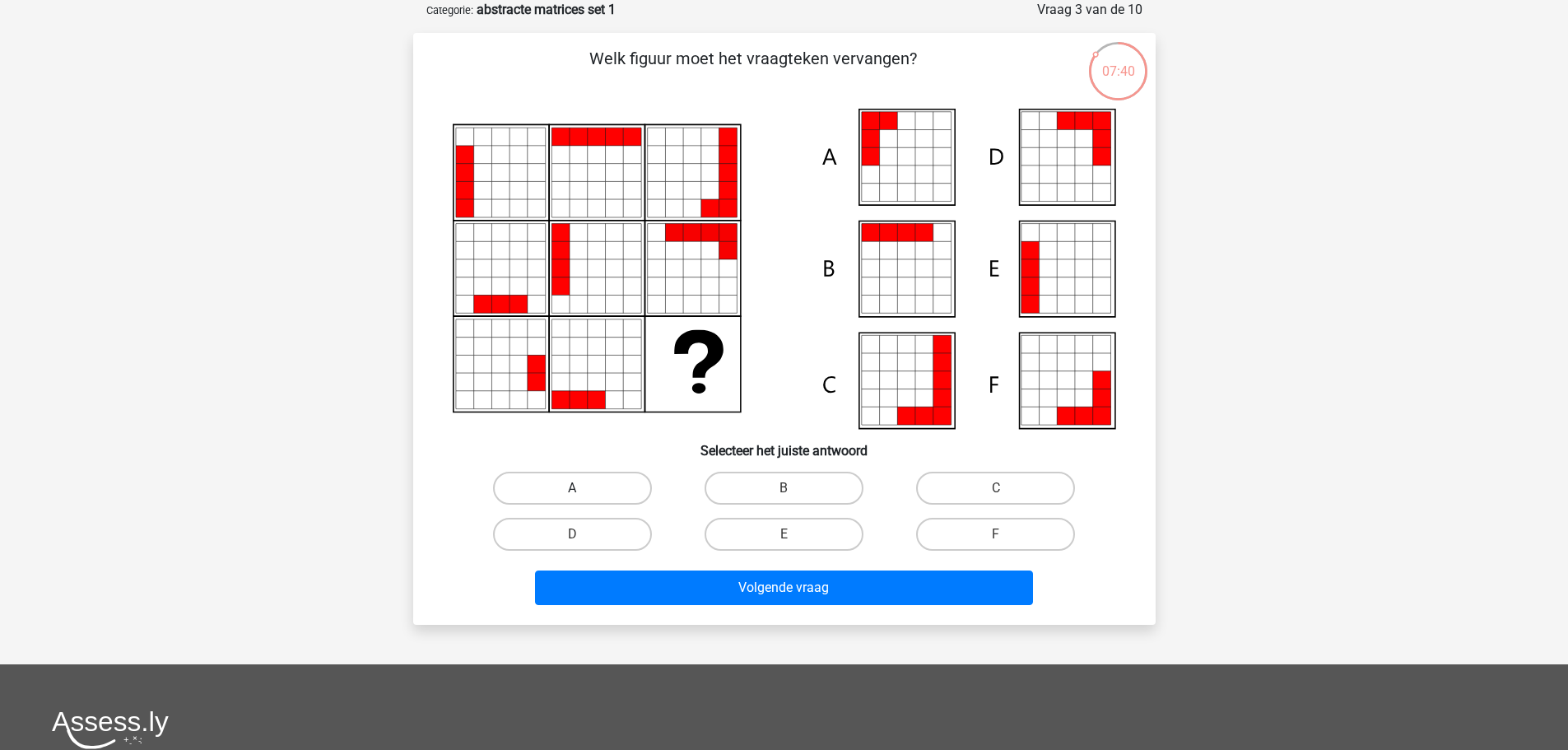
click at [595, 485] on label "A" at bounding box center [572, 488] width 158 height 33
click at [583, 488] on input "A" at bounding box center [578, 494] width 11 height 11
radio input "true"
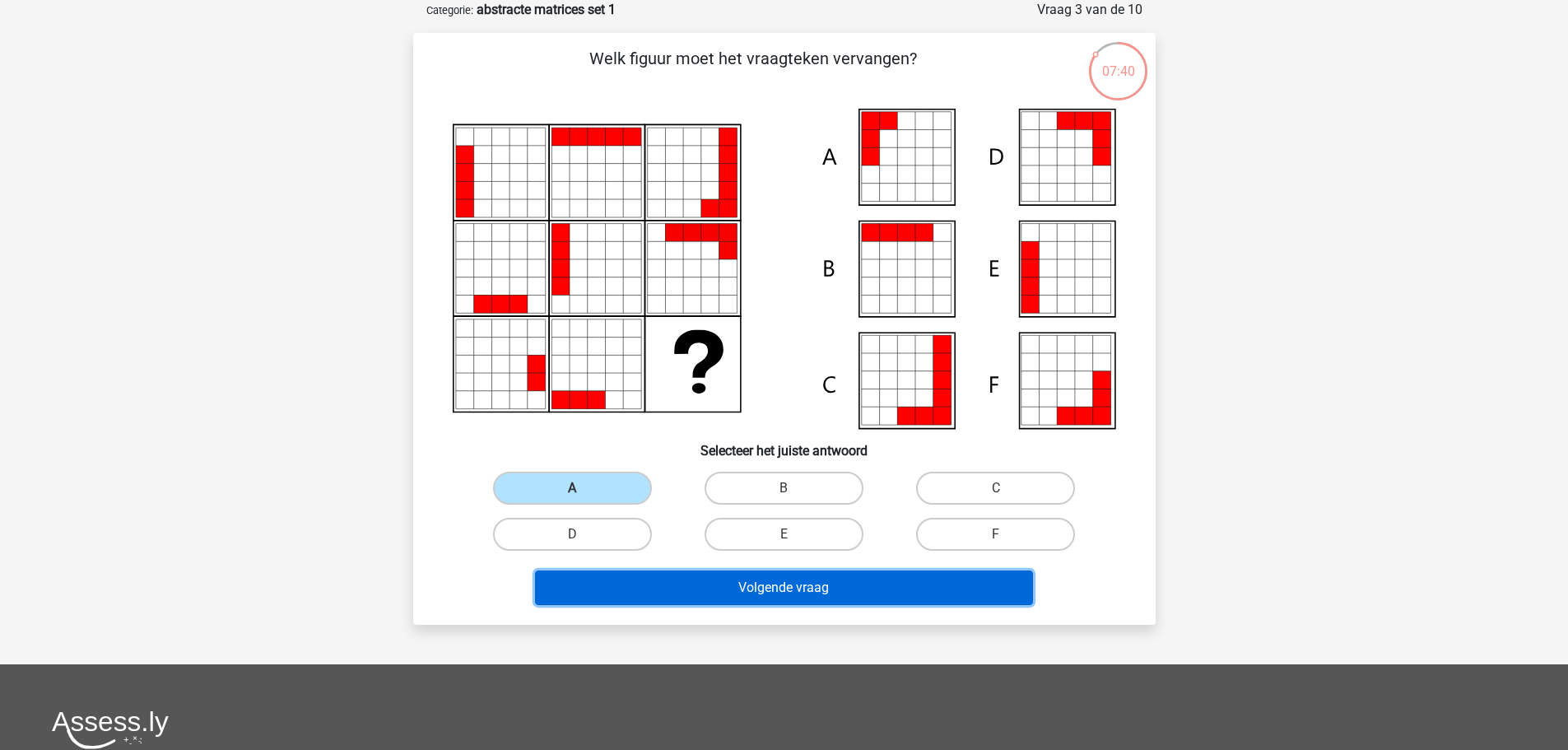
click at [752, 578] on button "Volgende vraag" at bounding box center [784, 588] width 498 height 35
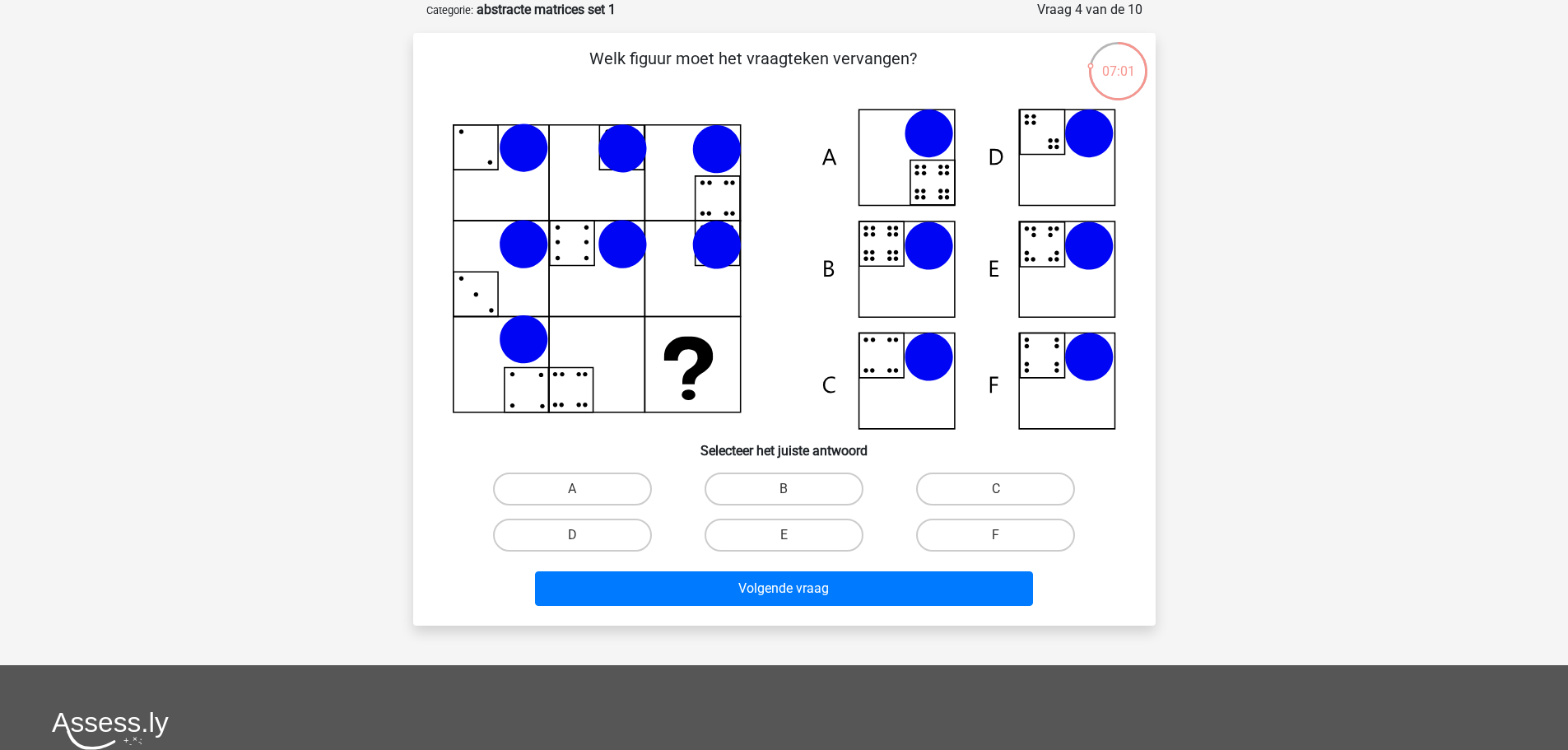
drag, startPoint x: 1026, startPoint y: 493, endPoint x: 778, endPoint y: 446, distance: 252.4
click at [780, 446] on div "Welk figuur moet het vraagteken vervangen?" at bounding box center [785, 329] width 730 height 566
click at [811, 530] on label "E" at bounding box center [784, 535] width 158 height 33
click at [794, 535] on input "E" at bounding box center [790, 541] width 11 height 11
radio input "true"
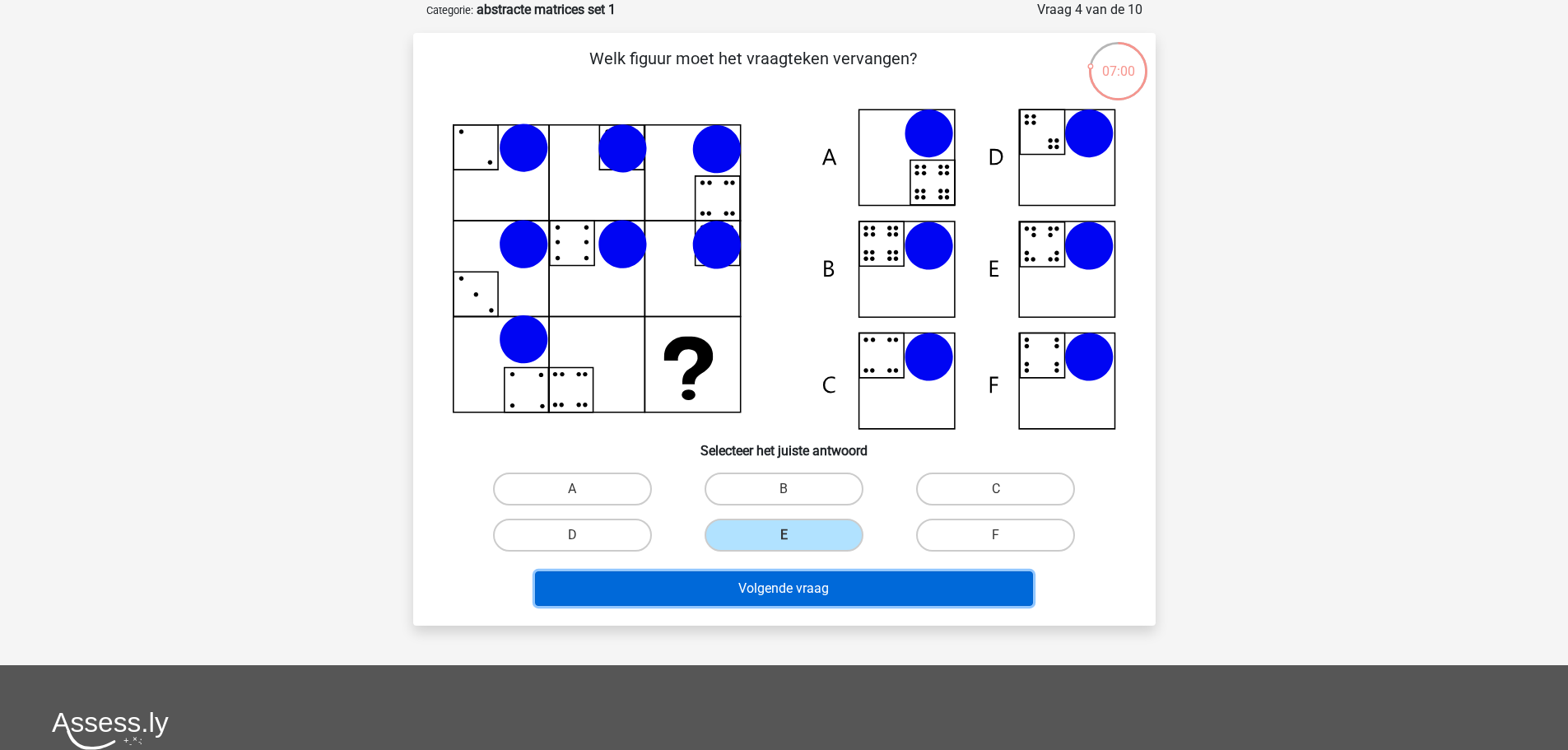
click at [865, 592] on button "Volgende vraag" at bounding box center [784, 589] width 498 height 35
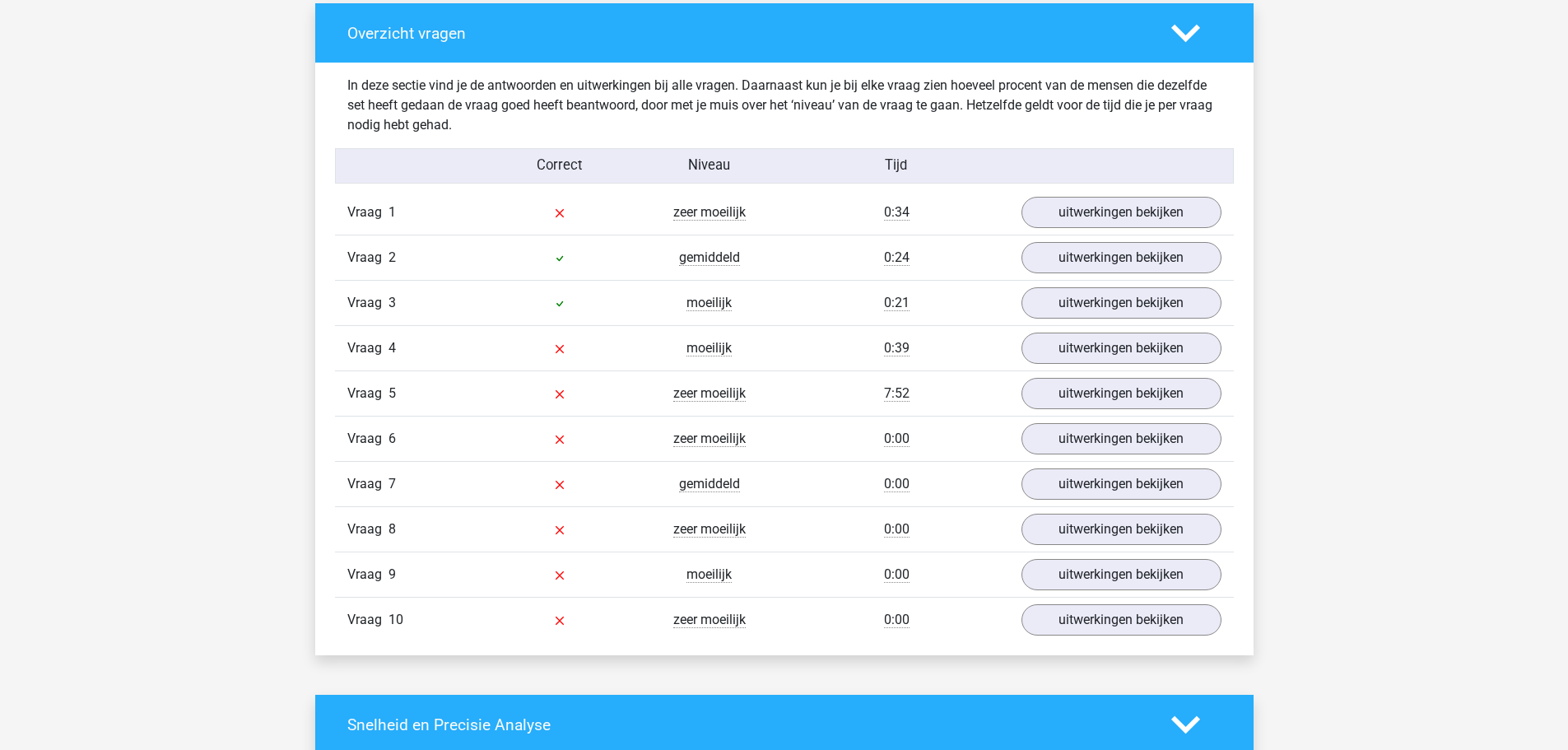
scroll to position [1235, 0]
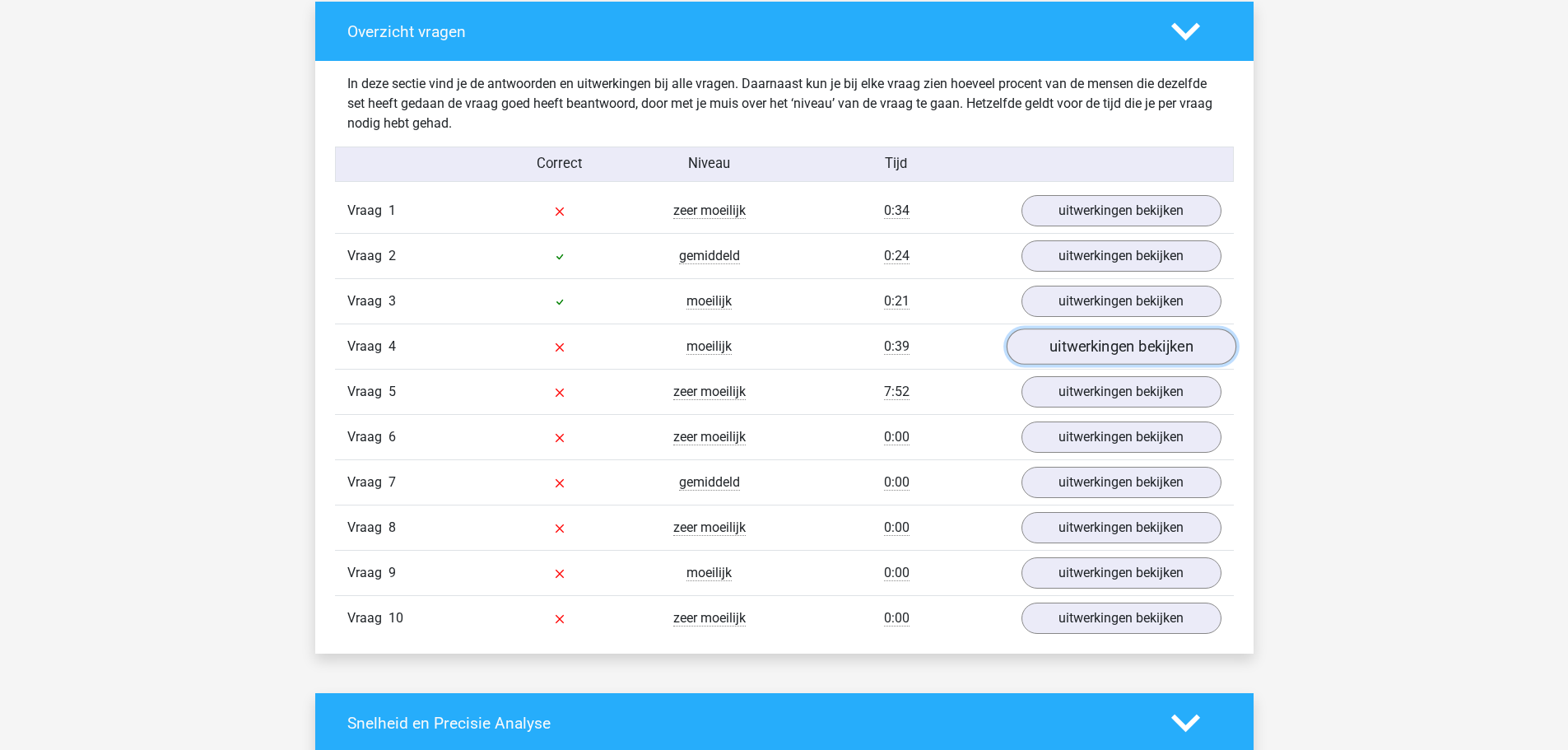
click at [1069, 346] on link "uitwerkingen bekijken" at bounding box center [1120, 346] width 229 height 36
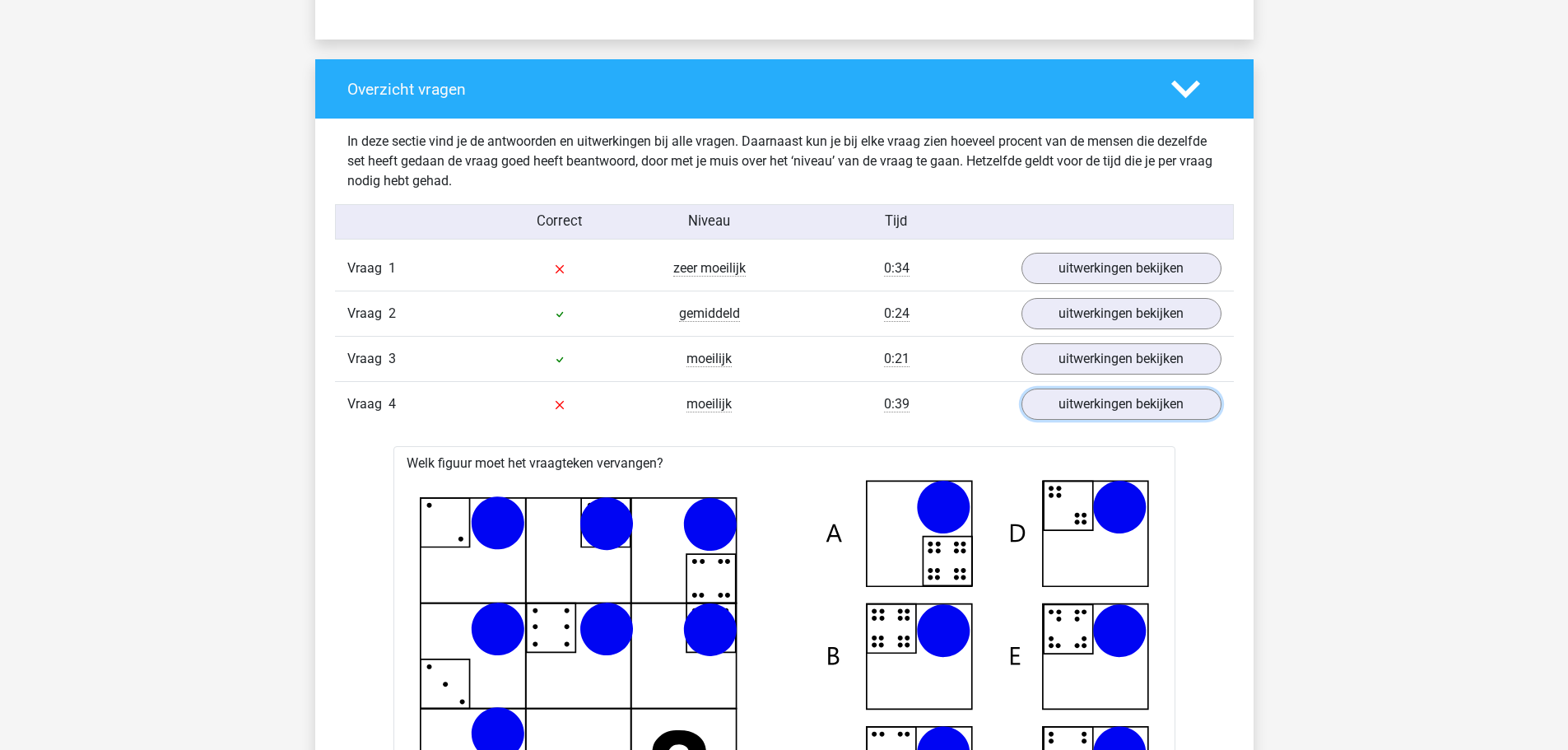
scroll to position [1153, 0]
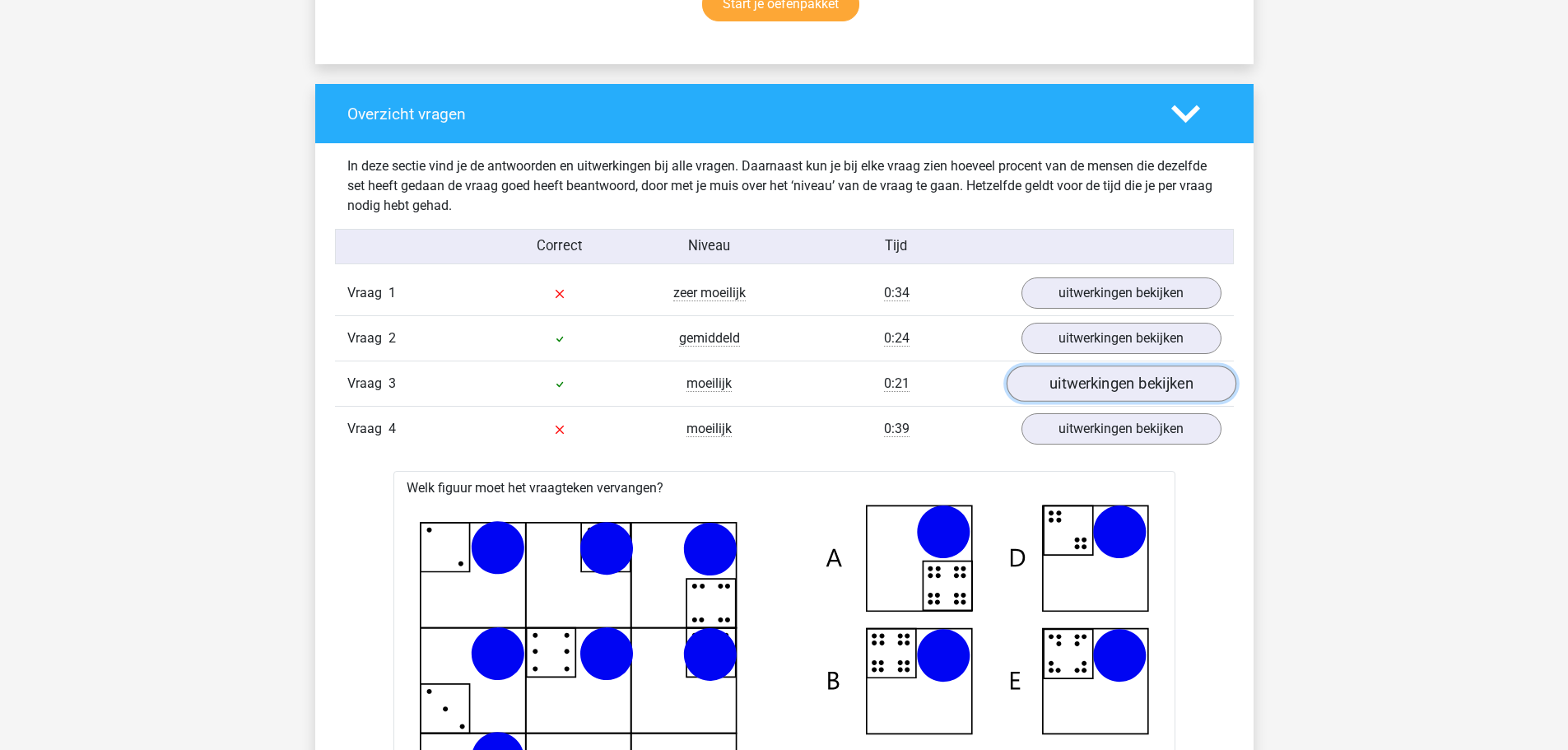
click at [1102, 385] on link "uitwerkingen bekijken" at bounding box center [1120, 384] width 229 height 36
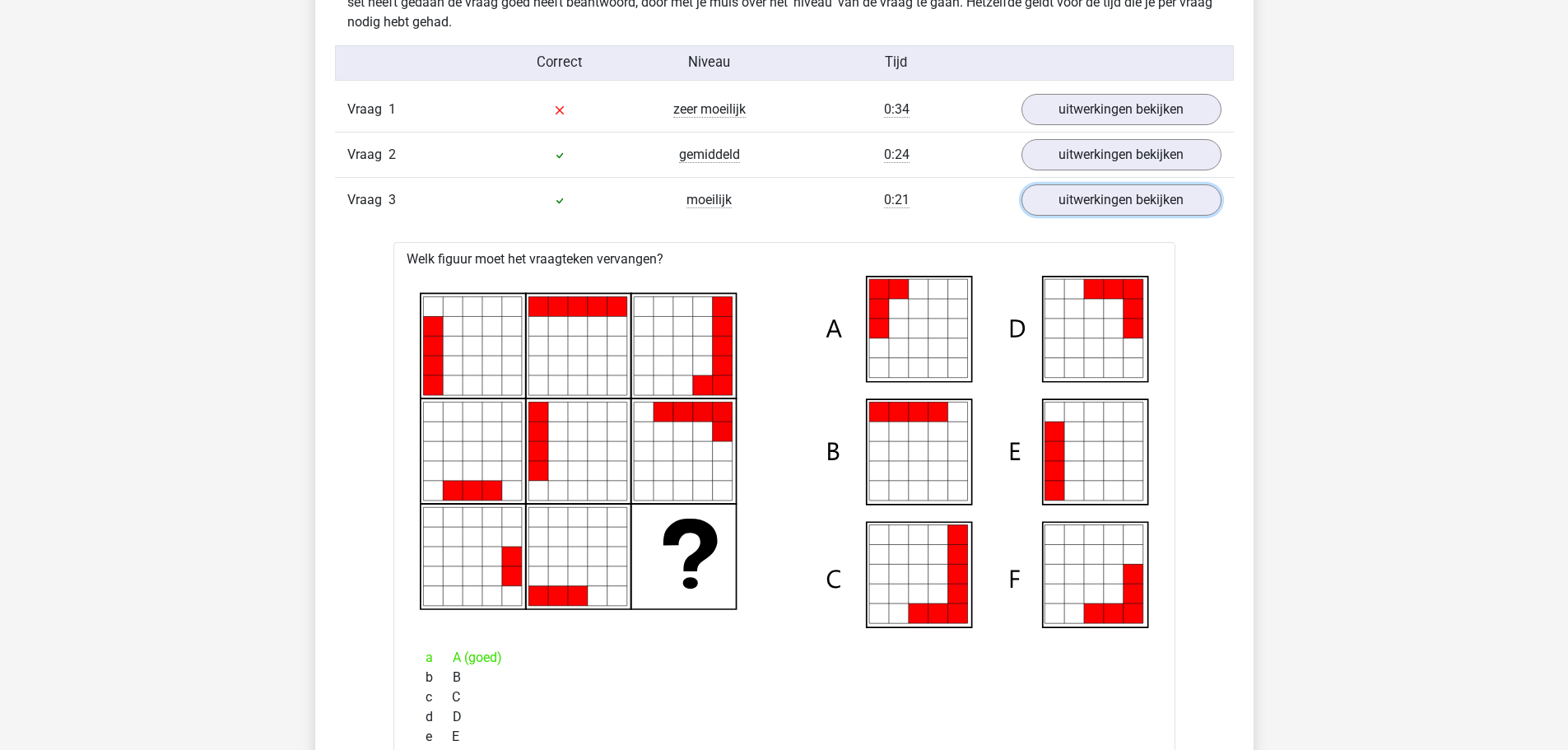
scroll to position [1235, 0]
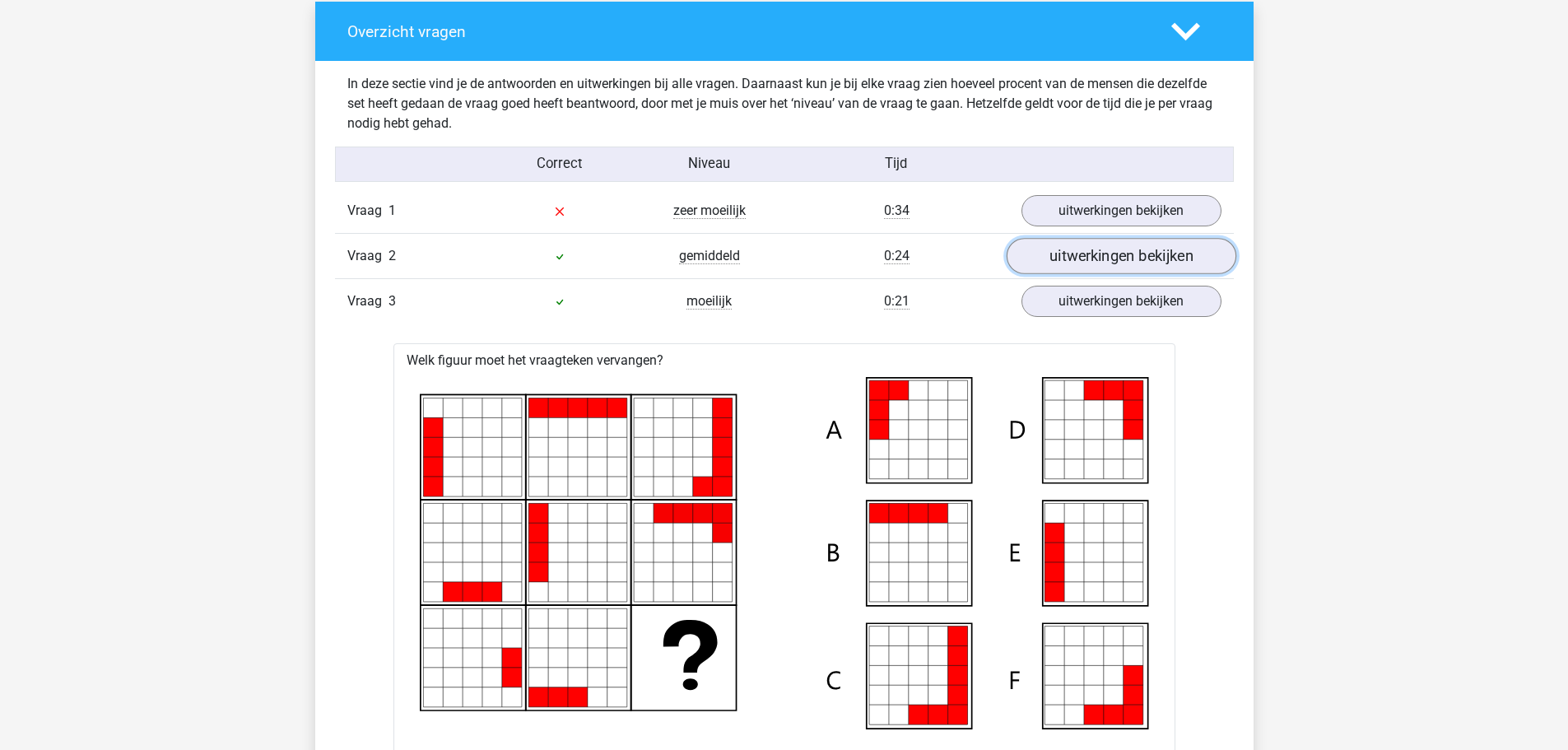
click at [1085, 257] on link "uitwerkingen bekijken" at bounding box center [1120, 256] width 229 height 36
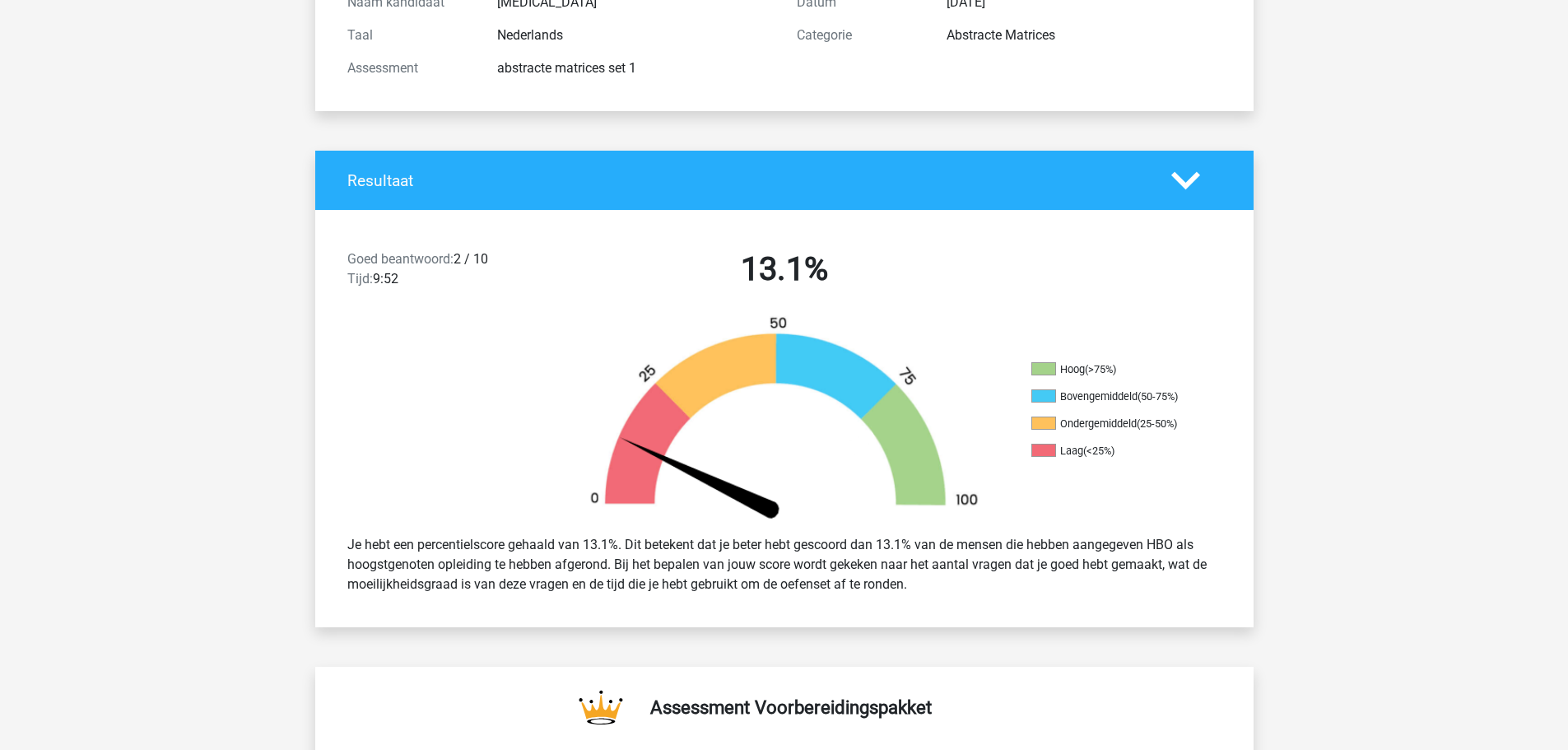
scroll to position [0, 0]
